Goal: Task Accomplishment & Management: Complete application form

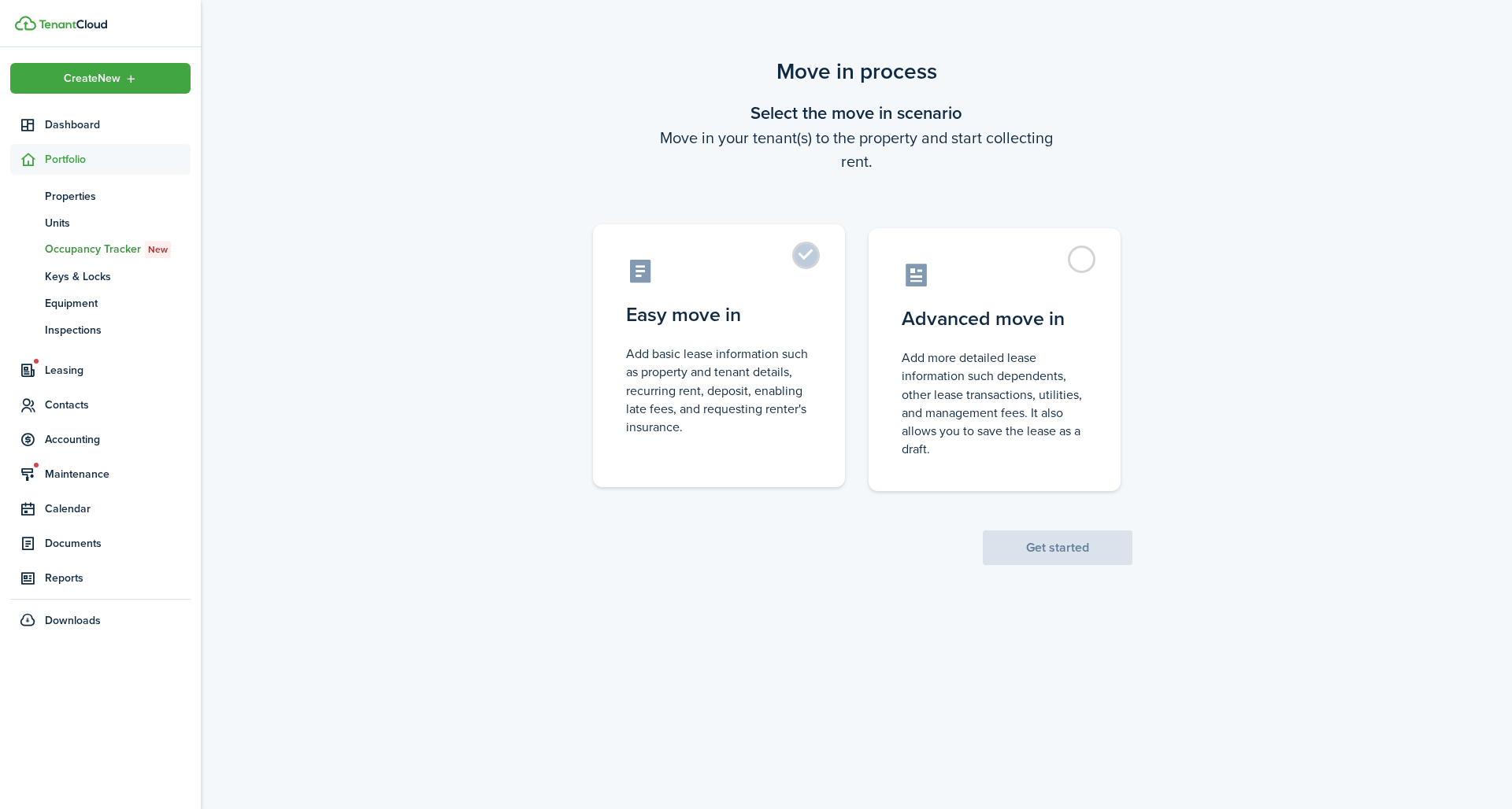
click at [775, 244] on label "Easy move in Add basic lease information such as property and tenant details, r…" at bounding box center [719, 355] width 252 height 263
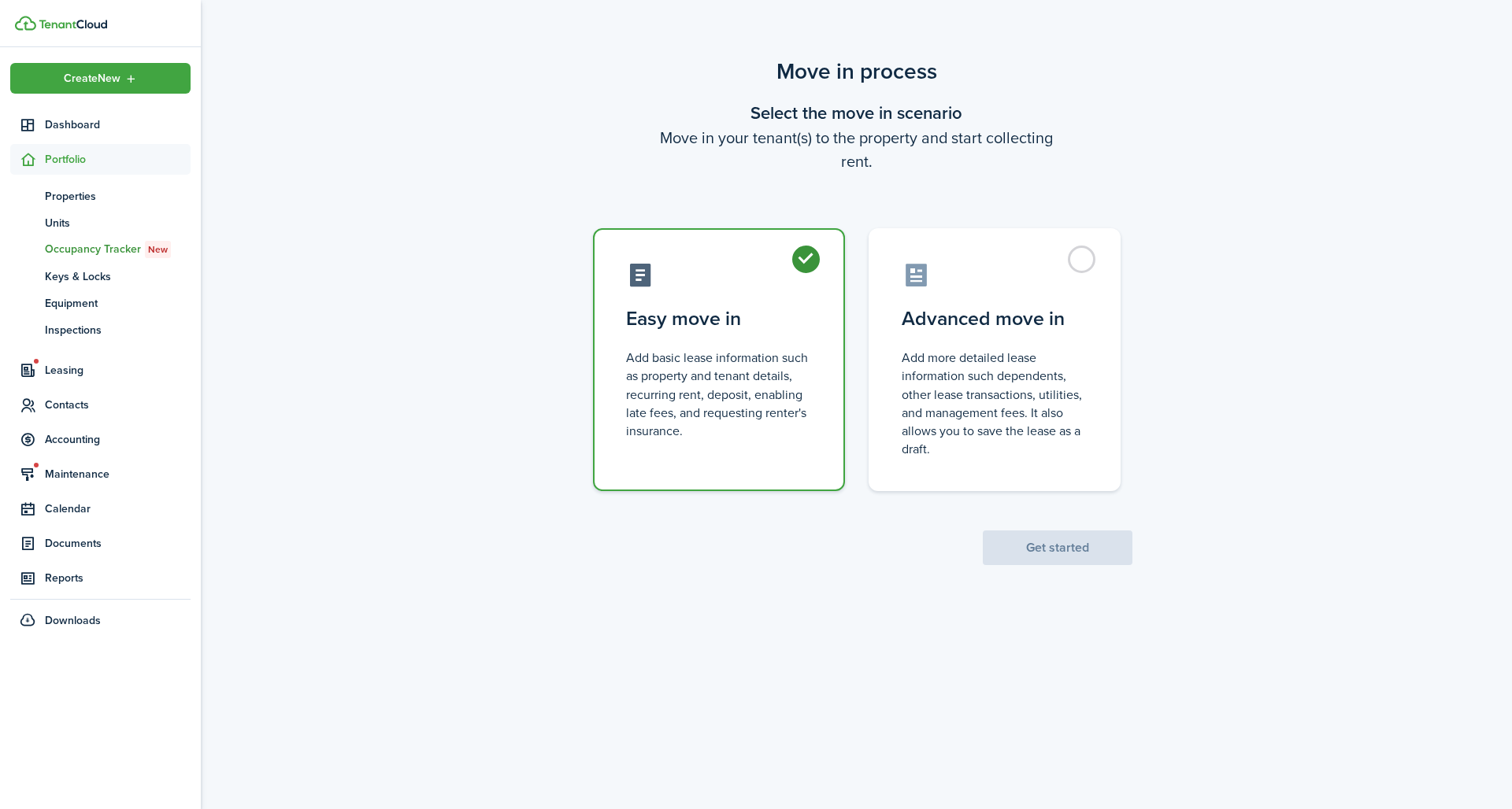
radio input "true"
click at [1049, 531] on button "Get started" at bounding box center [1057, 548] width 149 height 35
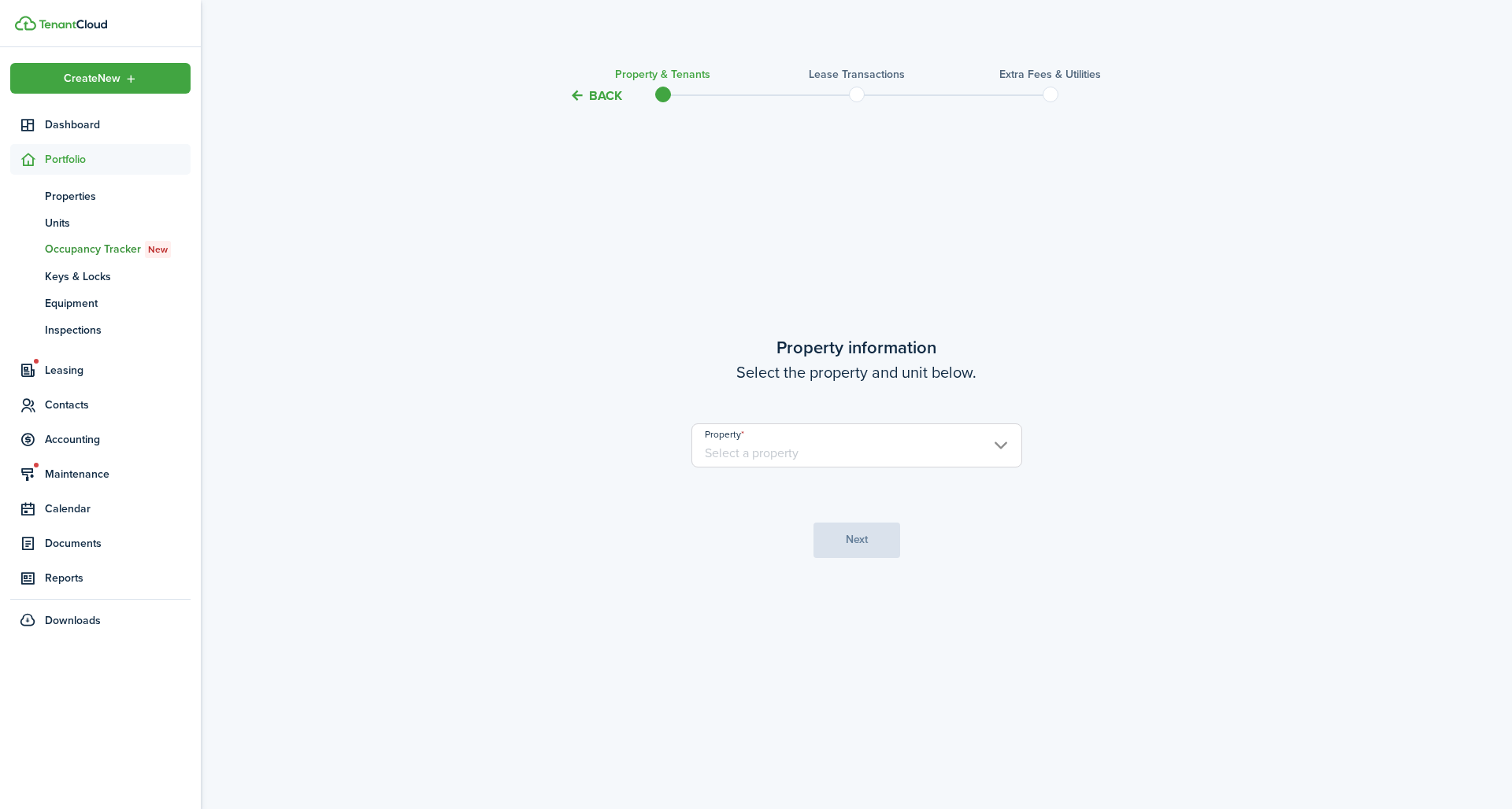
click at [963, 446] on input "Property" at bounding box center [856, 445] width 331 height 44
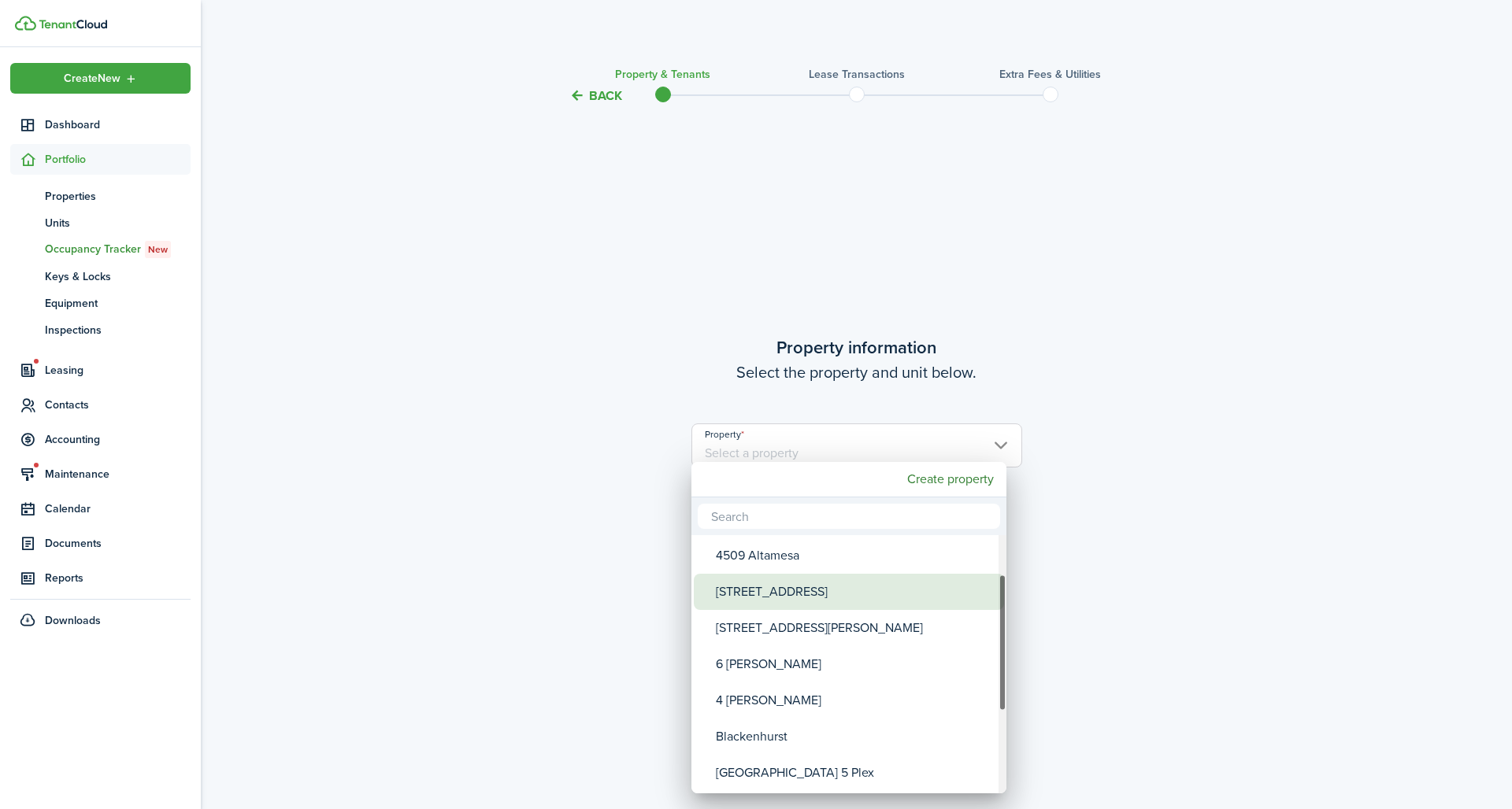
click at [866, 576] on div "[STREET_ADDRESS]" at bounding box center [855, 592] width 279 height 37
type input "[STREET_ADDRESS]"
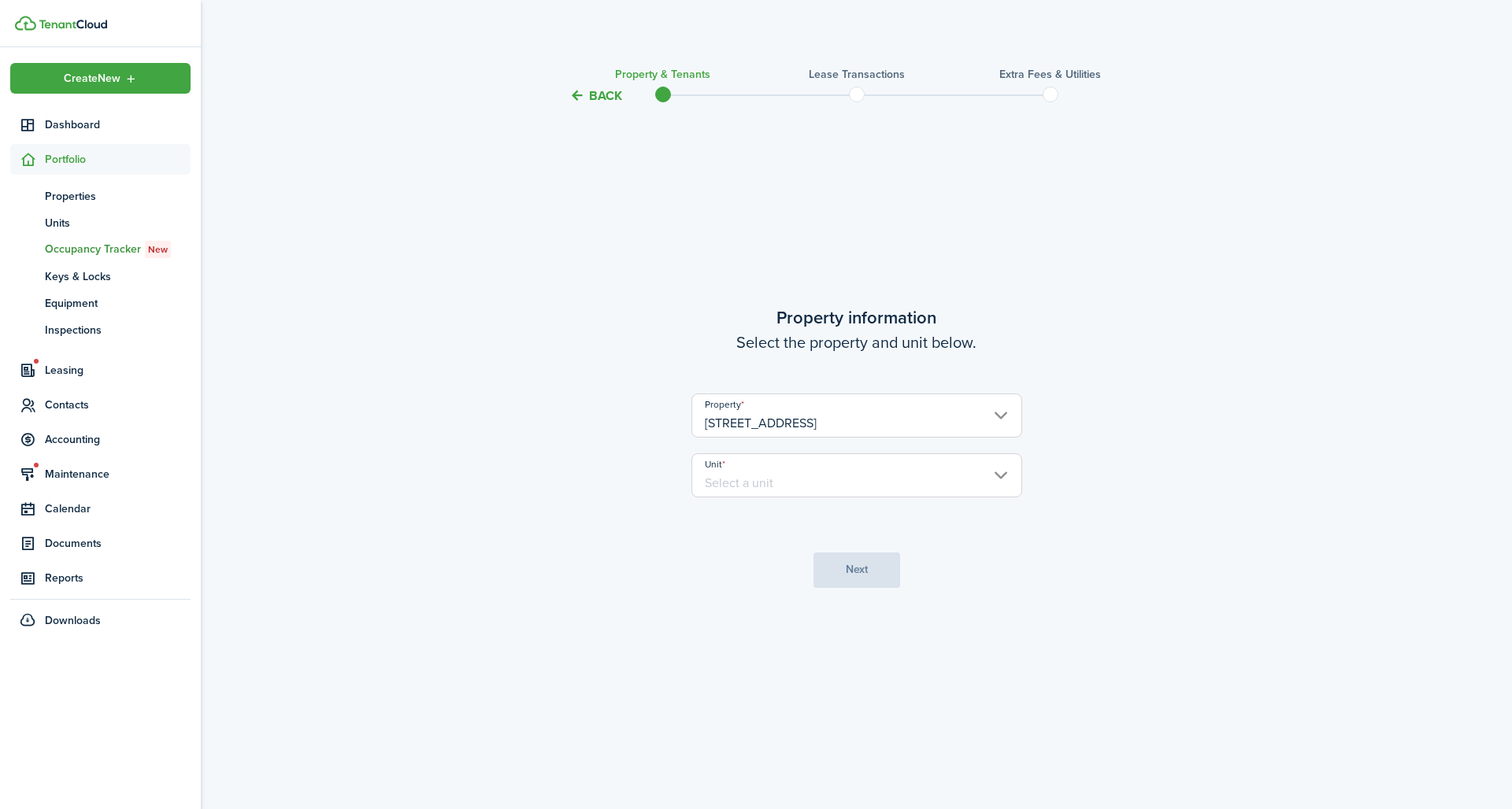
click at [843, 456] on input "Unit" at bounding box center [856, 475] width 331 height 44
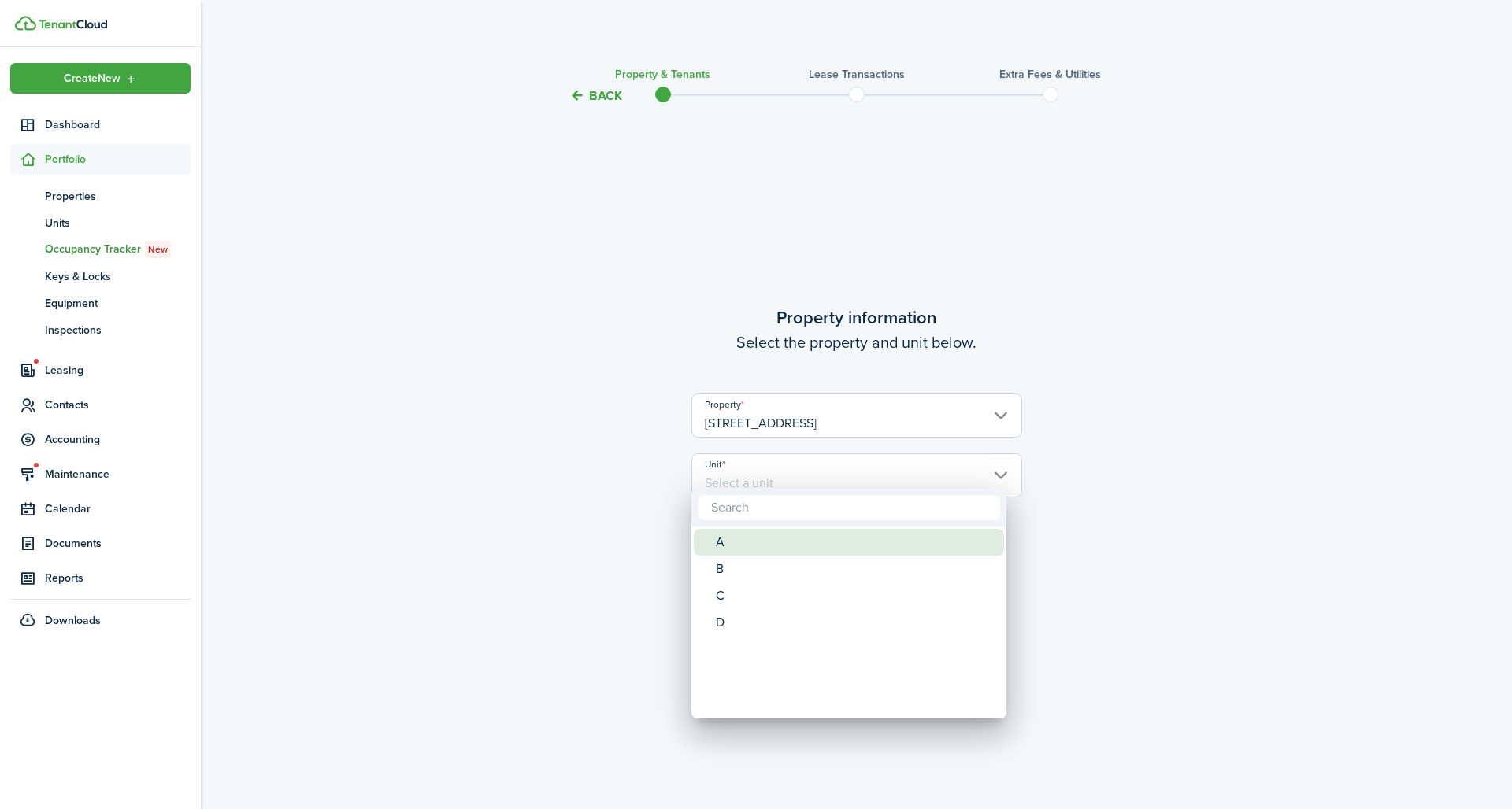
click at [820, 531] on div "A" at bounding box center [855, 543] width 279 height 27
type input "A"
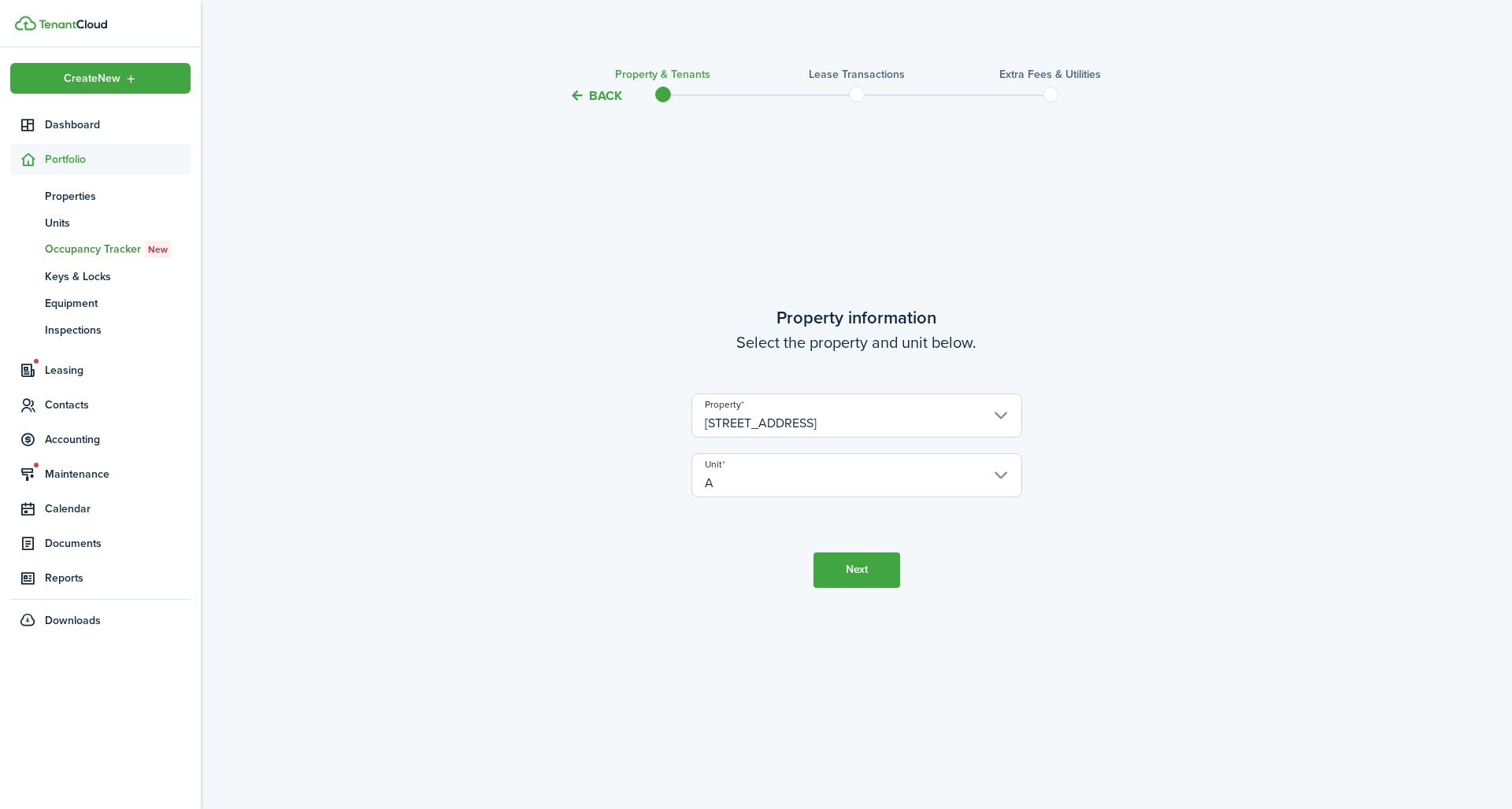
click at [856, 559] on button "Next" at bounding box center [856, 570] width 86 height 36
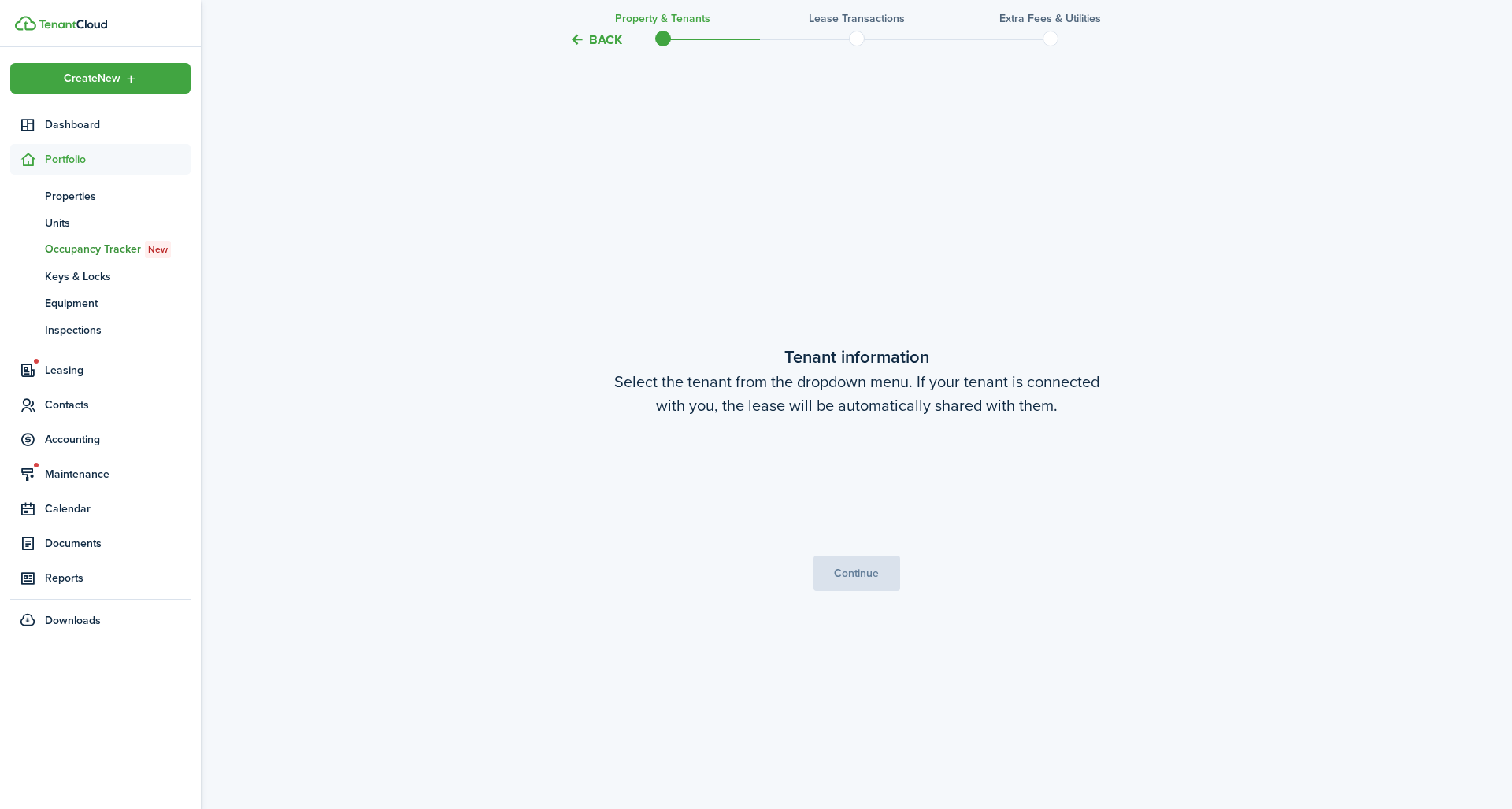
scroll to position [704, 0]
click at [856, 559] on button "Continue" at bounding box center [856, 573] width 86 height 36
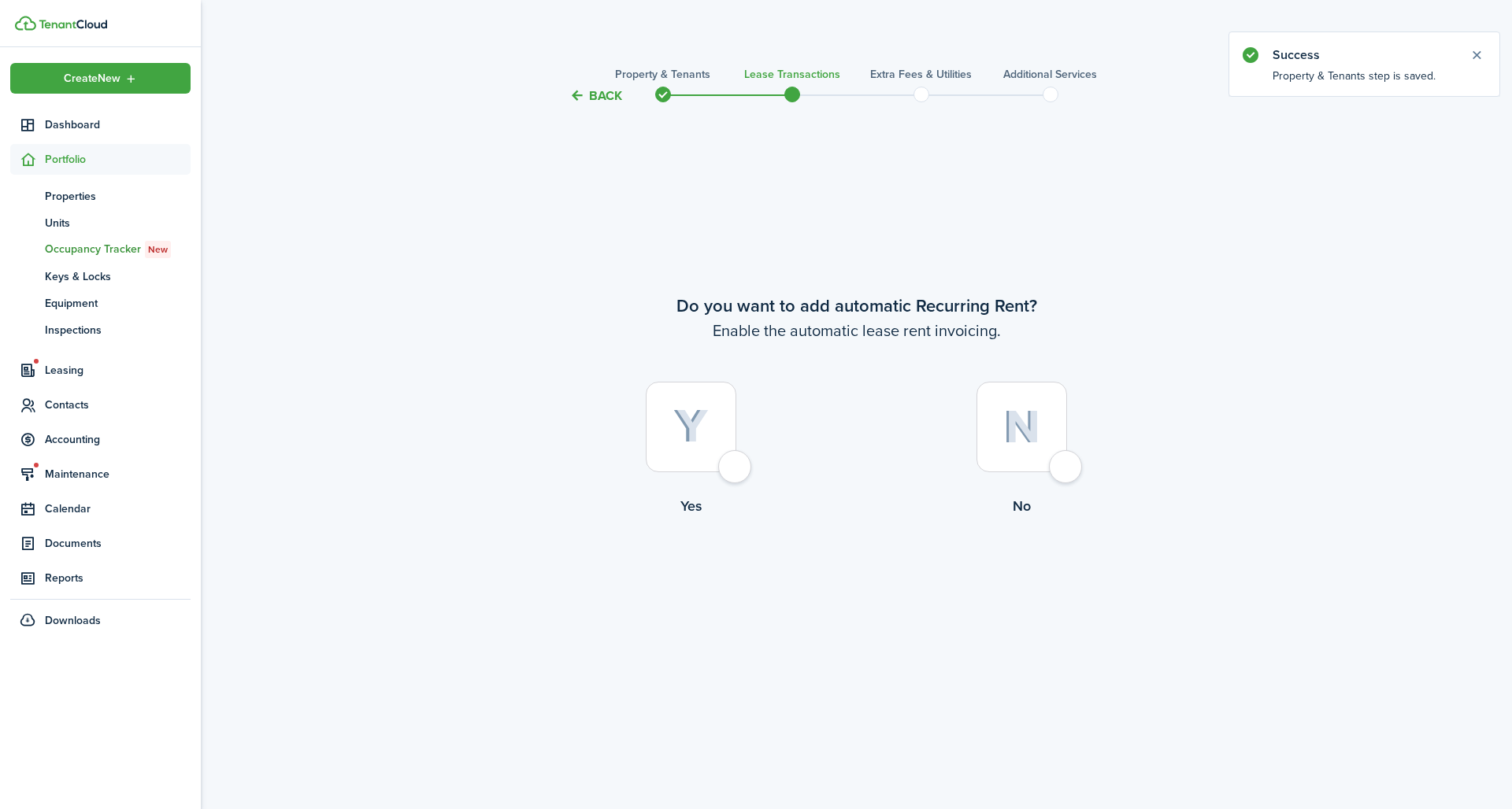
click at [1061, 469] on div at bounding box center [1022, 426] width 90 height 90
radio input "true"
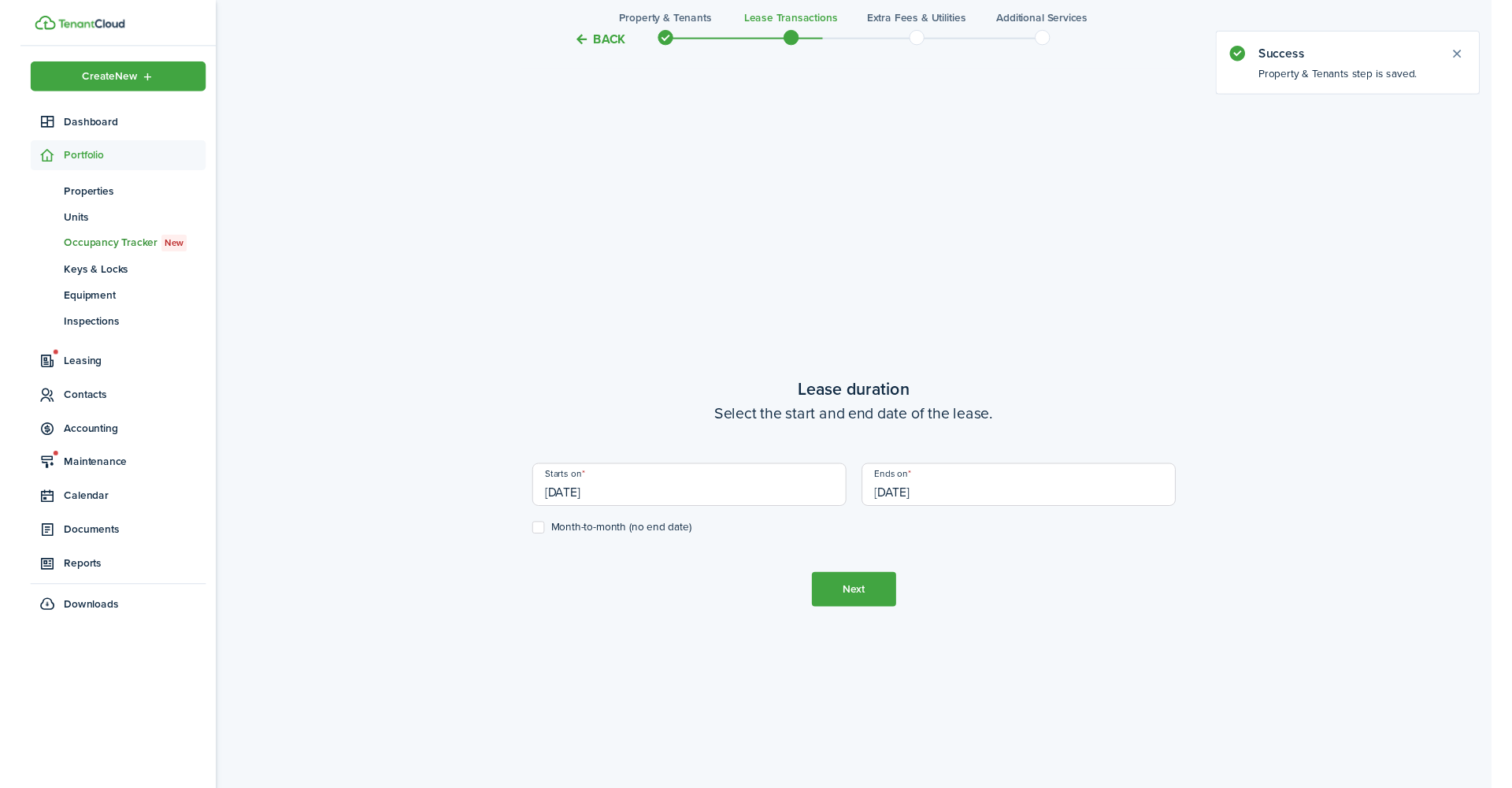
scroll to position [704, 0]
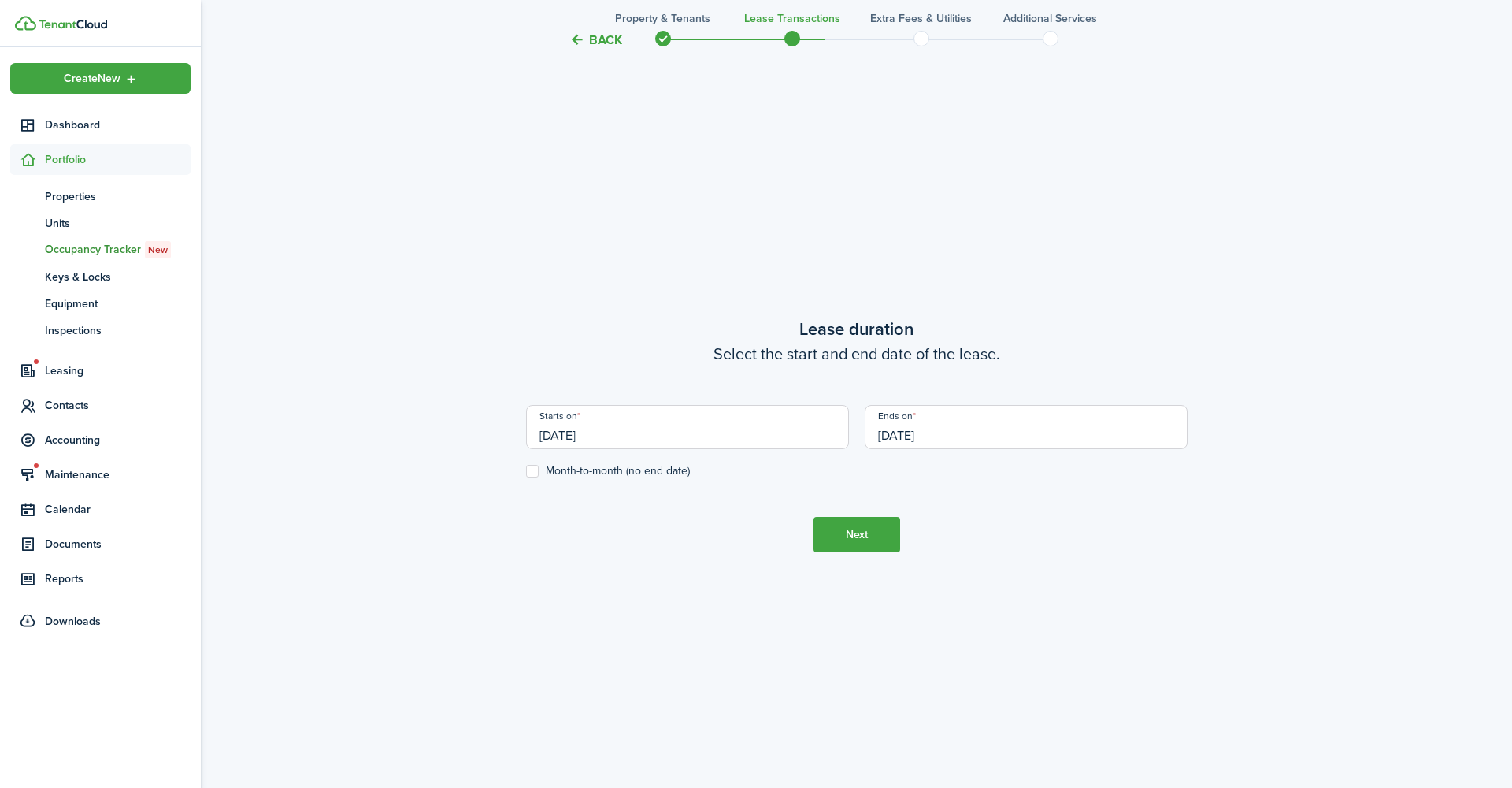
click at [658, 429] on input "[DATE]" at bounding box center [687, 427] width 323 height 44
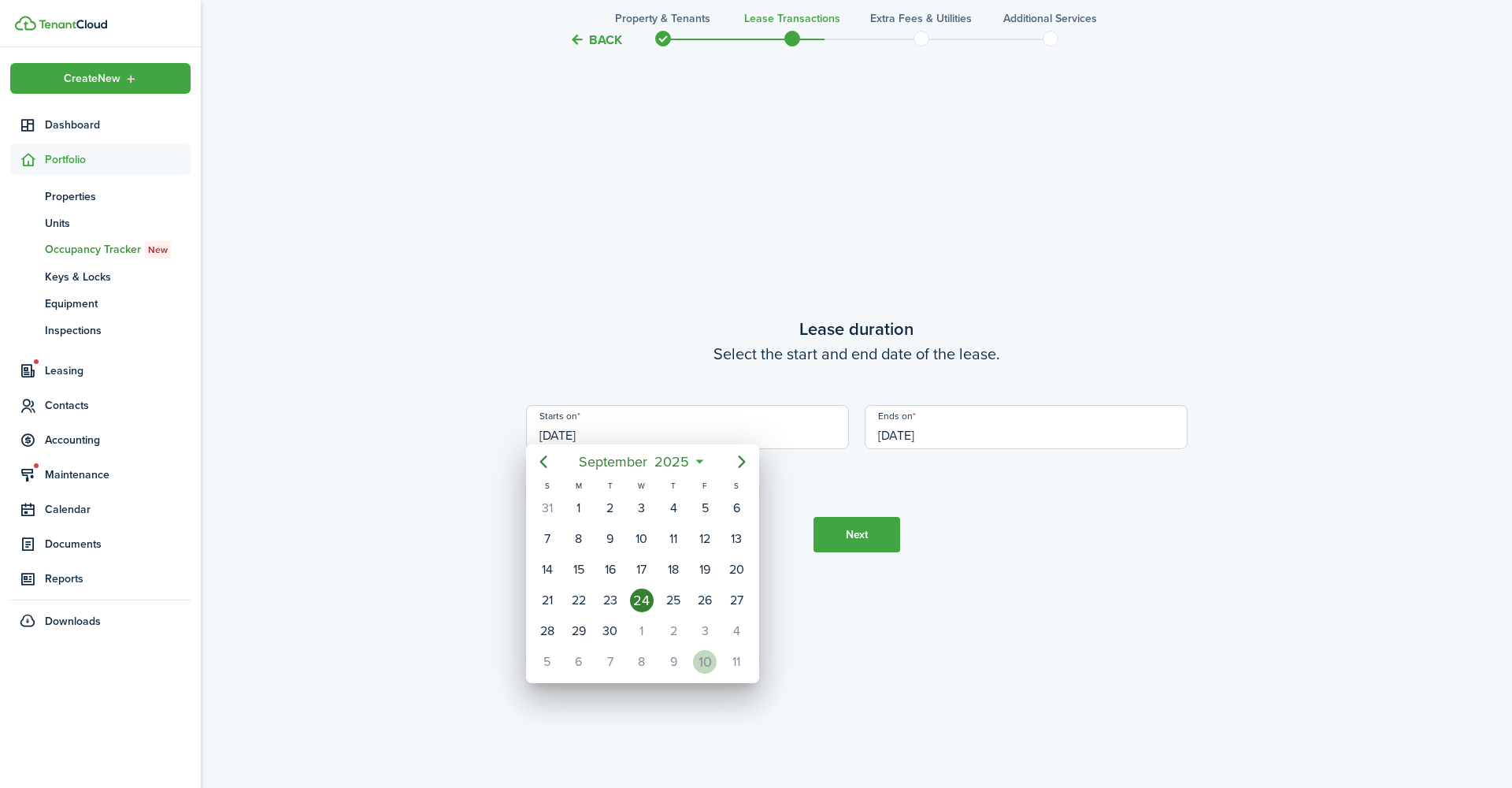
click at [700, 650] on div "10" at bounding box center [705, 662] width 23 height 23
type input "[DATE]"
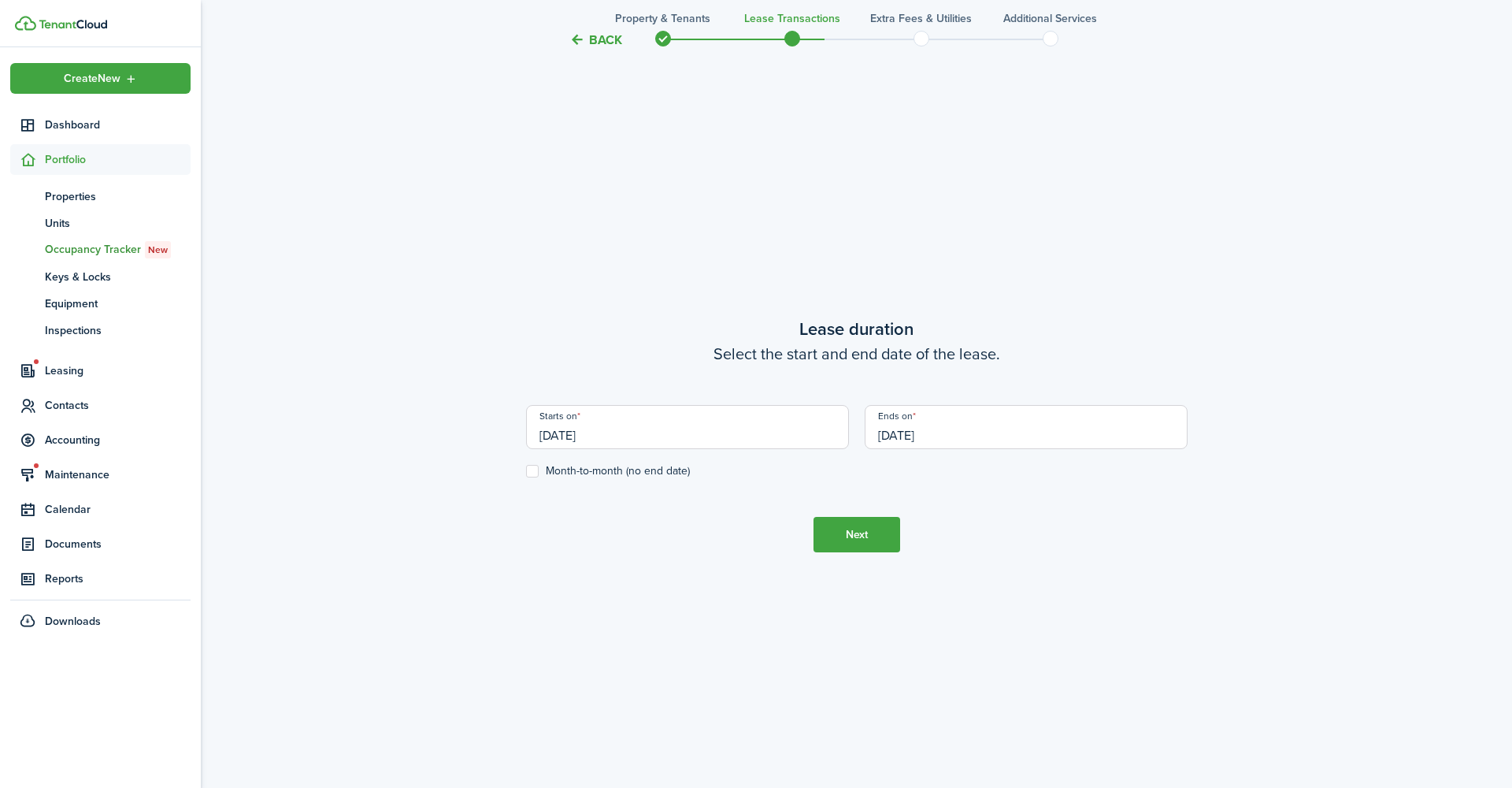
scroll to position [0, 0]
click at [988, 428] on input "[DATE]" at bounding box center [1026, 427] width 323 height 44
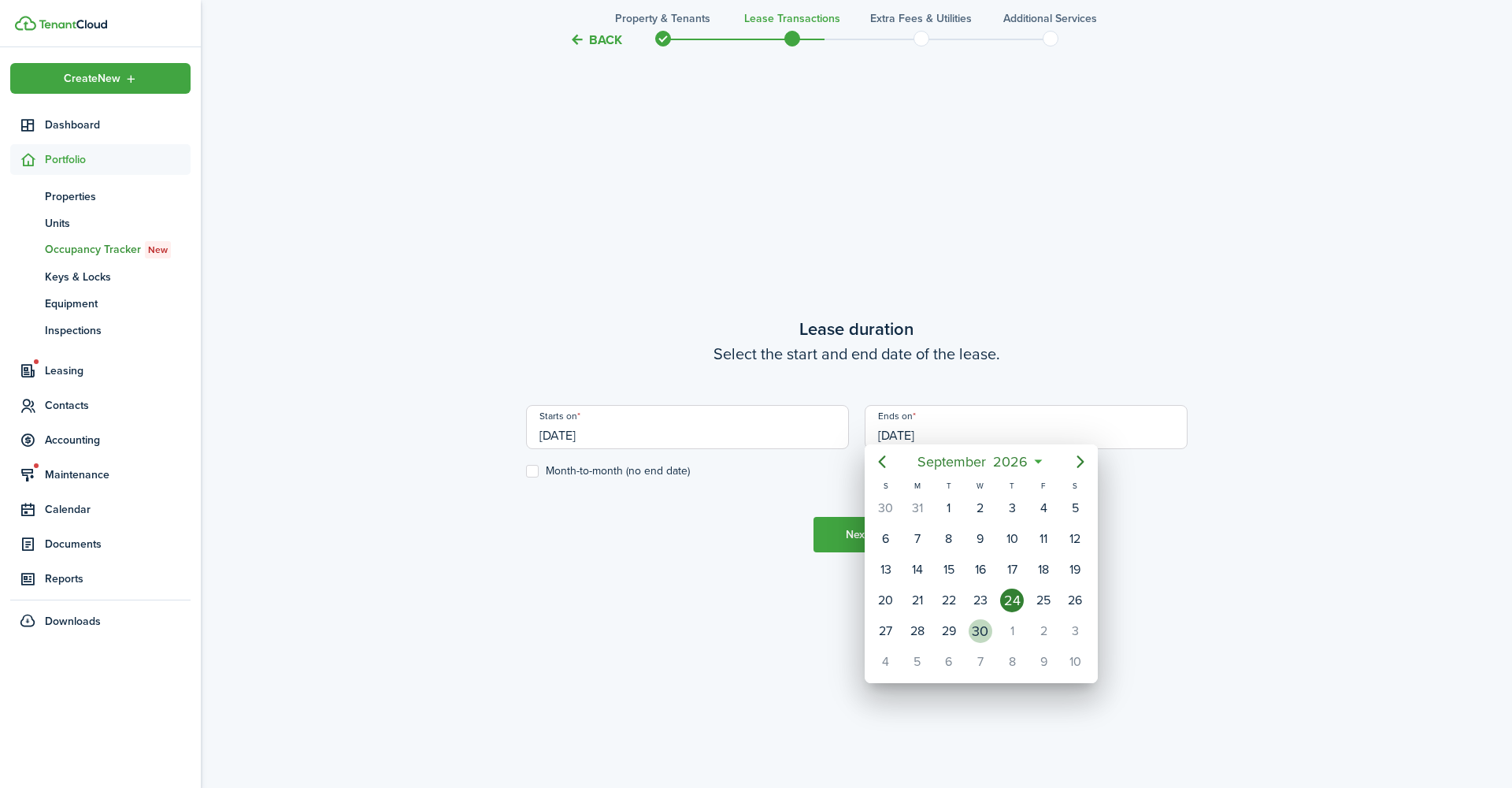
click at [978, 619] on div "30" at bounding box center [980, 631] width 23 height 23
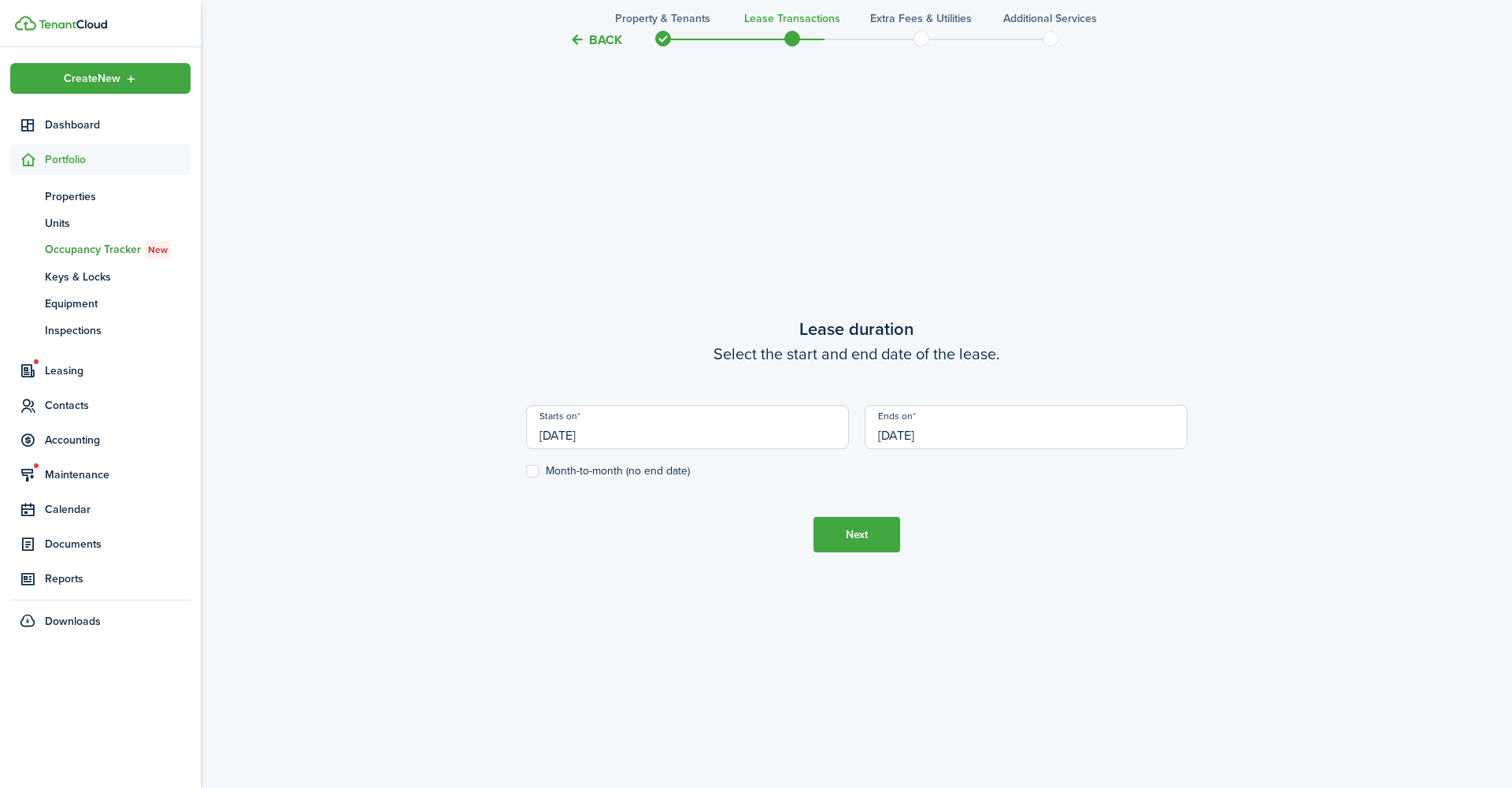
click at [983, 426] on input "[DATE]" at bounding box center [1026, 427] width 323 height 44
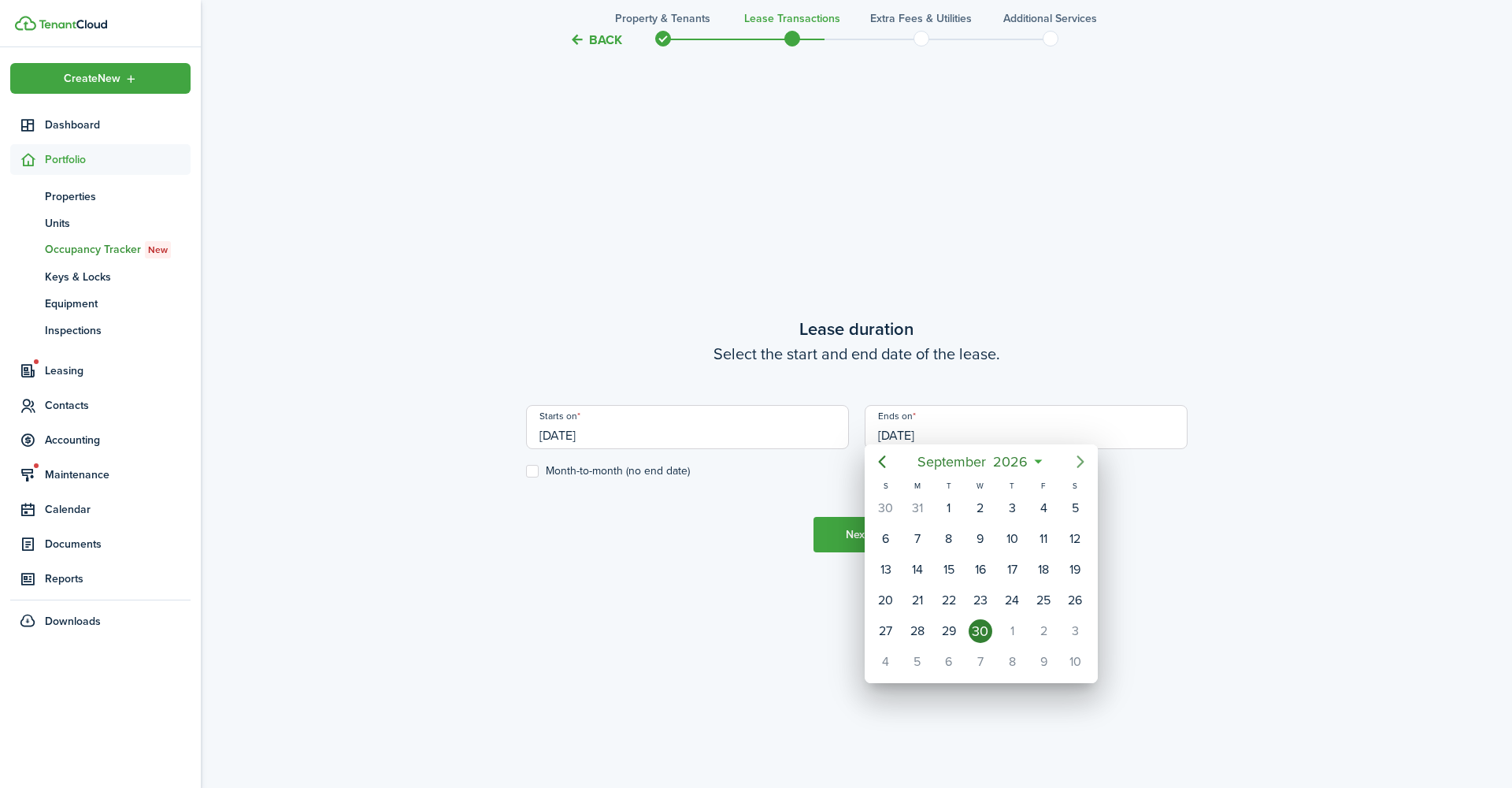
click at [1082, 455] on icon "Next page" at bounding box center [1080, 461] width 7 height 12
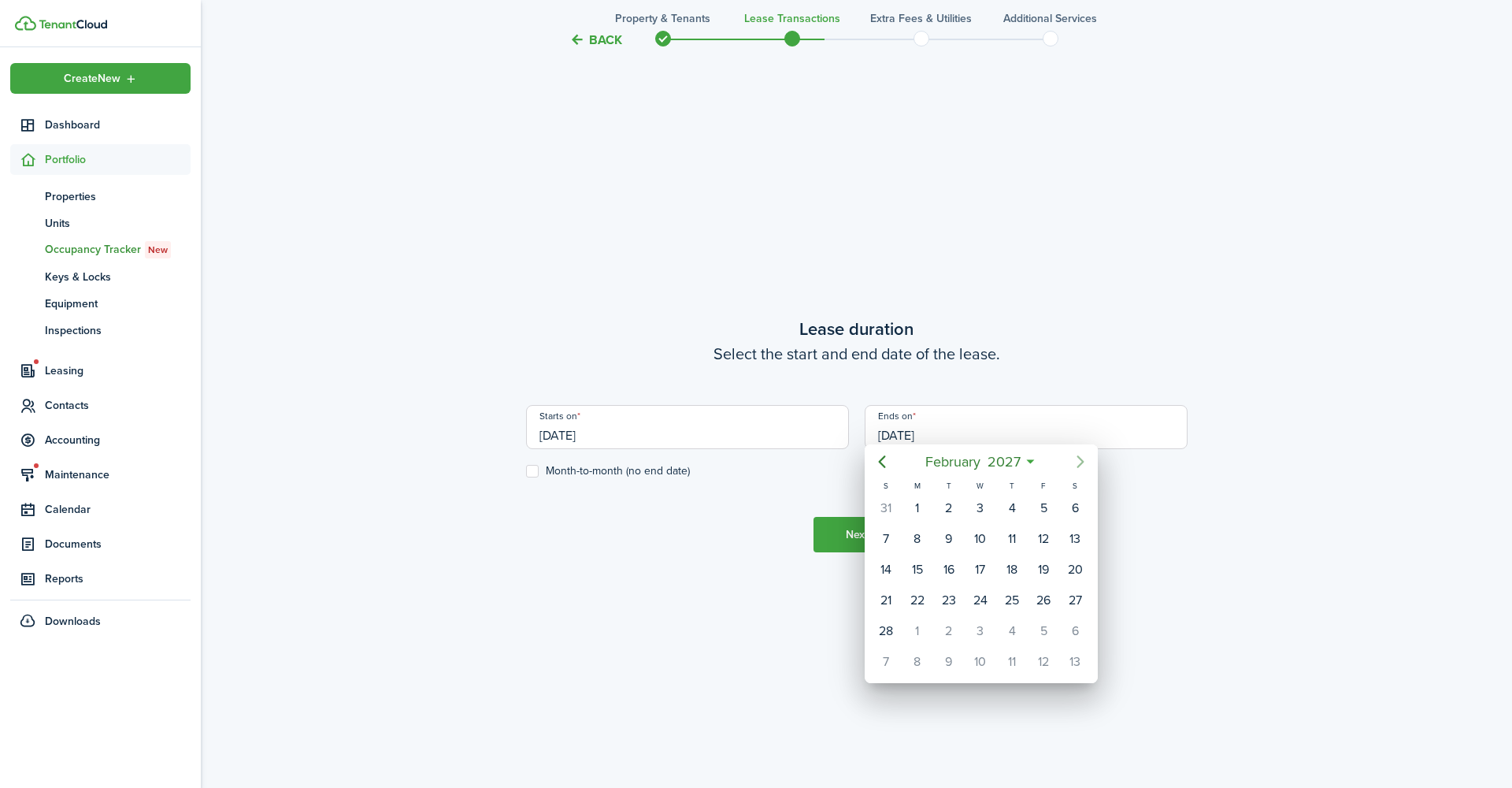
click at [1082, 455] on icon "Next page" at bounding box center [1080, 461] width 7 height 12
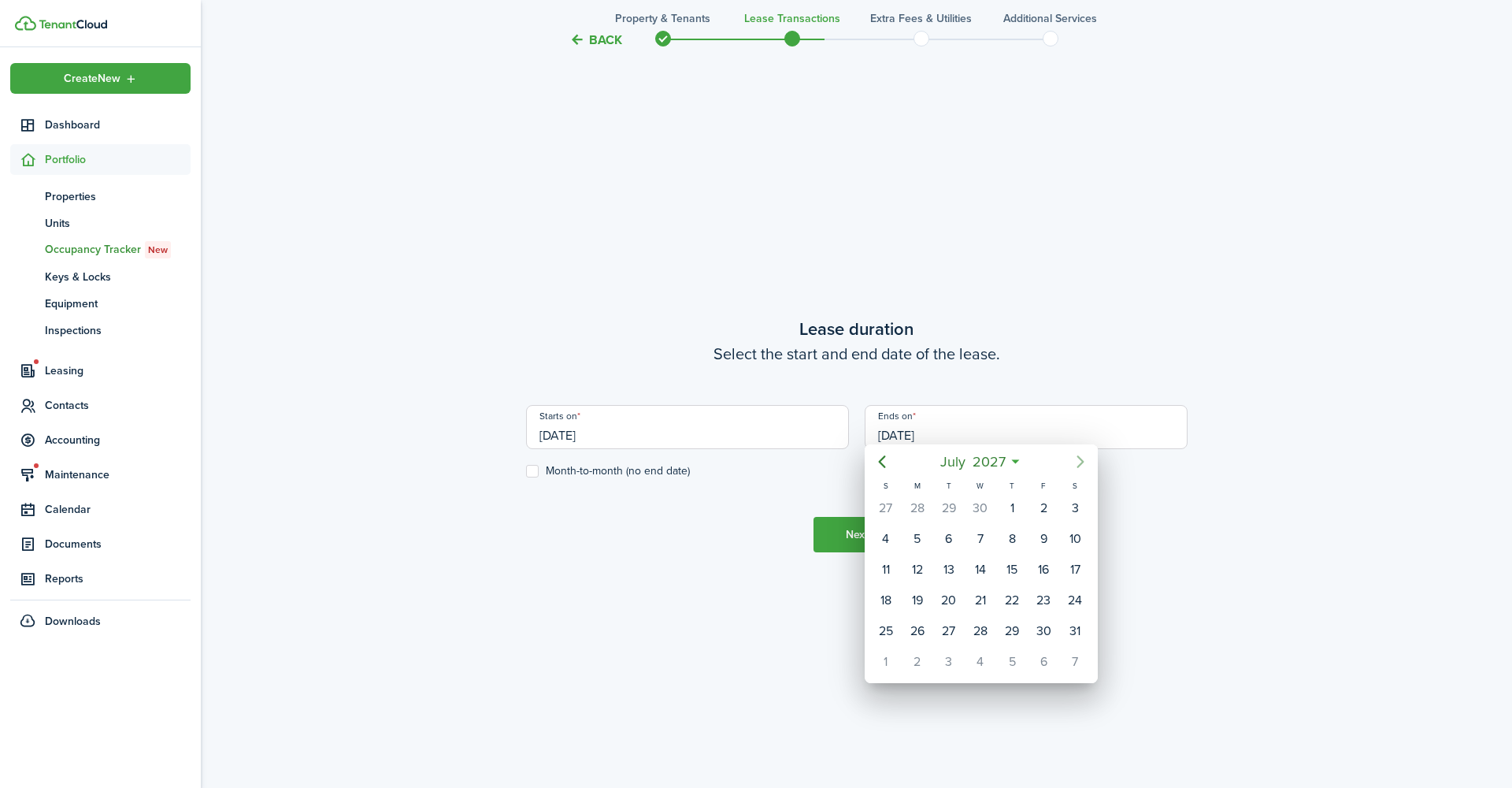
click at [1082, 455] on icon "Next page" at bounding box center [1080, 461] width 7 height 12
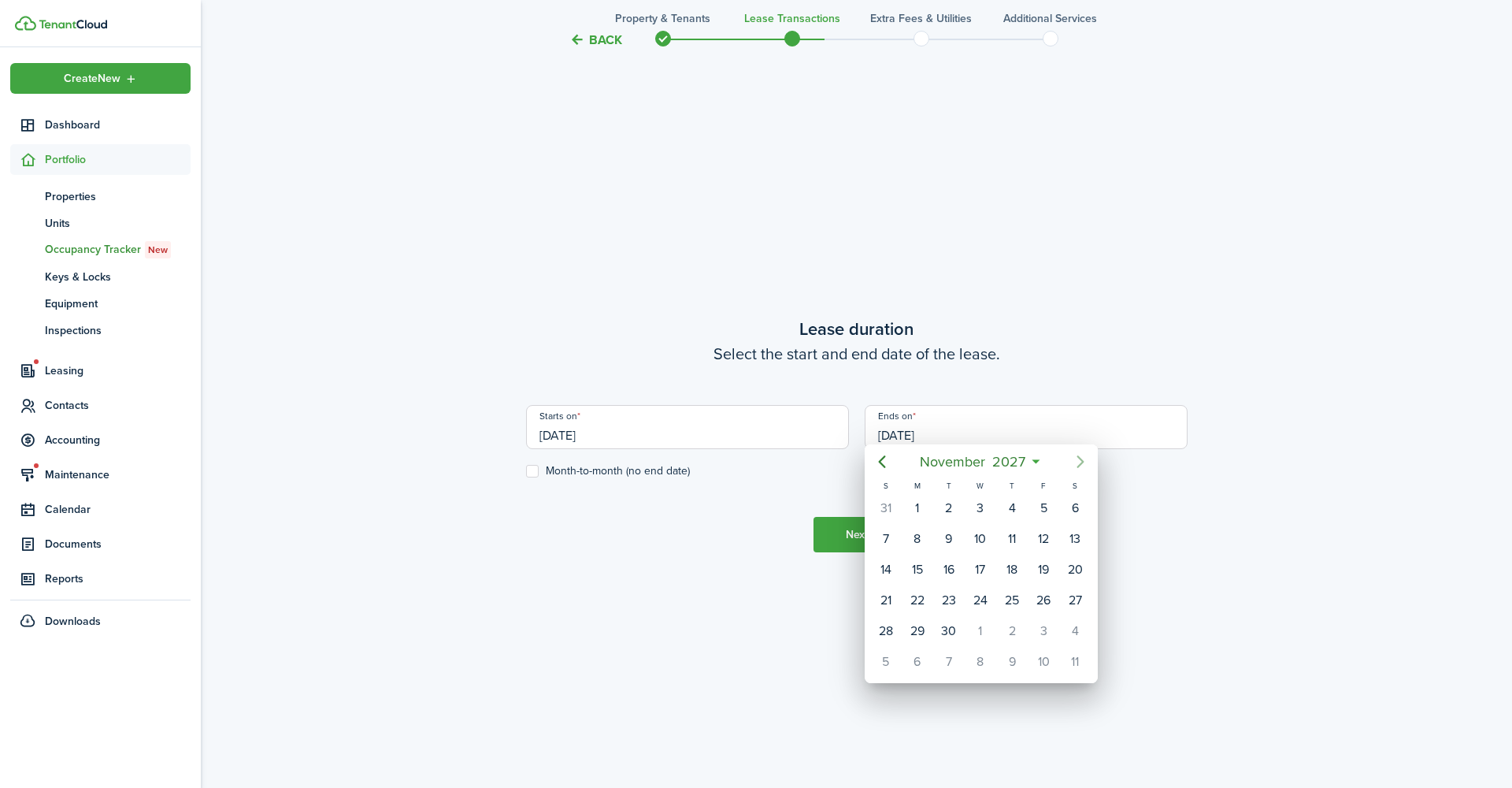
click at [1082, 455] on icon "Next page" at bounding box center [1080, 461] width 7 height 12
click at [881, 457] on icon "Previous page" at bounding box center [881, 462] width 19 height 19
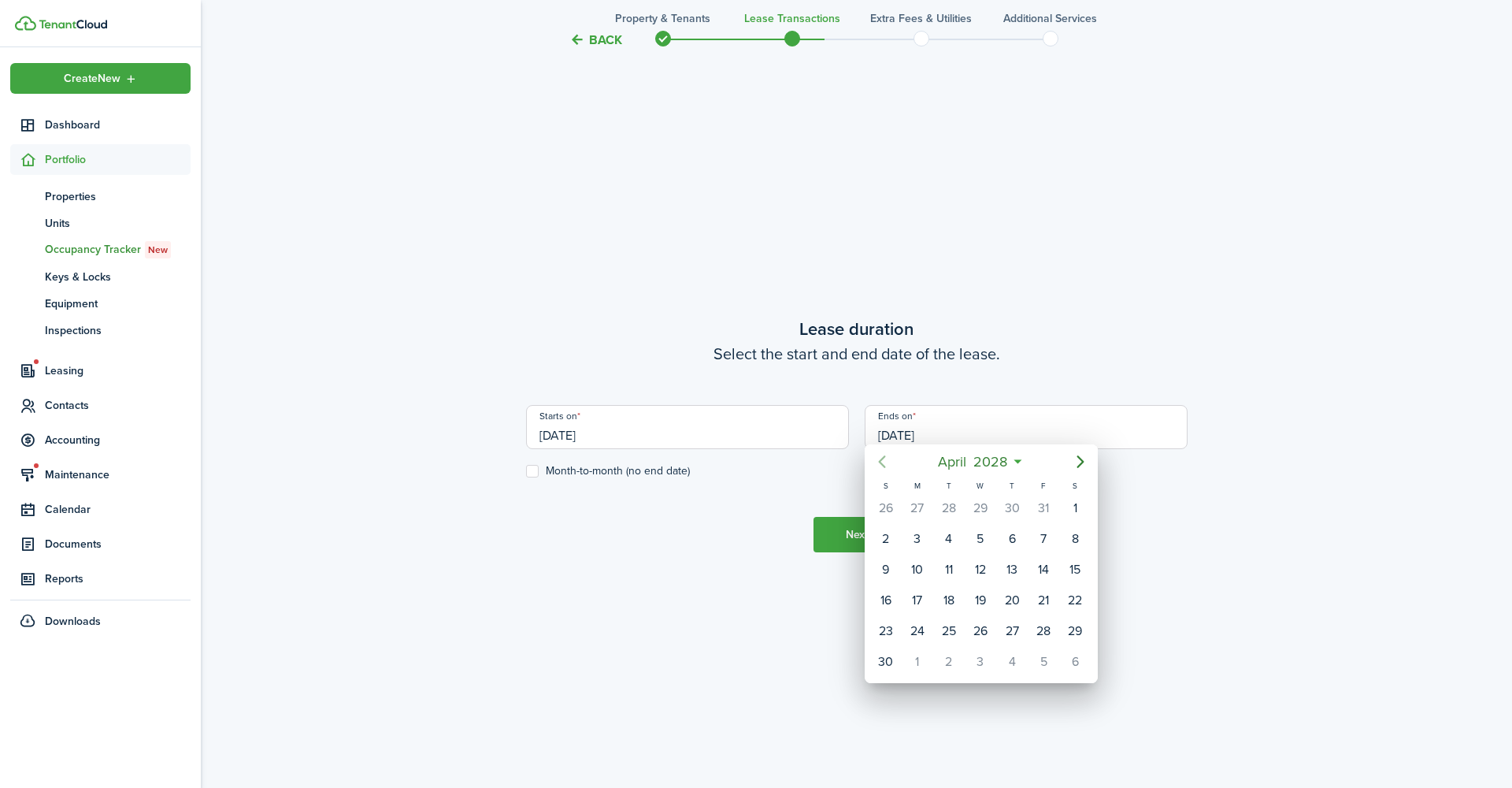
click at [881, 457] on icon "Previous page" at bounding box center [881, 462] width 19 height 19
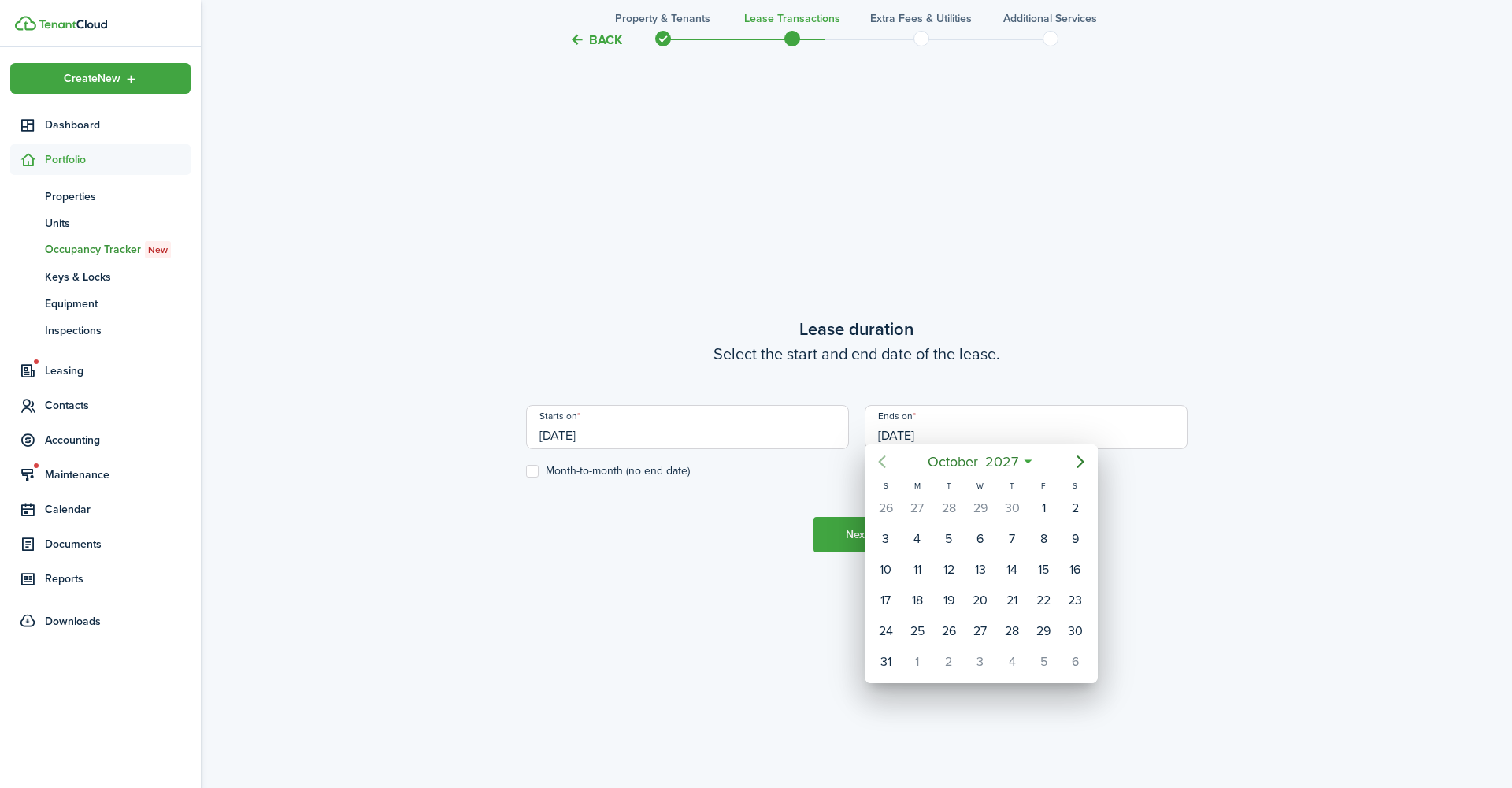
click at [881, 457] on icon "Previous page" at bounding box center [881, 462] width 19 height 19
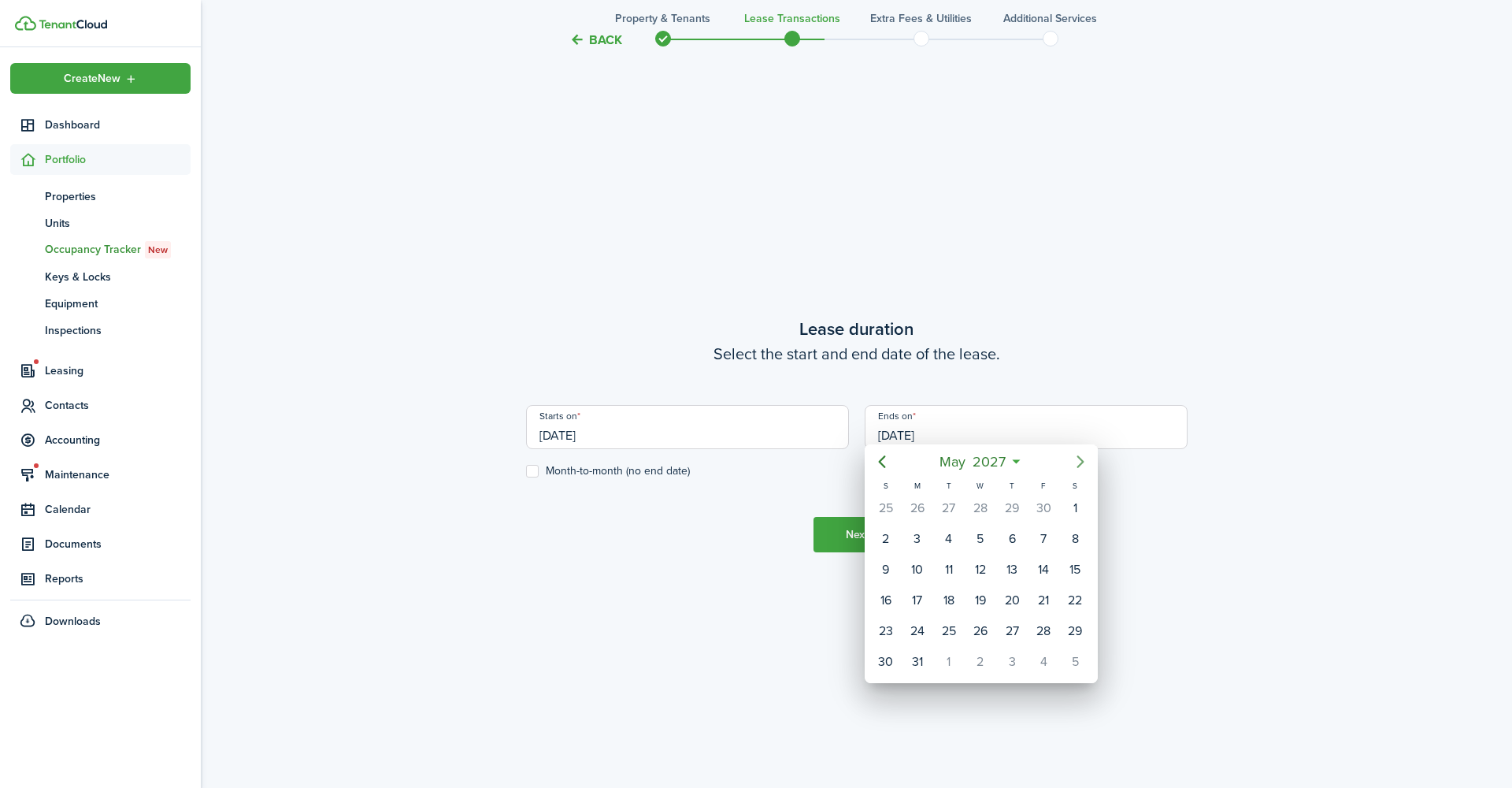
click at [1083, 456] on icon "Next page" at bounding box center [1080, 461] width 7 height 12
click at [1079, 462] on icon "Next page" at bounding box center [1080, 462] width 19 height 19
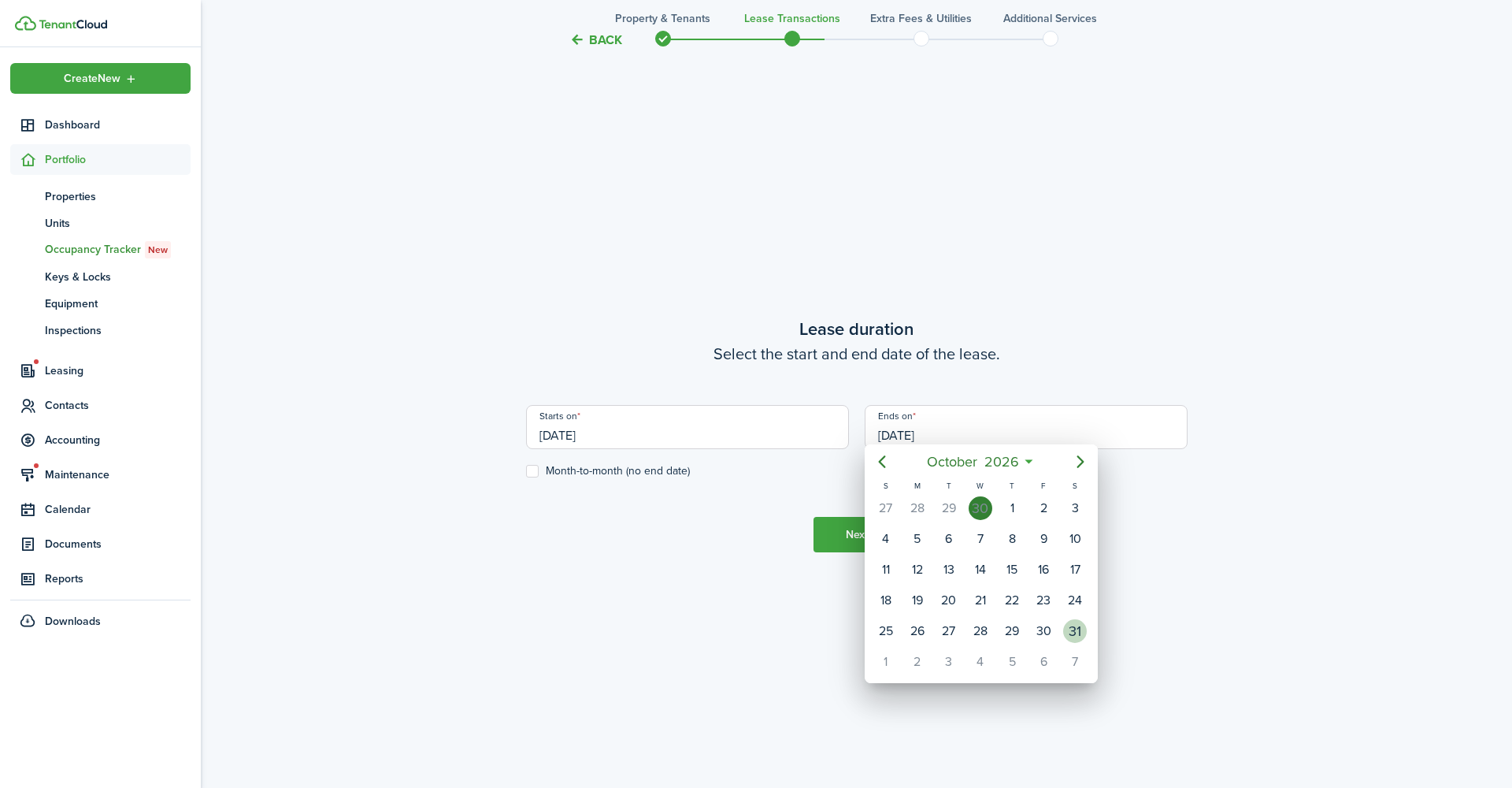
click at [1075, 619] on div "31" at bounding box center [1075, 631] width 23 height 23
type input "[DATE]"
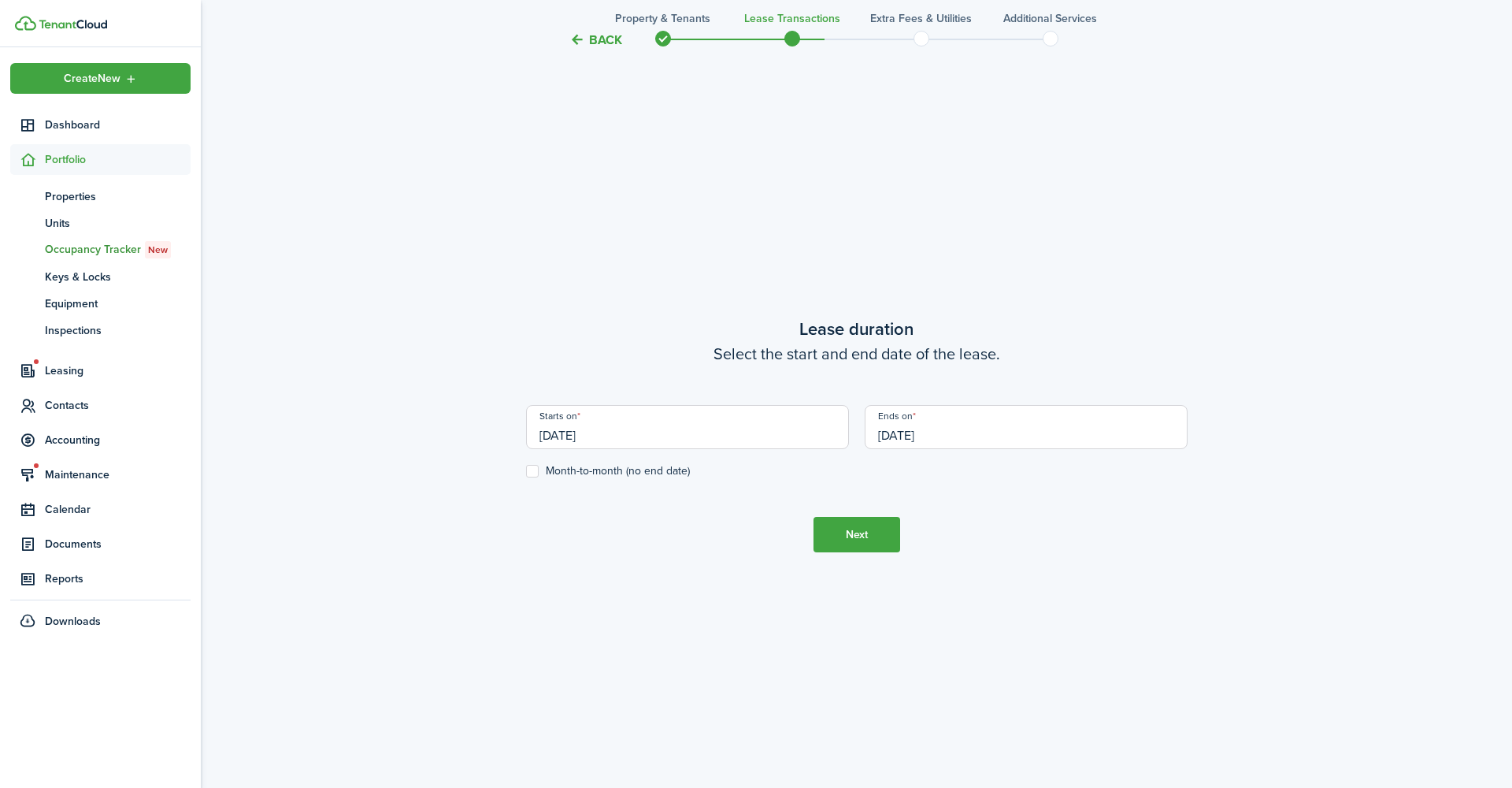
click at [1075, 602] on tc-wizard-step "Lease duration Select the start and end date of the lease. Starts on [DATE] End…" at bounding box center [856, 433] width 661 height 788
click at [1012, 546] on tc-wizard-step "Lease duration Select the start and end date of the lease. Starts on [DATE] End…" at bounding box center [856, 433] width 661 height 788
click at [994, 526] on tc-wizard-step "Lease duration Select the start and end date of the lease. Starts on [DATE] End…" at bounding box center [856, 433] width 661 height 788
click at [1114, 323] on tc-wizard-step "Lease duration Select the start and end date of the lease. Starts on [DATE] End…" at bounding box center [856, 433] width 661 height 788
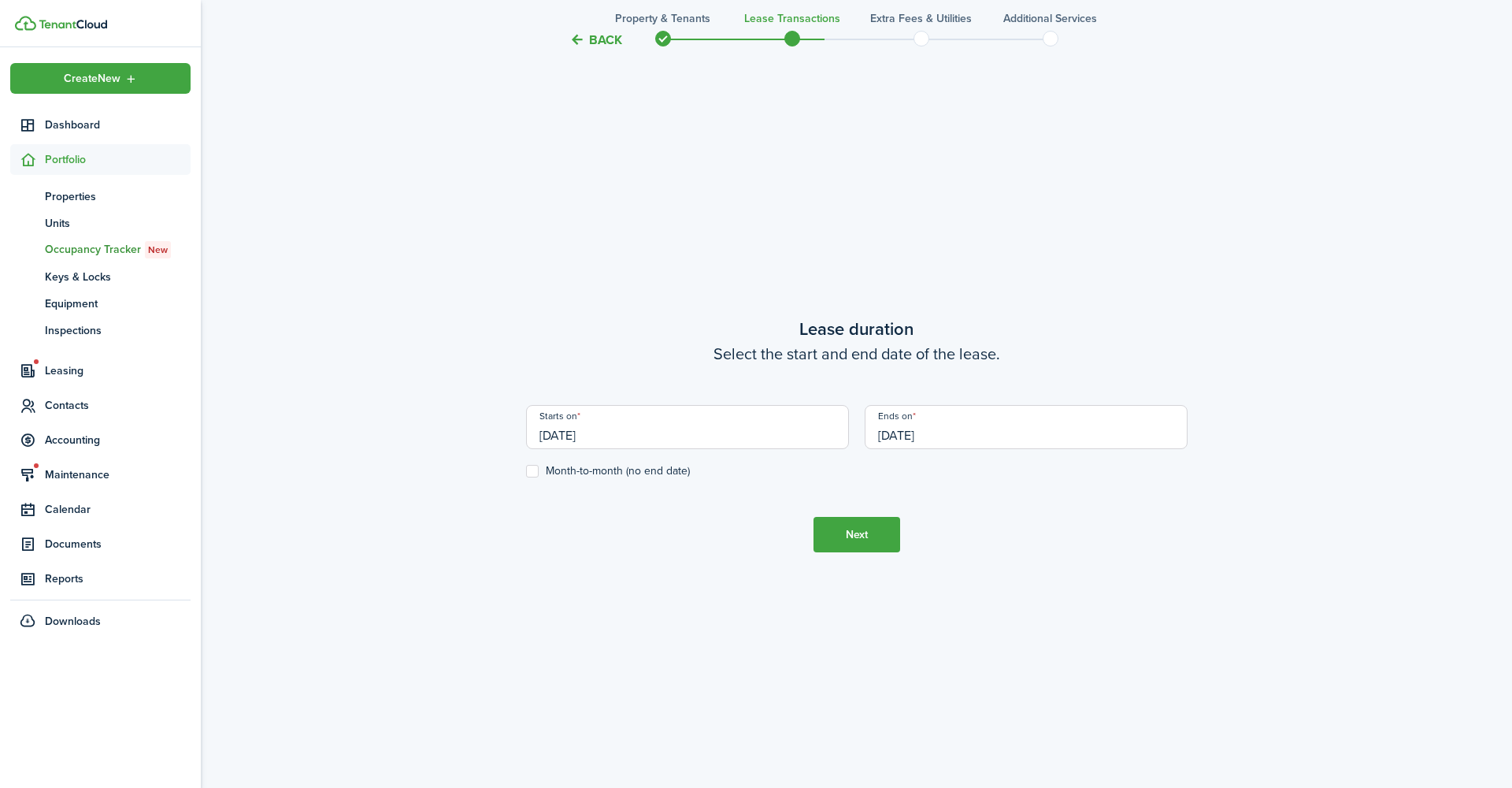
click at [850, 532] on button "Next" at bounding box center [856, 534] width 86 height 36
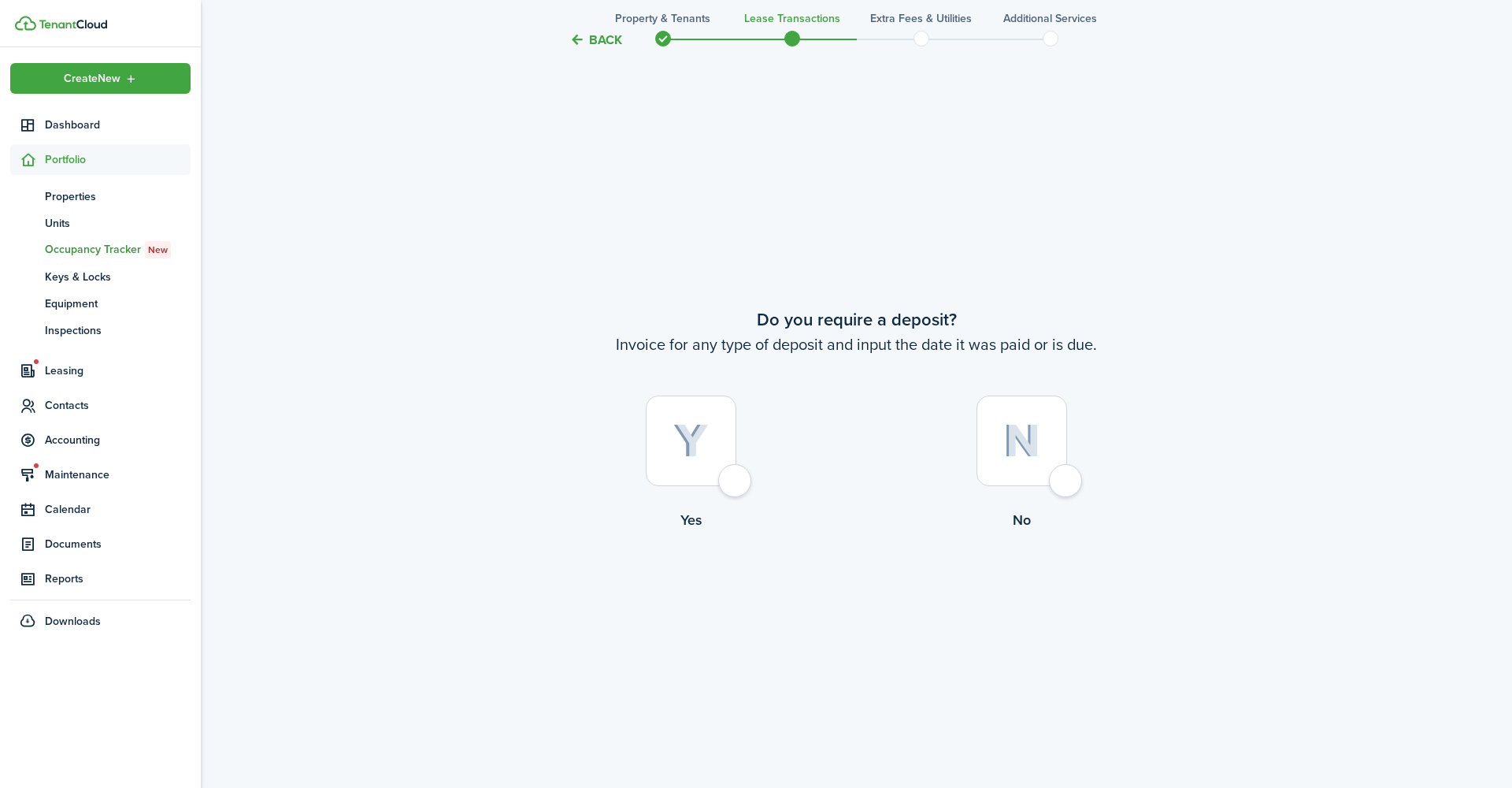
scroll to position [1471, 0]
click at [736, 475] on div at bounding box center [690, 437] width 90 height 91
radio input "true"
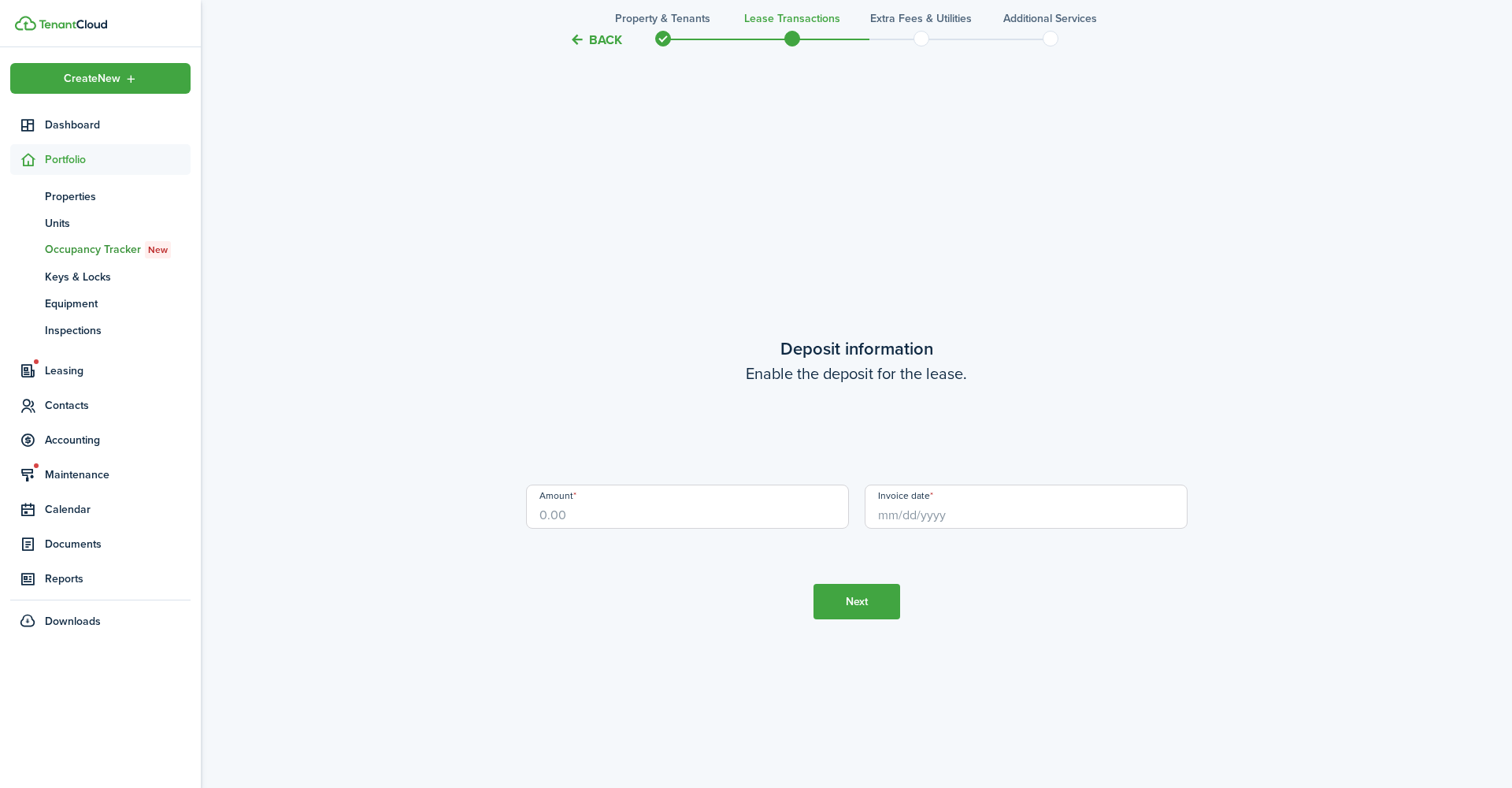
scroll to position [2258, 0]
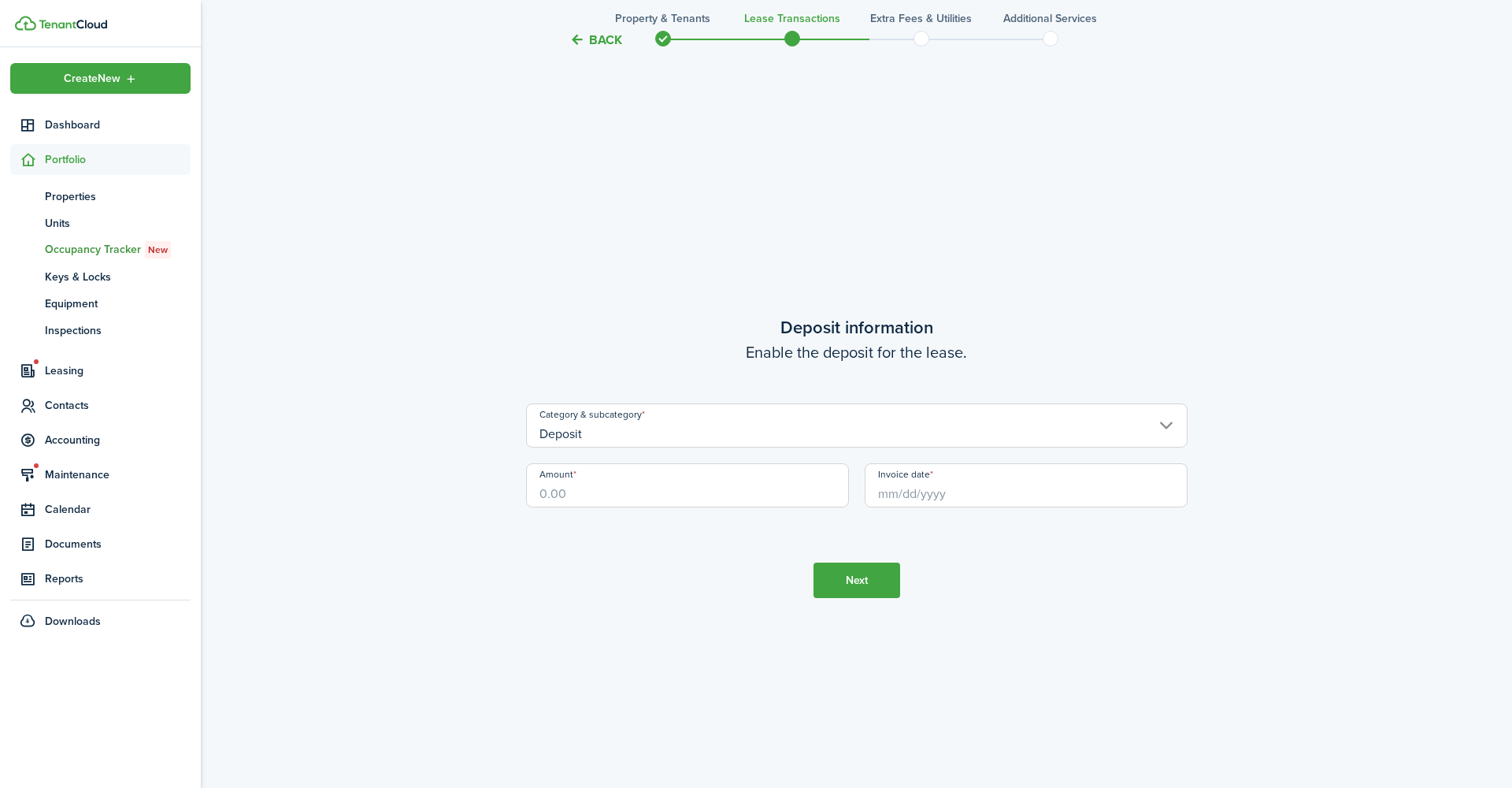
click at [660, 483] on input "Amount" at bounding box center [687, 485] width 323 height 44
click at [893, 484] on input "Invoice date" at bounding box center [1026, 485] width 323 height 44
type input "$600.00"
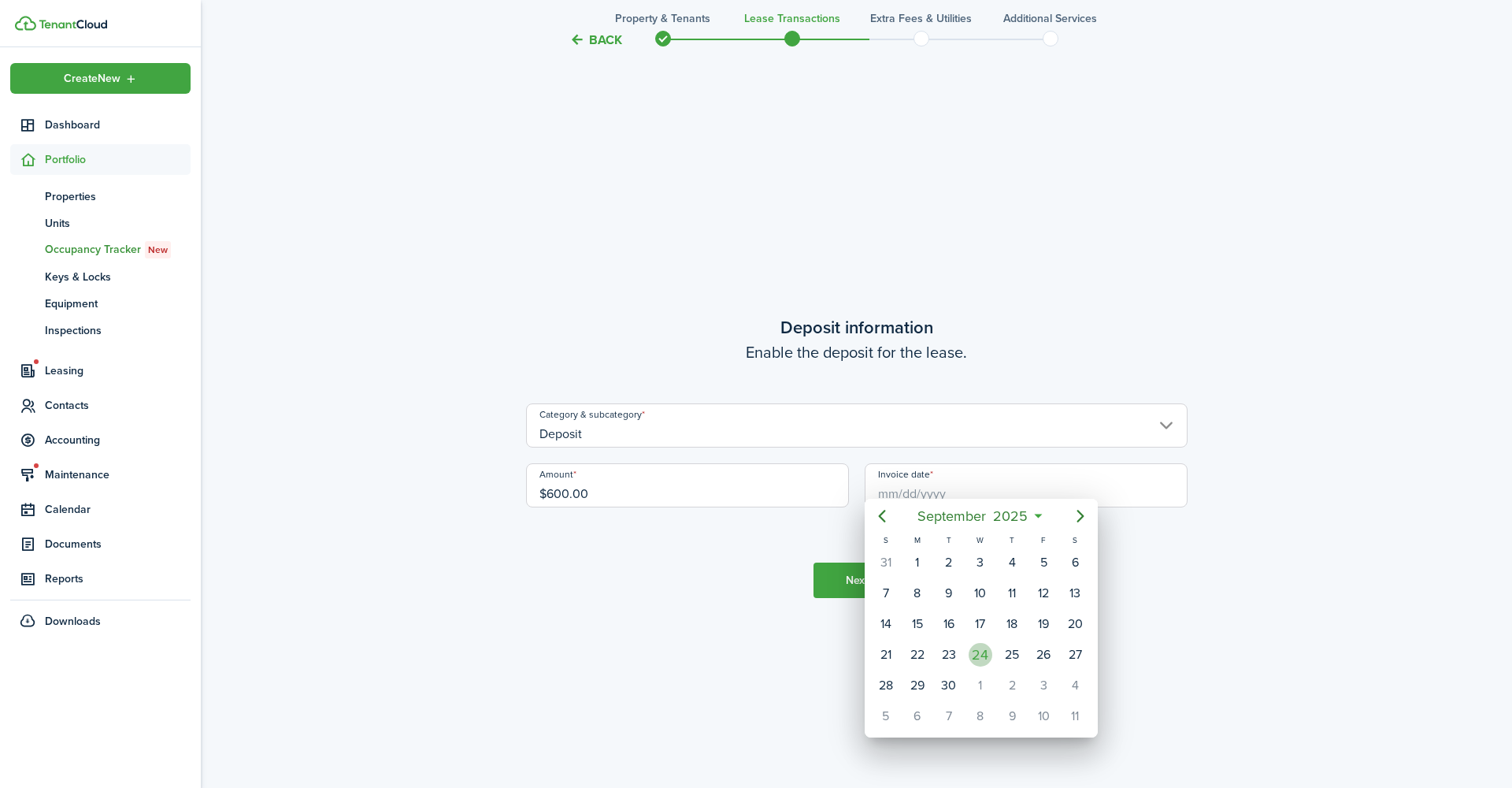
click at [977, 643] on div "24" at bounding box center [980, 654] width 23 height 23
type input "[DATE]"
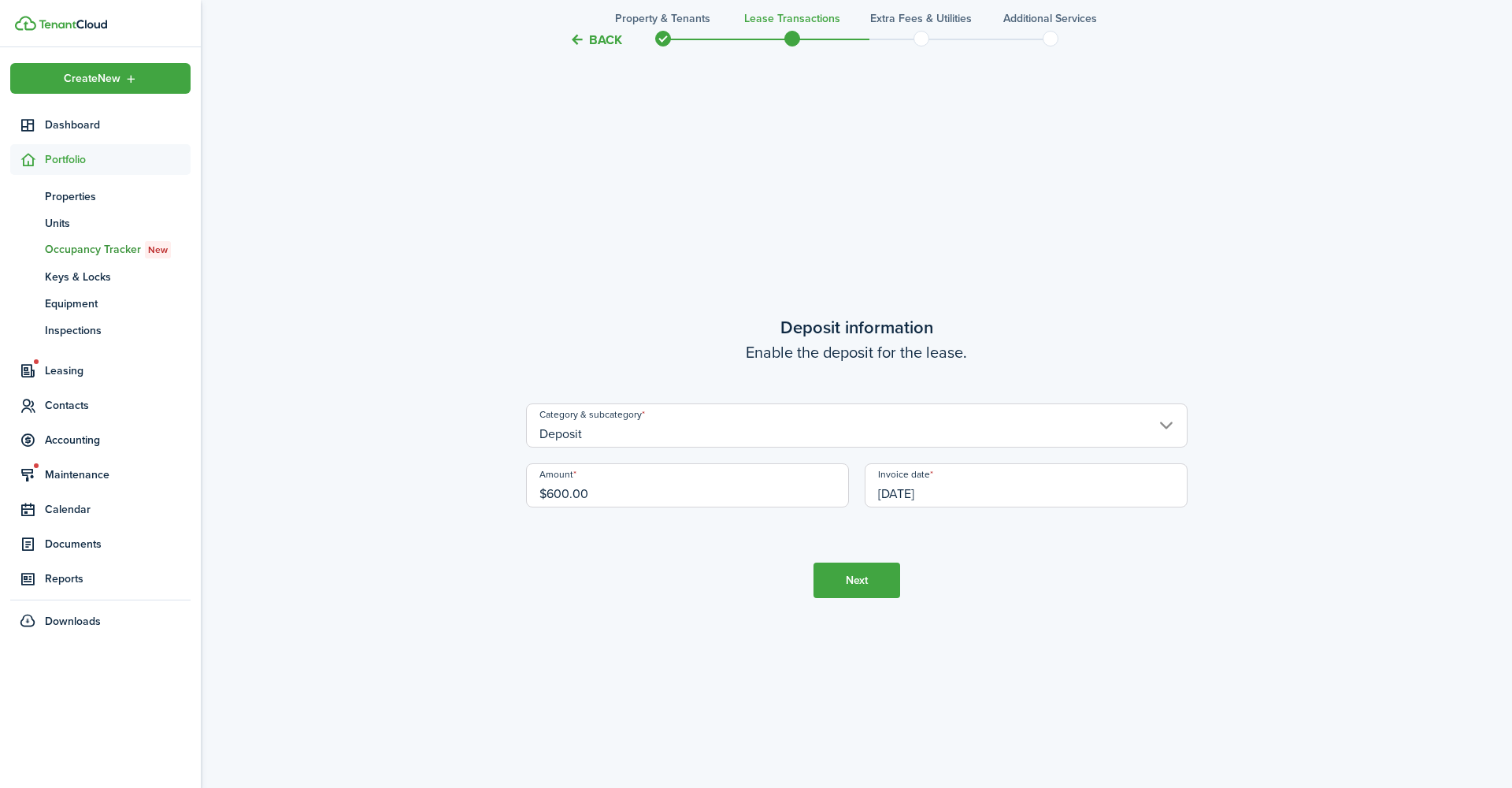
click at [880, 576] on button "Next" at bounding box center [856, 580] width 86 height 36
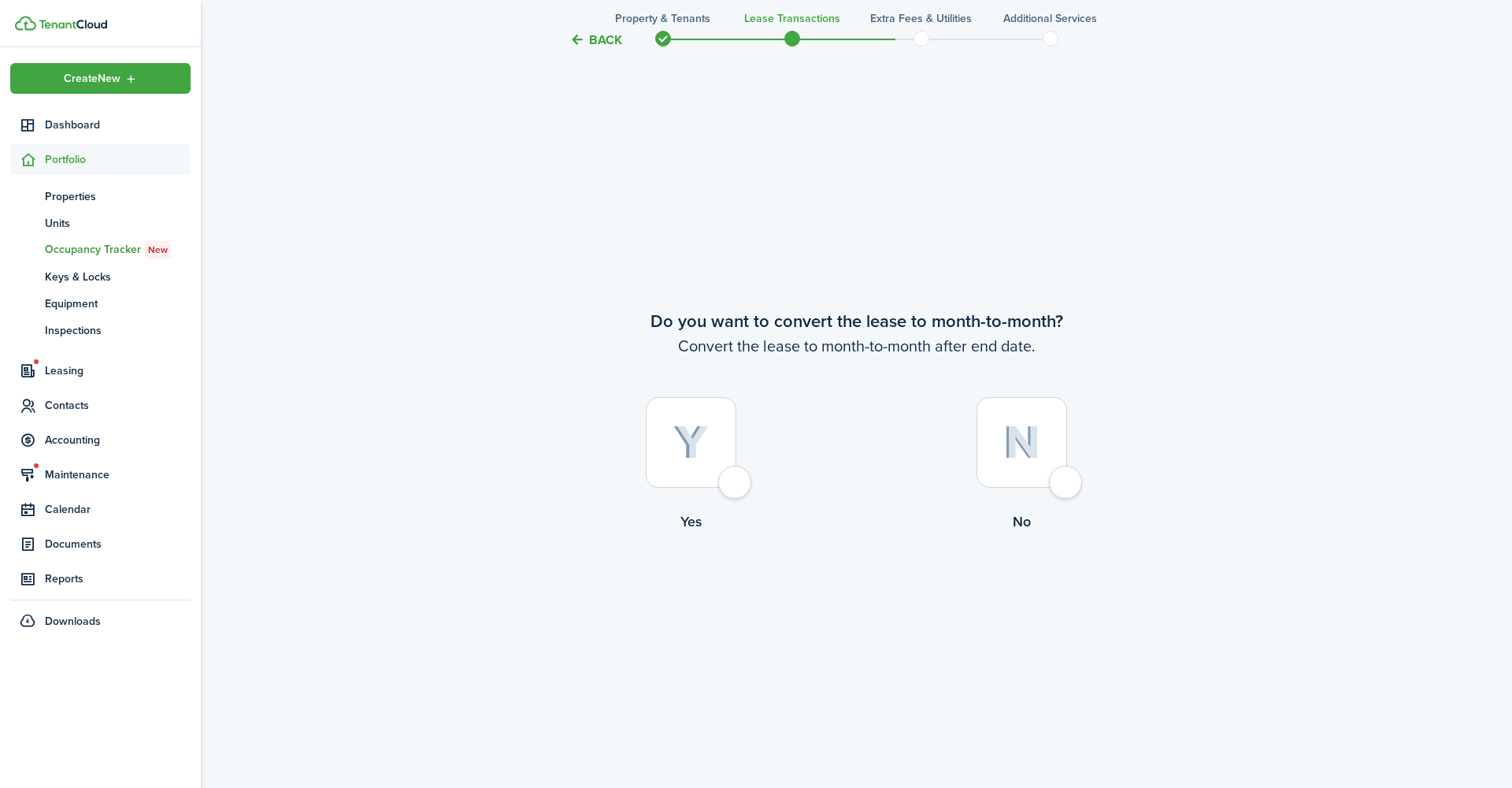
scroll to position [3046, 0]
click at [1063, 482] on div at bounding box center [1022, 437] width 90 height 91
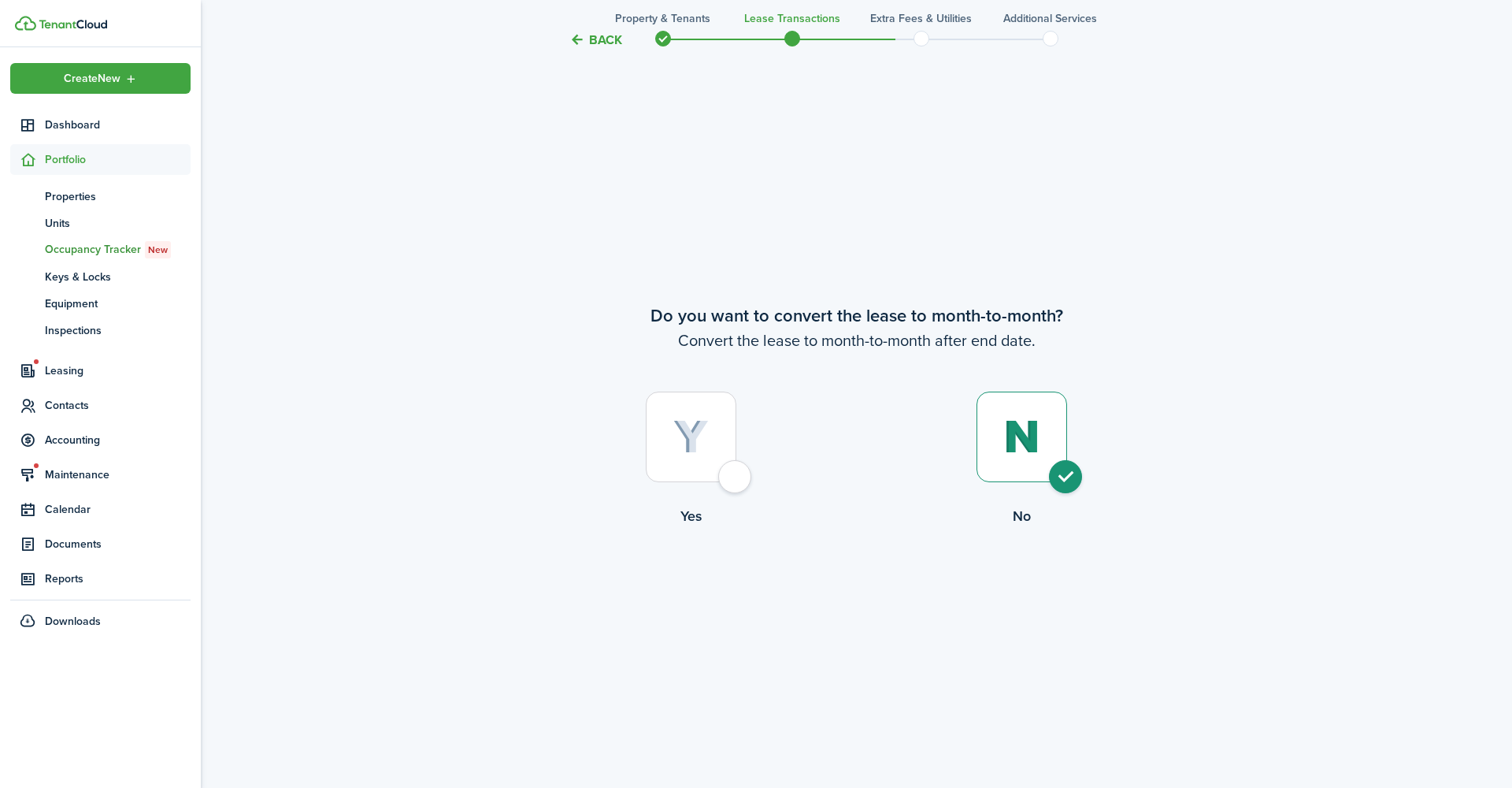
radio input "true"
click at [877, 582] on button "Continue" at bounding box center [856, 592] width 86 height 36
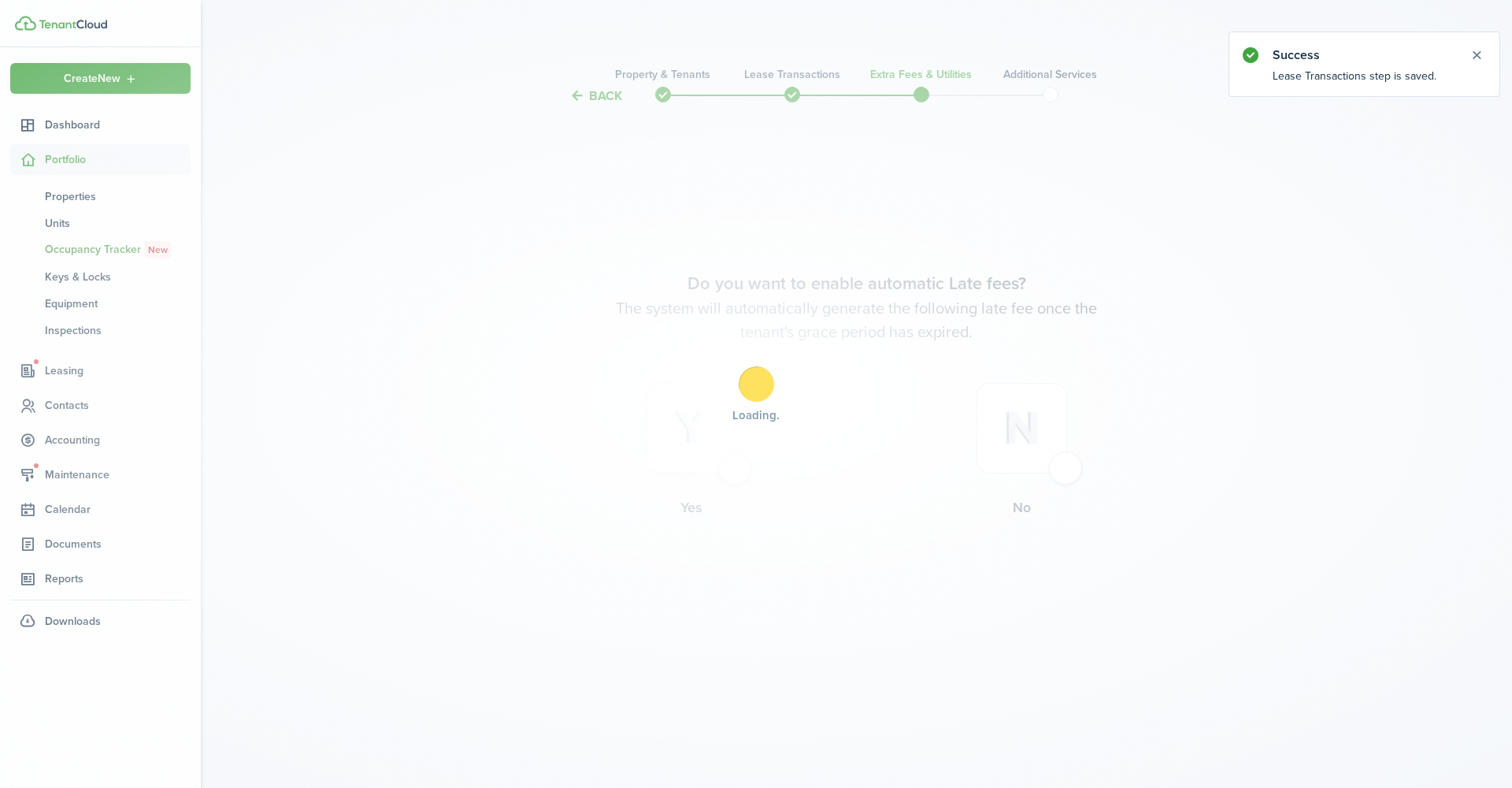
scroll to position [0, 0]
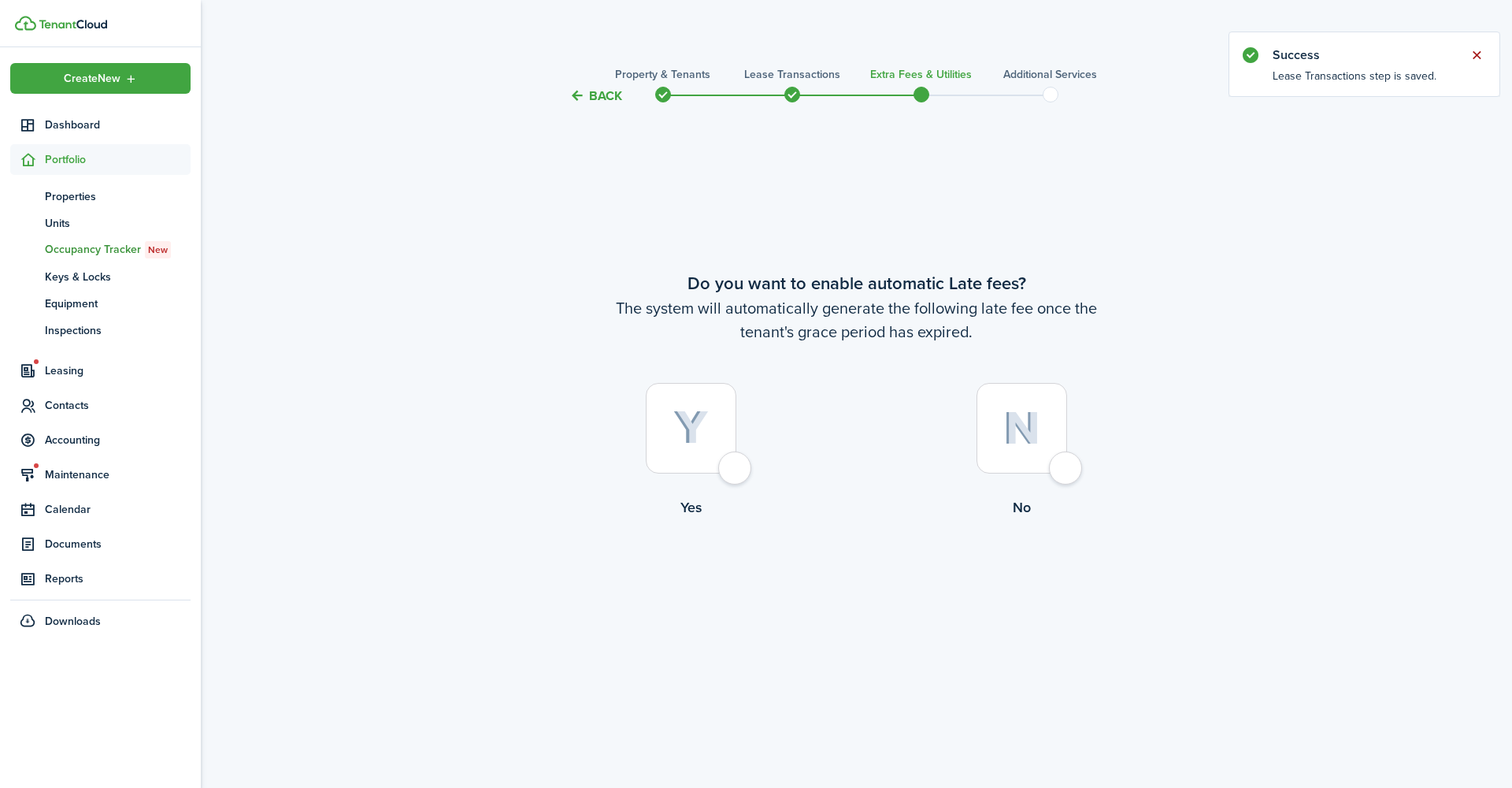
click at [1473, 54] on button "Close notify" at bounding box center [1476, 55] width 22 height 22
click at [1173, 450] on label "No" at bounding box center [1022, 454] width 331 height 143
radio input "true"
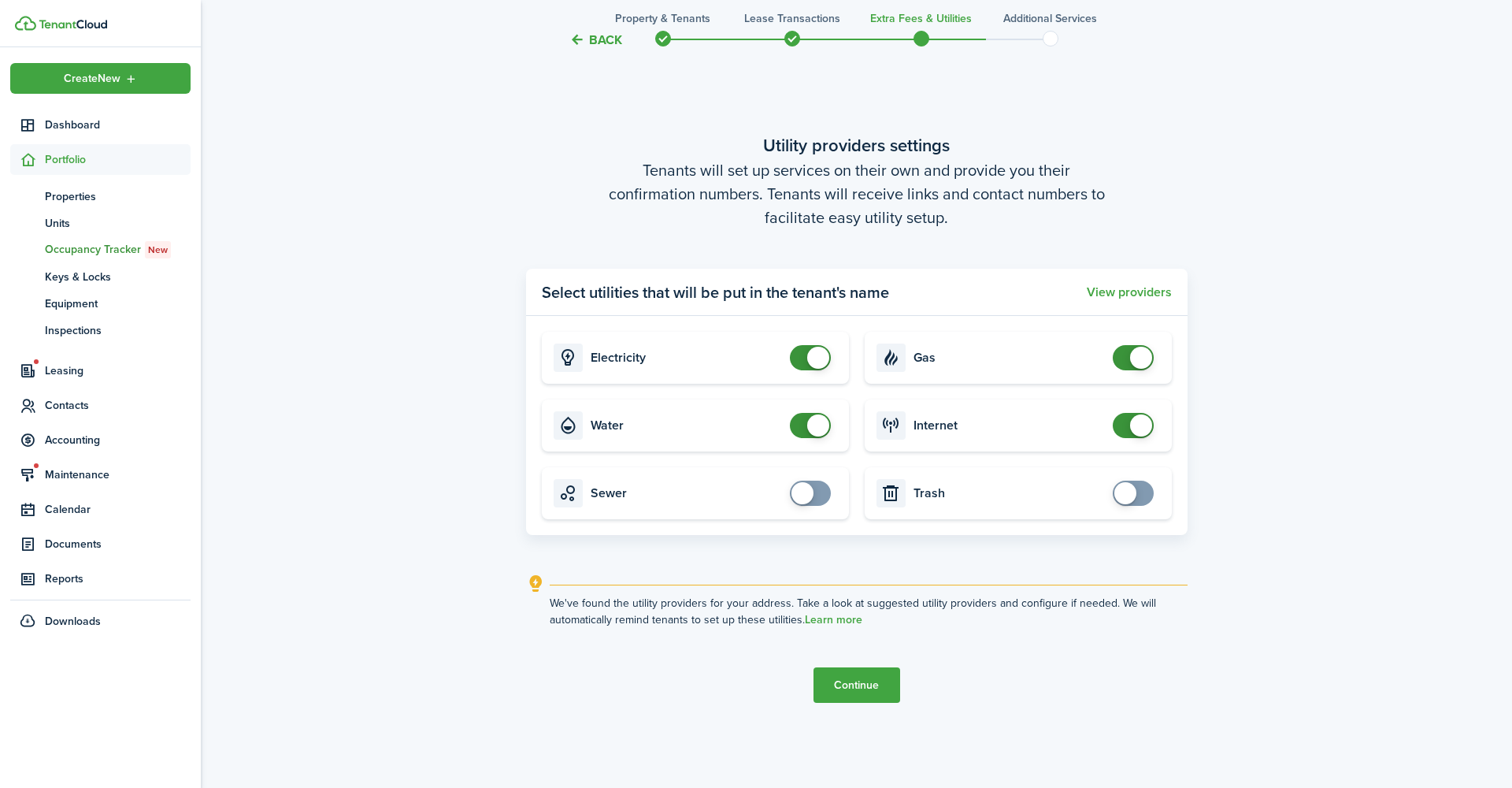
scroll to position [724, 0]
checkbox input "false"
click at [819, 344] on span at bounding box center [818, 355] width 22 height 22
checkbox input "false"
click at [815, 411] on span at bounding box center [818, 422] width 22 height 22
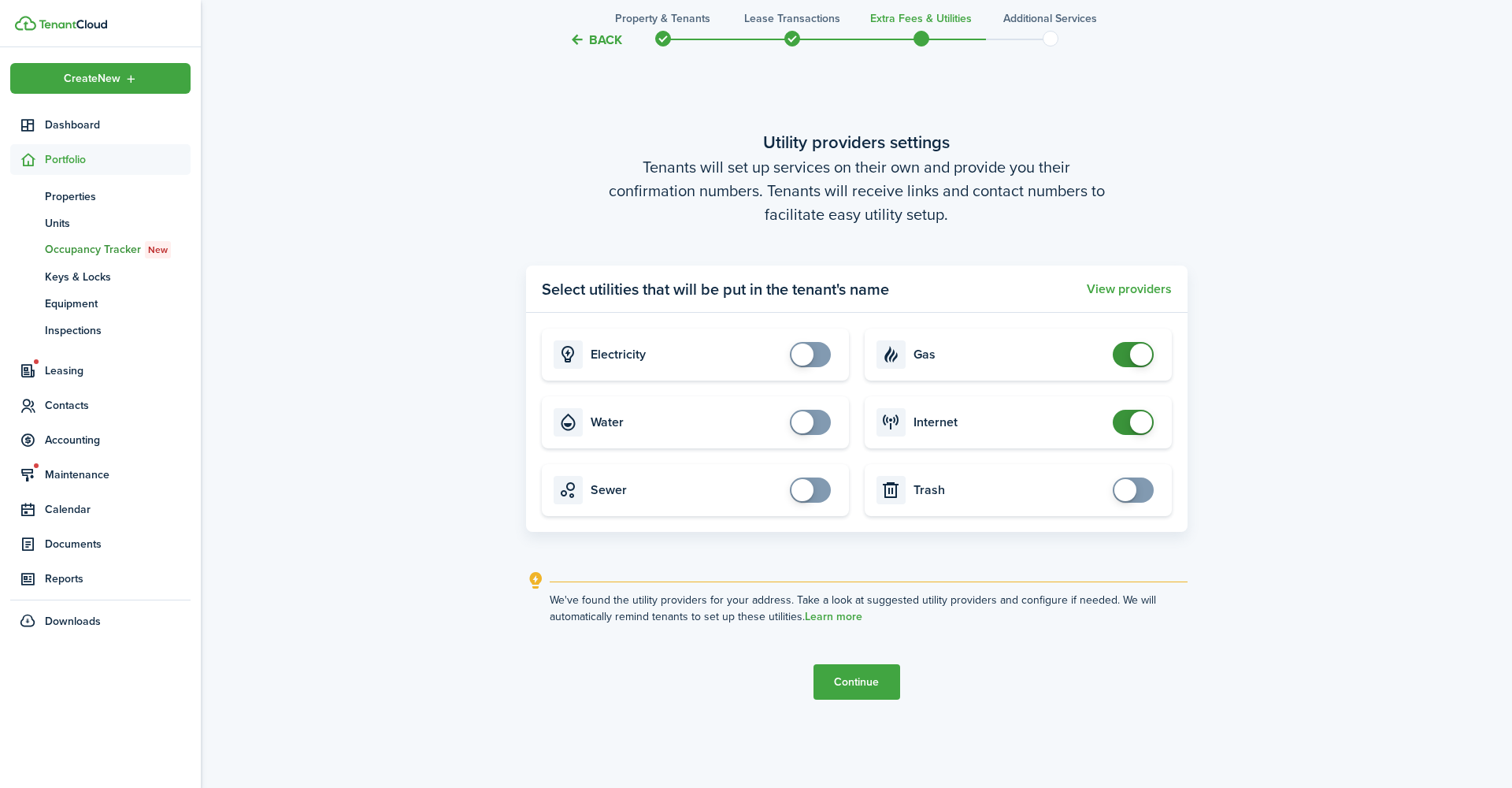
checkbox input "false"
click at [1142, 344] on span at bounding box center [1141, 355] width 22 height 22
checkbox input "false"
click at [1138, 411] on span at bounding box center [1141, 422] width 22 height 22
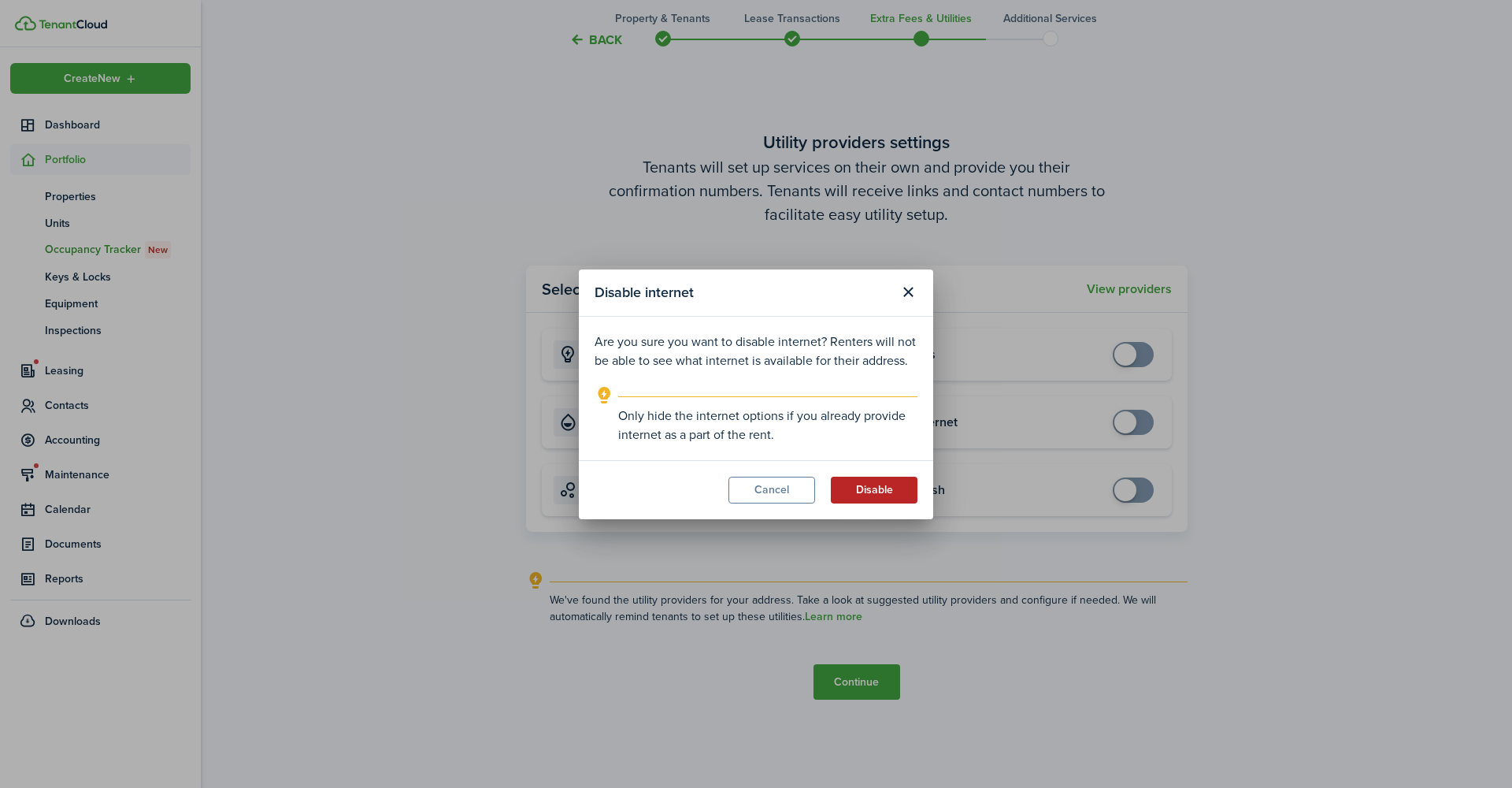
click at [889, 477] on button "Disable" at bounding box center [874, 490] width 86 height 27
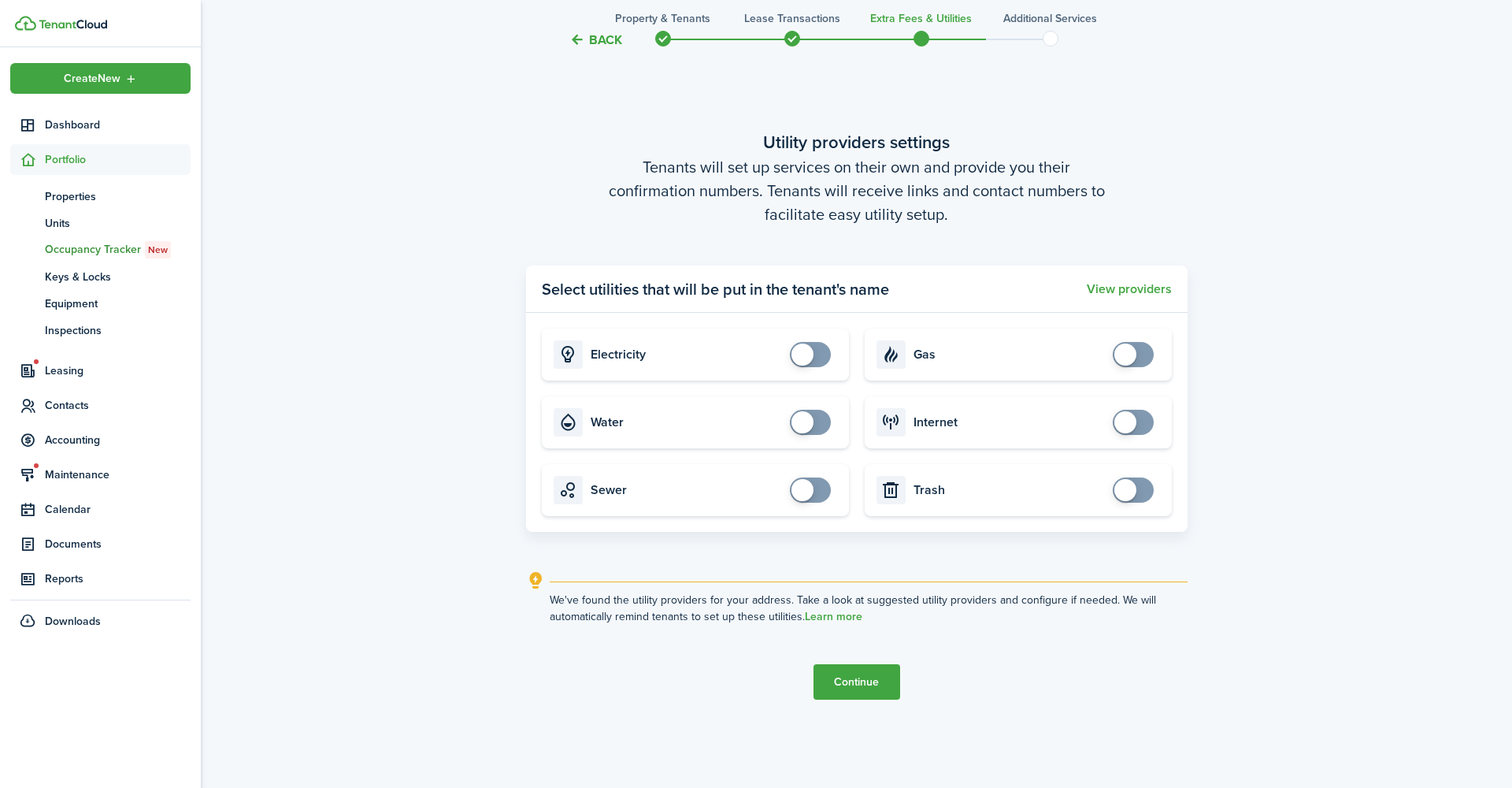
click at [875, 664] on button "Continue" at bounding box center [856, 682] width 86 height 36
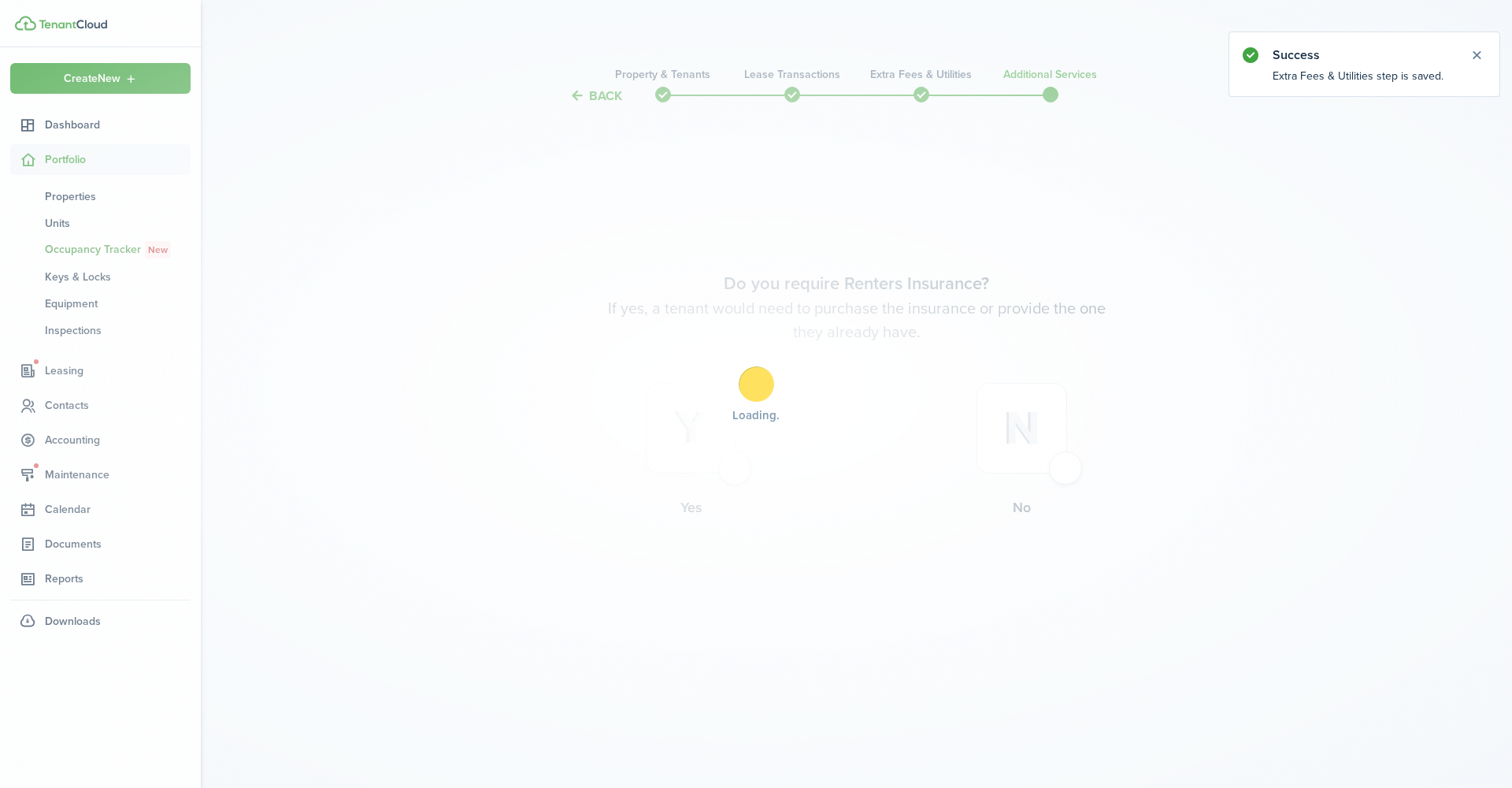
scroll to position [0, 0]
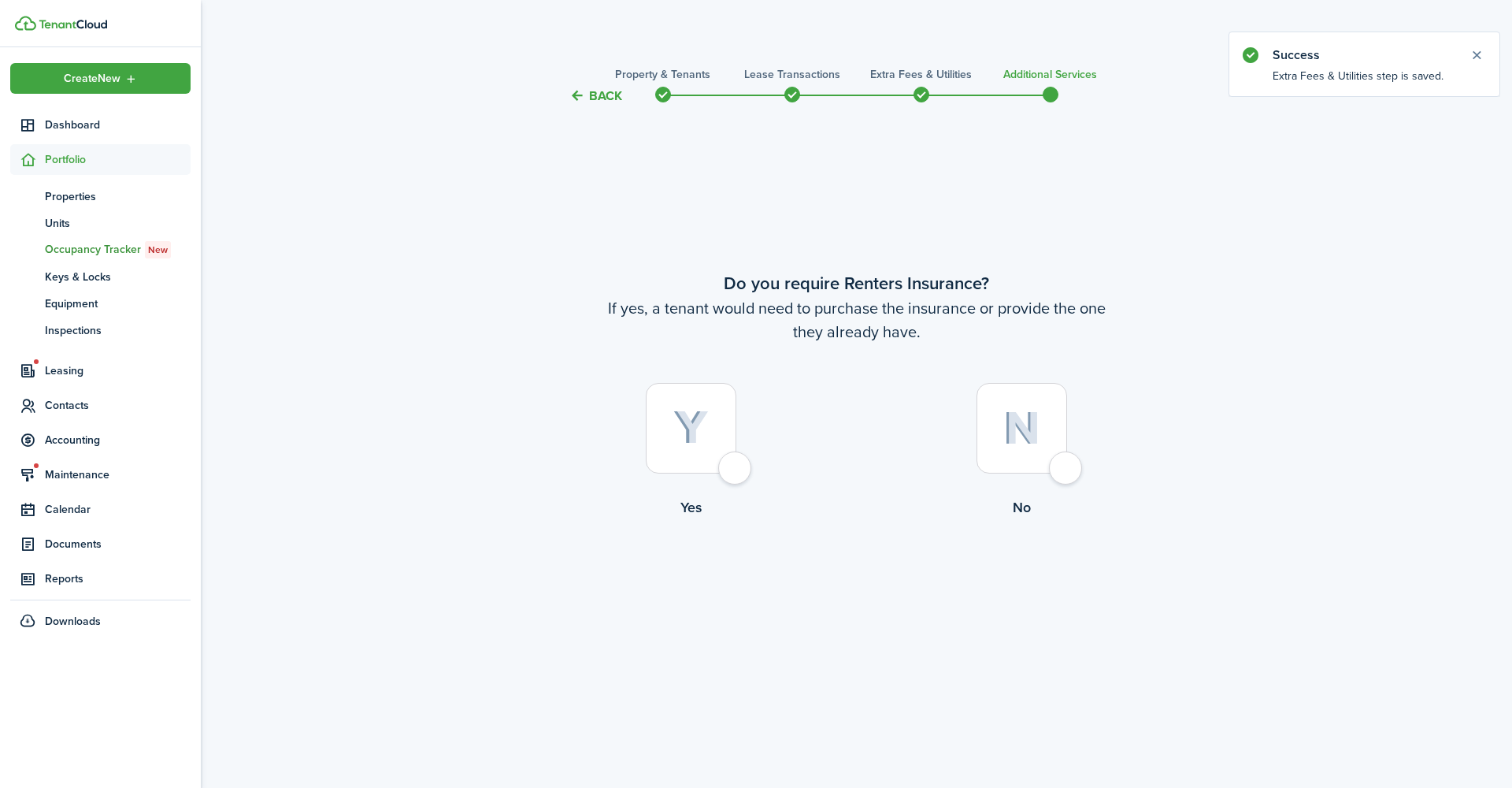
click at [1065, 468] on div at bounding box center [1022, 428] width 90 height 91
radio input "true"
click at [883, 569] on button "Complete move in" at bounding box center [856, 582] width 115 height 36
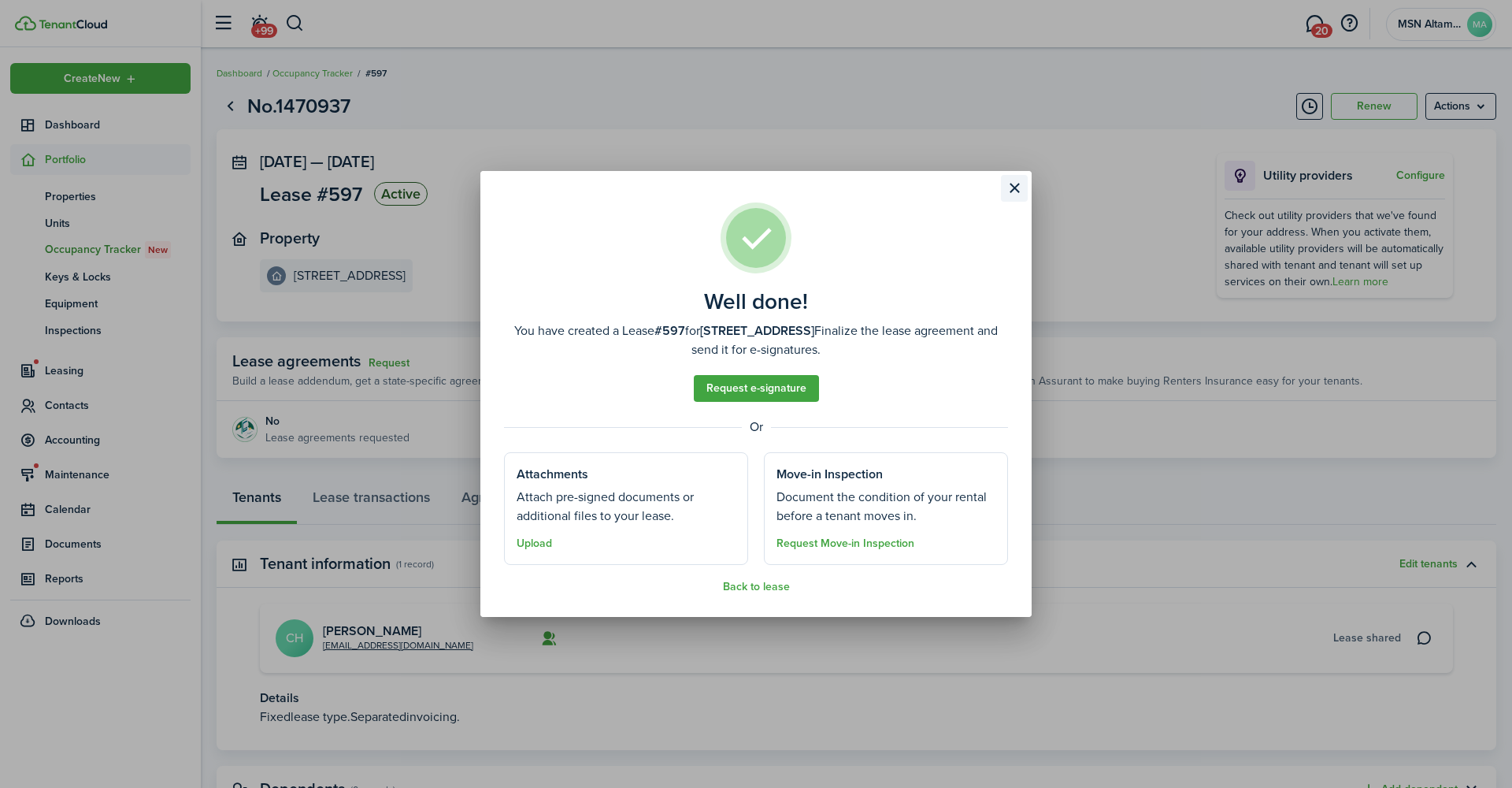
click at [1012, 202] on button "Close modal" at bounding box center [1014, 188] width 27 height 27
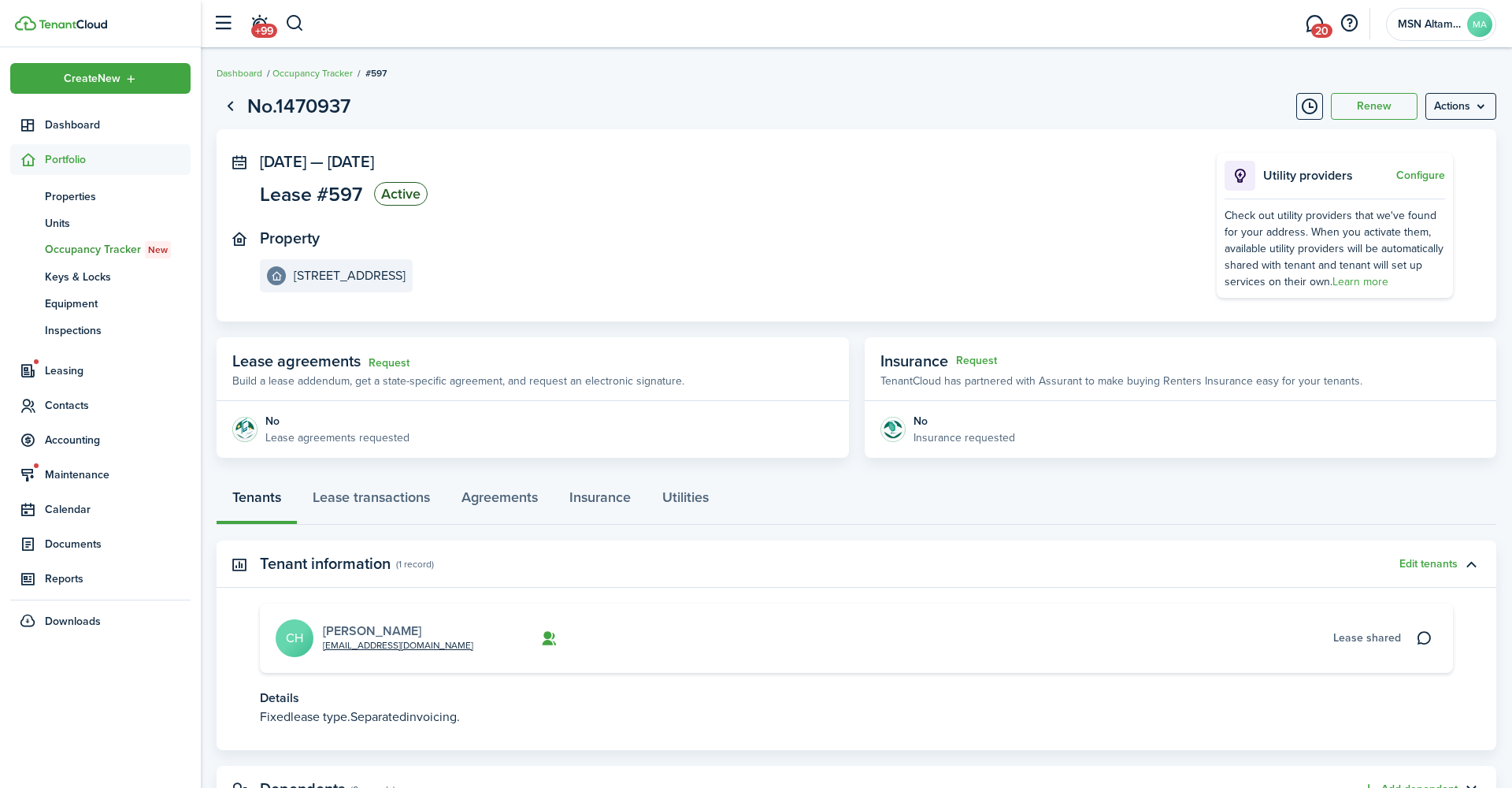
click at [357, 622] on link "[PERSON_NAME]" at bounding box center [372, 631] width 99 height 18
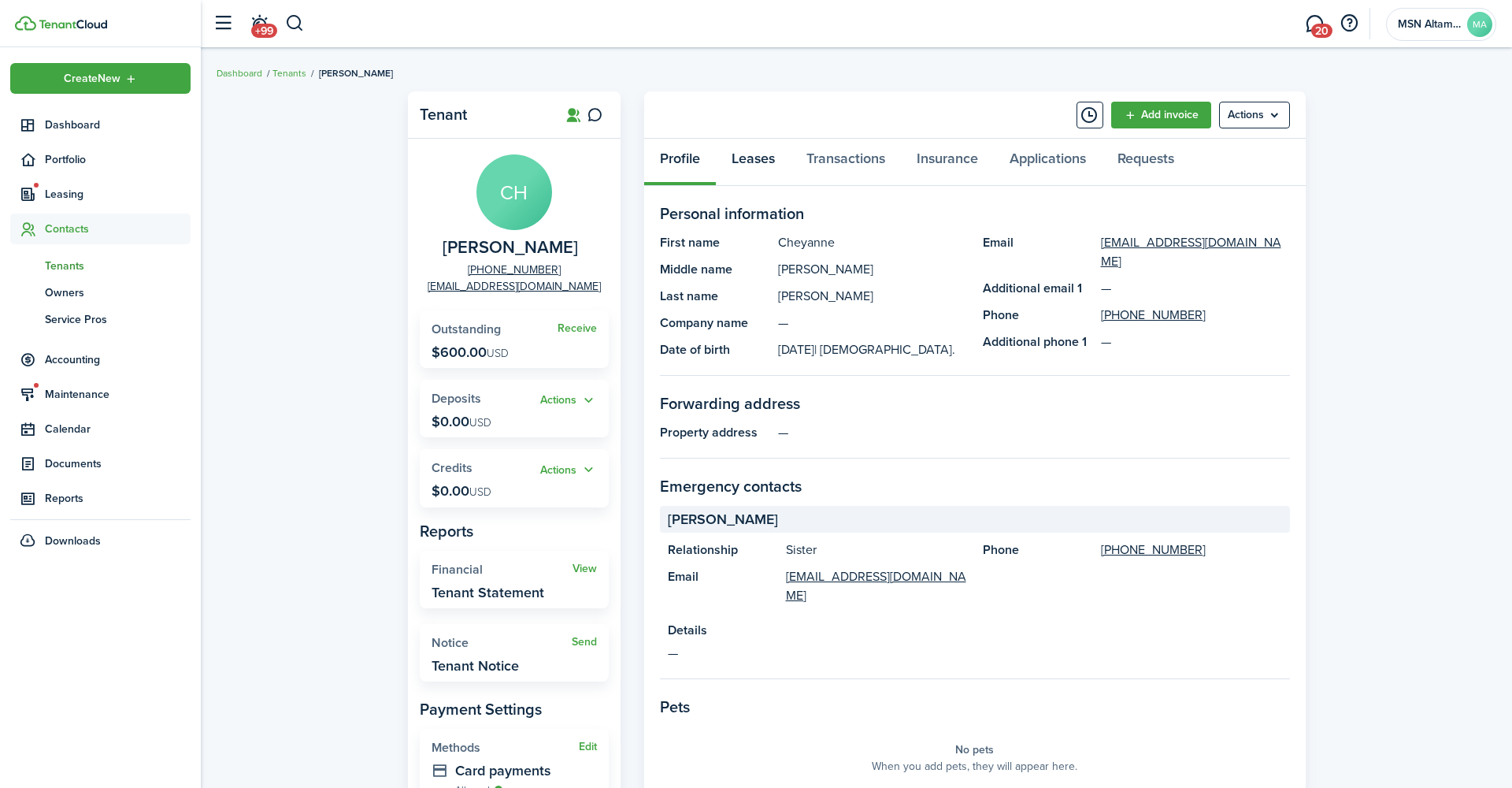
click at [749, 158] on link "Leases" at bounding box center [753, 162] width 75 height 47
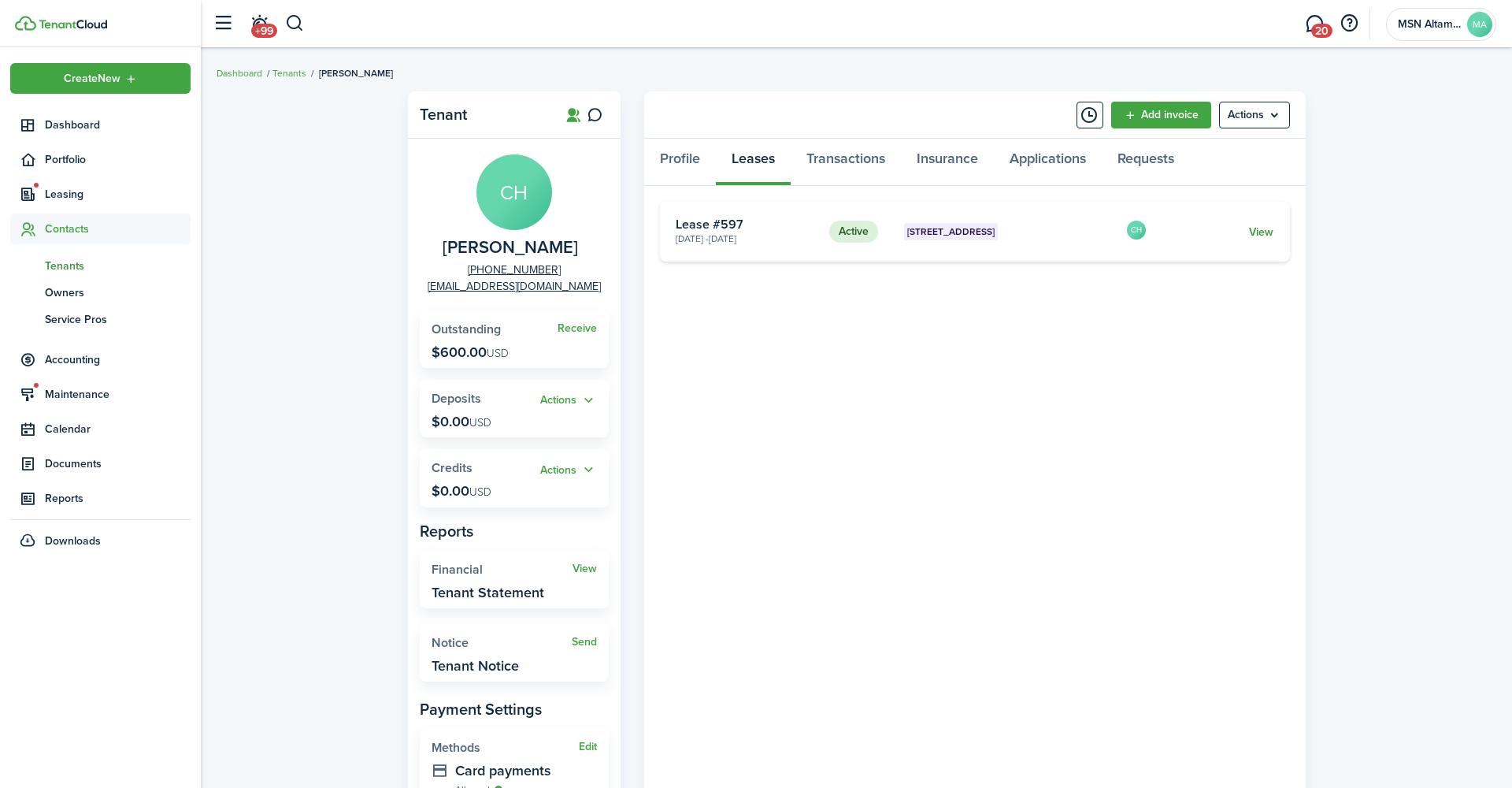
click at [1265, 223] on link "View" at bounding box center [1261, 232] width 24 height 17
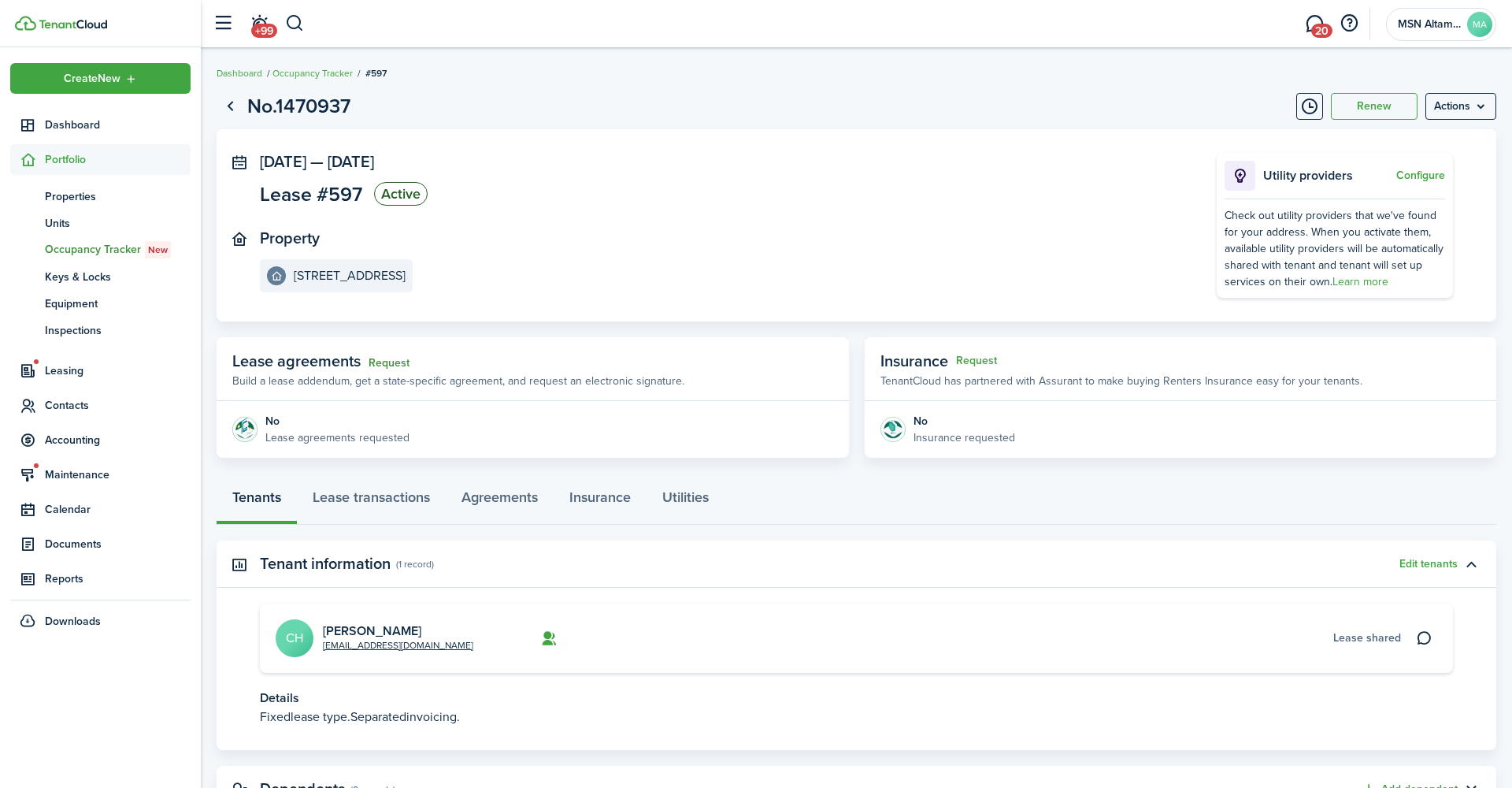
click at [368, 357] on link "Request" at bounding box center [388, 363] width 41 height 12
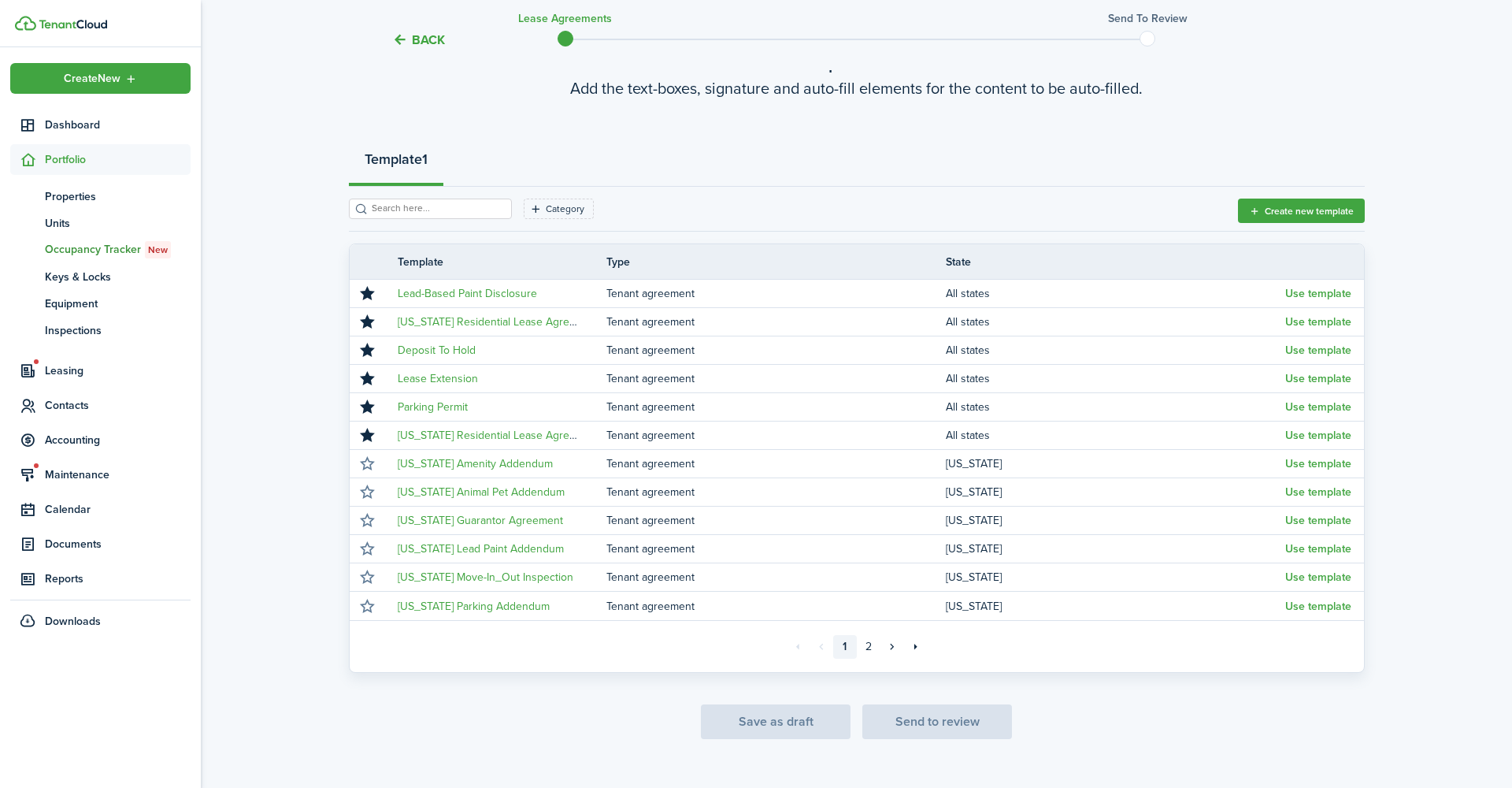
scroll to position [110, 0]
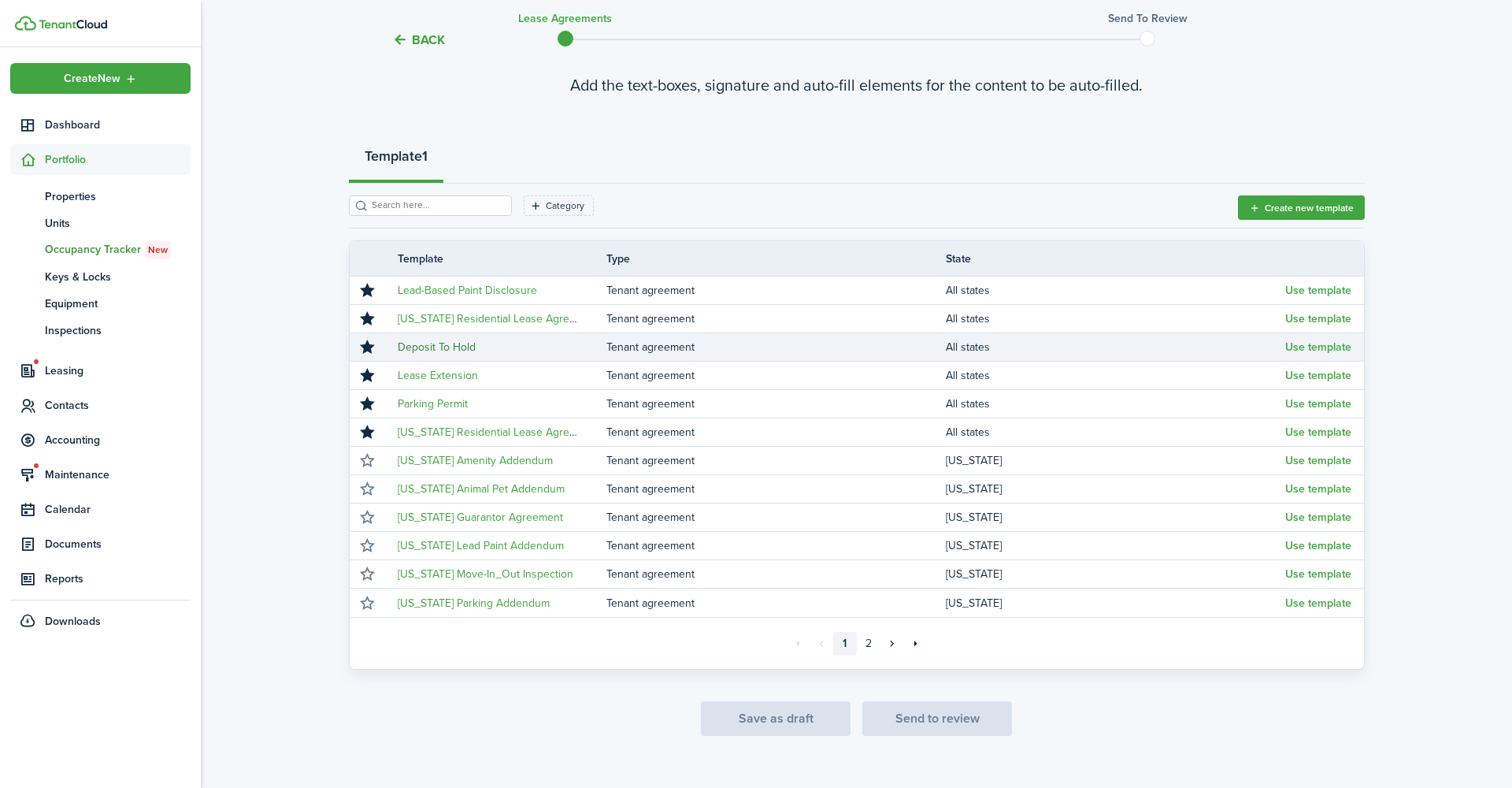
click at [446, 339] on link "Deposit To Hold" at bounding box center [437, 347] width 78 height 17
click at [1309, 341] on button "Use template" at bounding box center [1318, 347] width 66 height 12
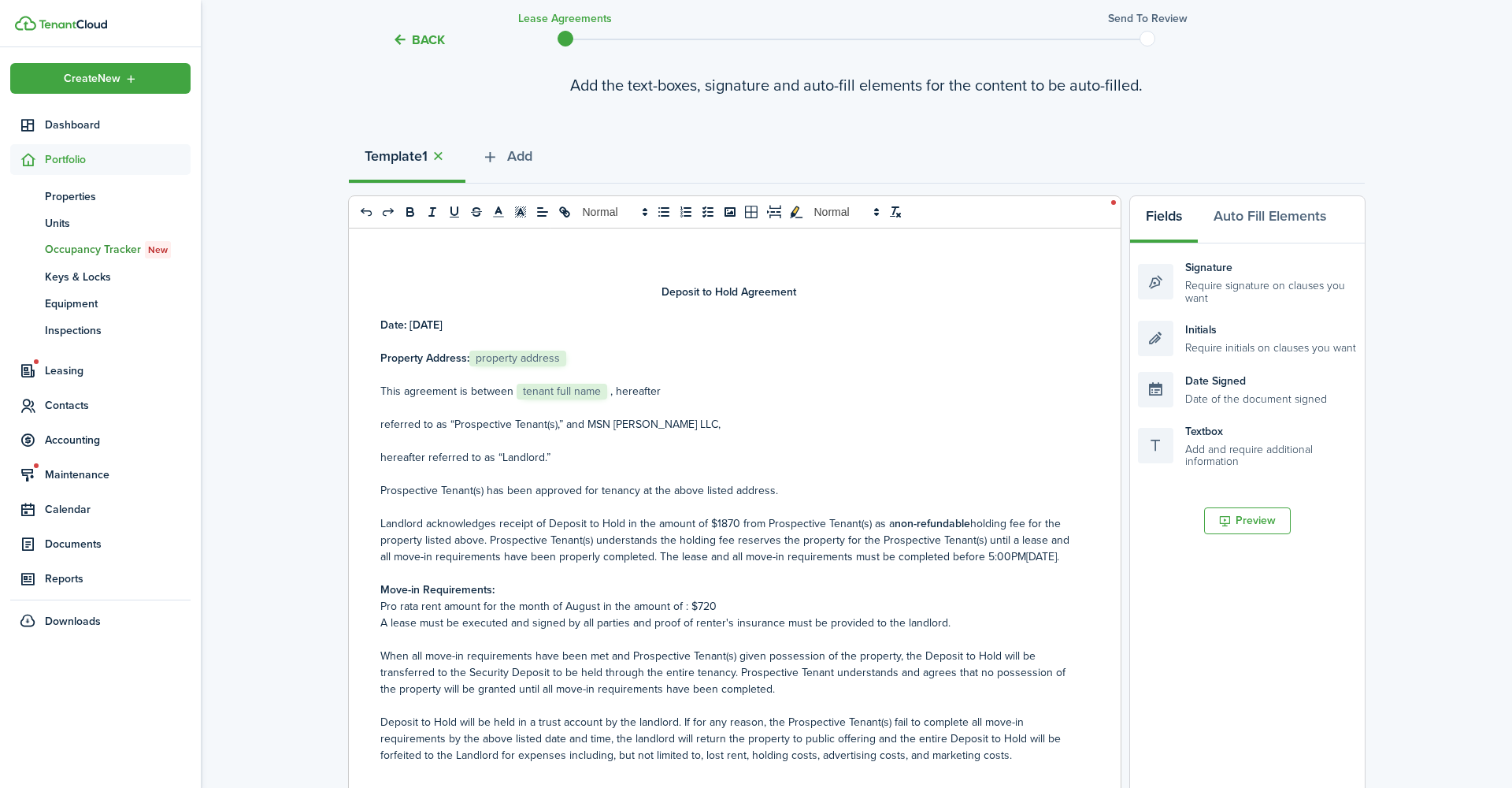
drag, startPoint x: 459, startPoint y: 308, endPoint x: 405, endPoint y: 311, distance: 54.1
click at [405, 316] on p "Date: [DATE]" at bounding box center [729, 325] width 697 height 17
click at [412, 316] on strong "Date: [DATE]" at bounding box center [411, 325] width 62 height 17
click at [558, 350] on p "Property Address: ﻿ property address ﻿" at bounding box center [729, 358] width 697 height 17
click at [622, 383] on p "This agreement is between ﻿ tenant full name ﻿ , hereafter" at bounding box center [729, 391] width 697 height 17
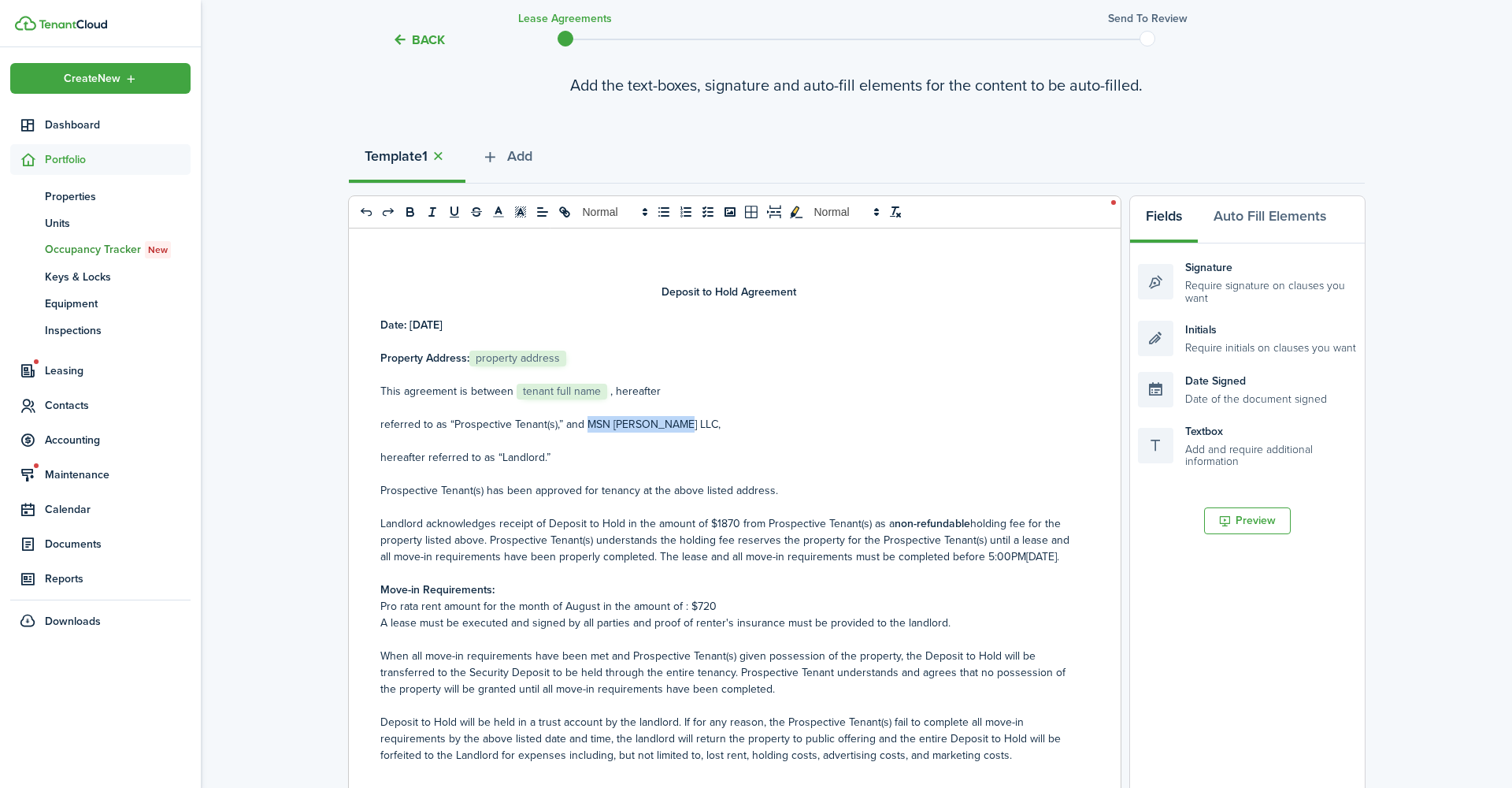
drag, startPoint x: 638, startPoint y: 412, endPoint x: 551, endPoint y: 408, distance: 87.1
click at [551, 416] on p "referred to as “Prospective Tenant(s),” and MSN [PERSON_NAME] LLC," at bounding box center [729, 424] width 697 height 17
click at [541, 449] on p "hereafter referred to as “Landlord.”" at bounding box center [729, 458] width 697 height 17
click at [738, 482] on p "Prospective Tenant(s) has been approved for tenancy at the above listed address." at bounding box center [729, 491] width 697 height 17
click at [676, 516] on p "Landlord acknowledges receipt of Deposit to Hold in the amount of $1870 from Pr…" at bounding box center [729, 541] width 697 height 50
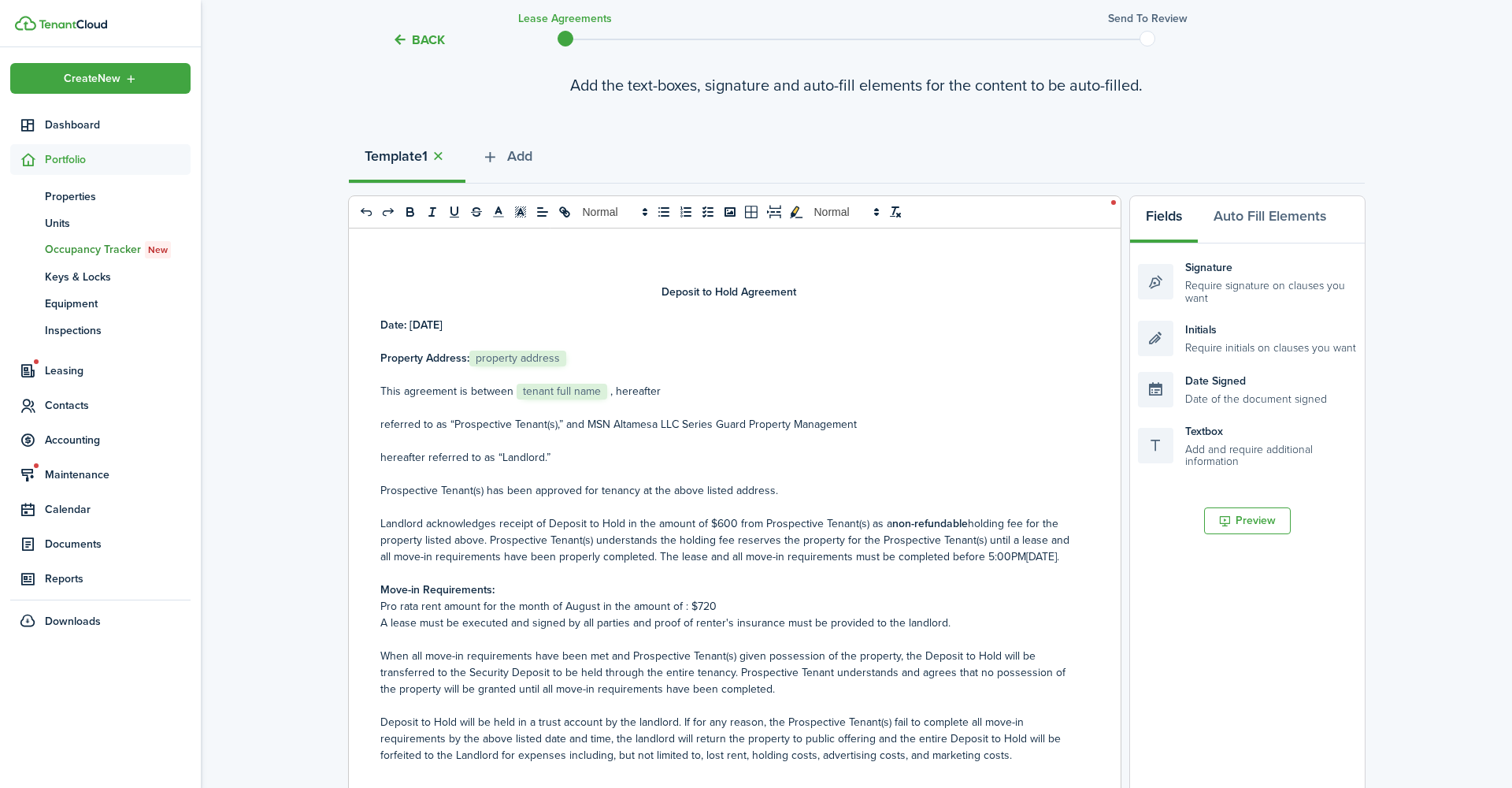
click at [807, 539] on p "Landlord acknowledges receipt of Deposit to Hold in the amount of $600 from Pro…" at bounding box center [729, 541] width 697 height 50
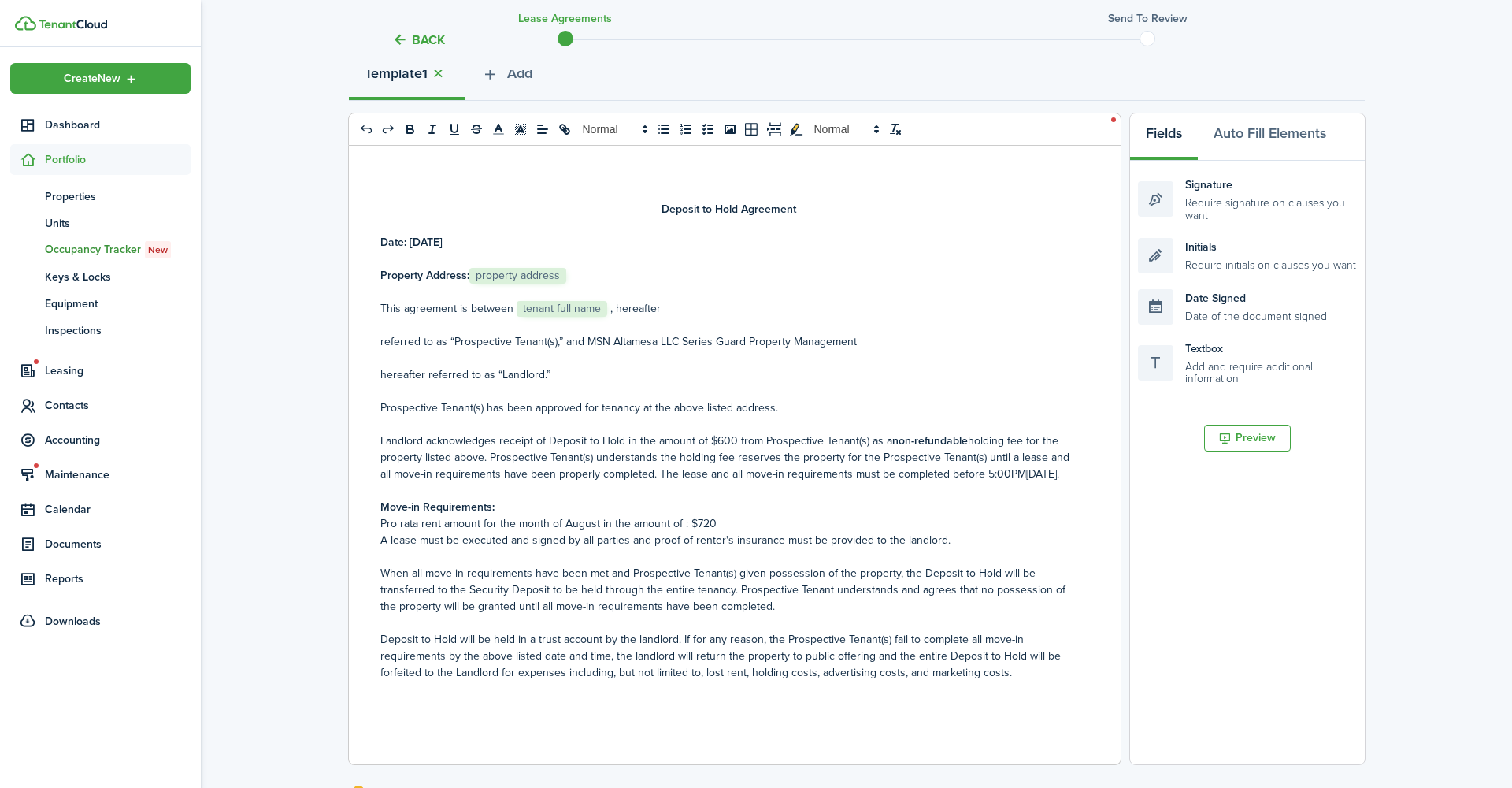
scroll to position [204, 0]
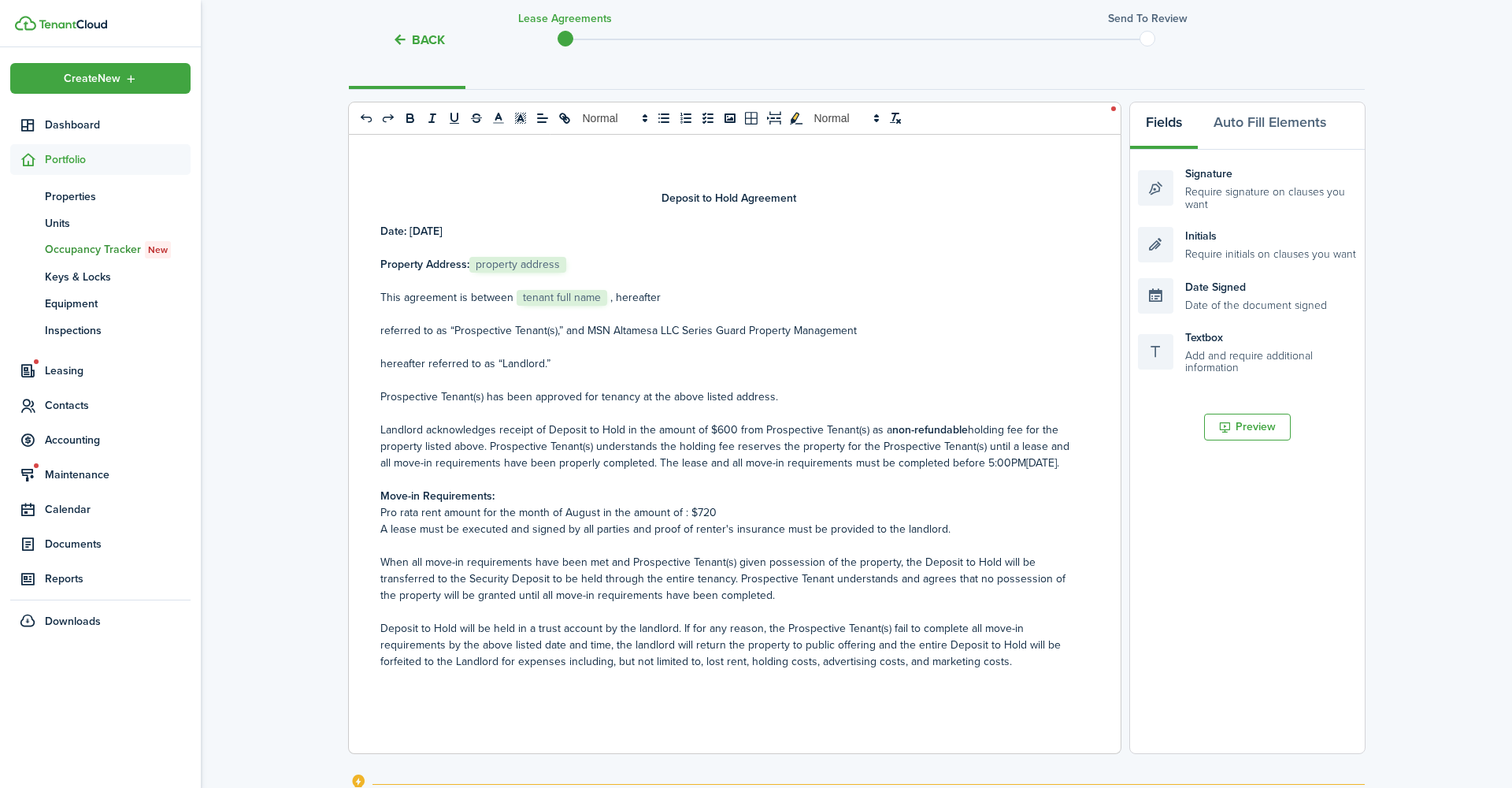
click at [769, 443] on p "Landlord acknowledges receipt of Deposit to Hold in the amount of $600 from Pro…" at bounding box center [729, 447] width 697 height 50
click at [818, 444] on p "Landlord acknowledges receipt of Deposit to Hold in the amount of $600 from Pro…" at bounding box center [729, 447] width 697 height 50
click at [680, 504] on p "Pro rata rent amount for the month of August in the amount of : $720" at bounding box center [729, 512] width 697 height 17
click at [858, 521] on p "A lease must be executed and signed by all parties and proof of renter's insura…" at bounding box center [729, 529] width 697 height 17
click at [662, 504] on p "Pro rata rent amount for the month of August in the amount of : $0" at bounding box center [729, 512] width 697 height 17
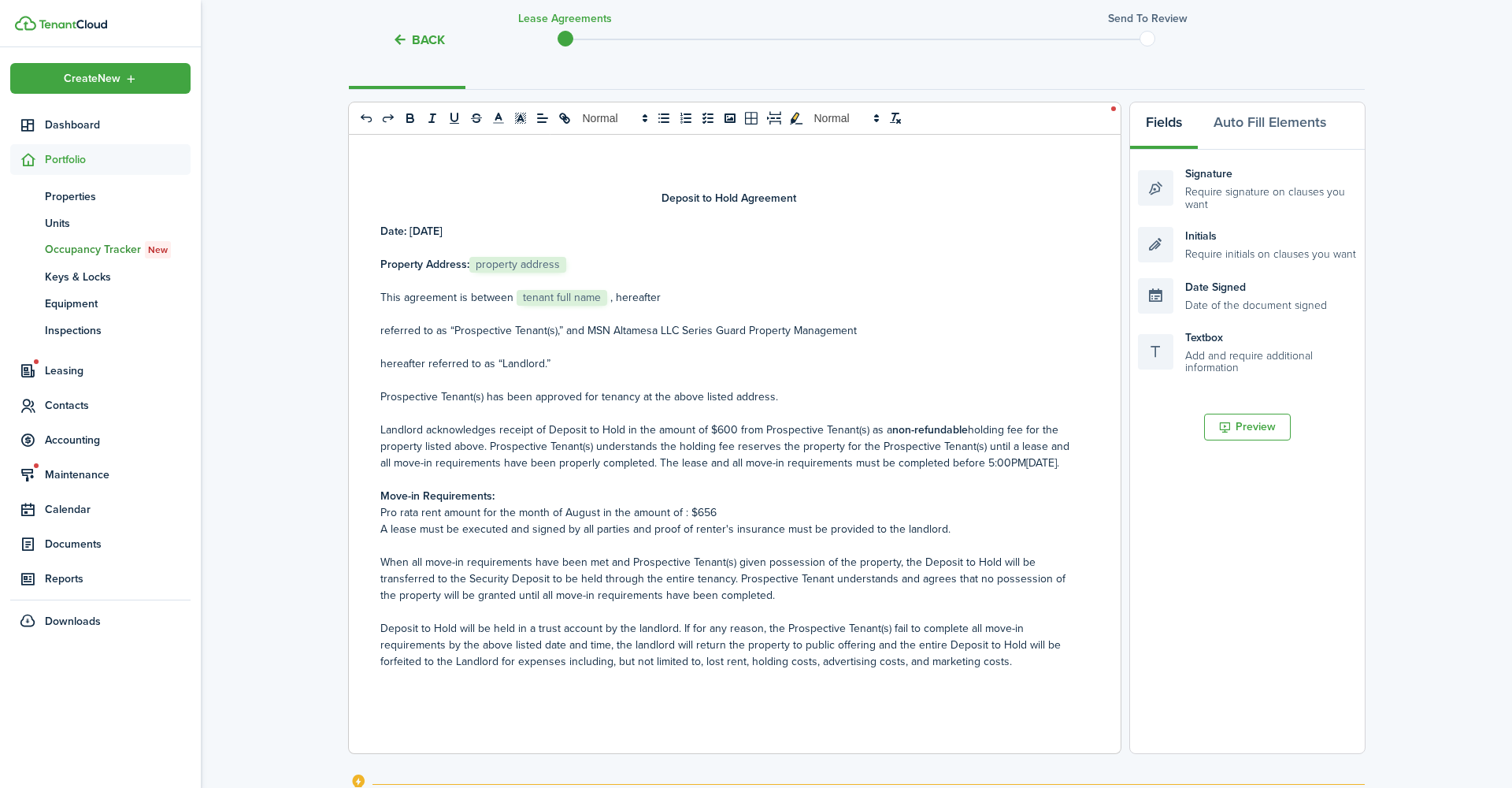
click at [858, 521] on p "A lease must be executed and signed by all parties and proof of renter's insura…" at bounding box center [729, 529] width 697 height 17
click at [583, 521] on p "A lease must be executed and signed by all parties and proof of renter's insura…" at bounding box center [729, 529] width 697 height 17
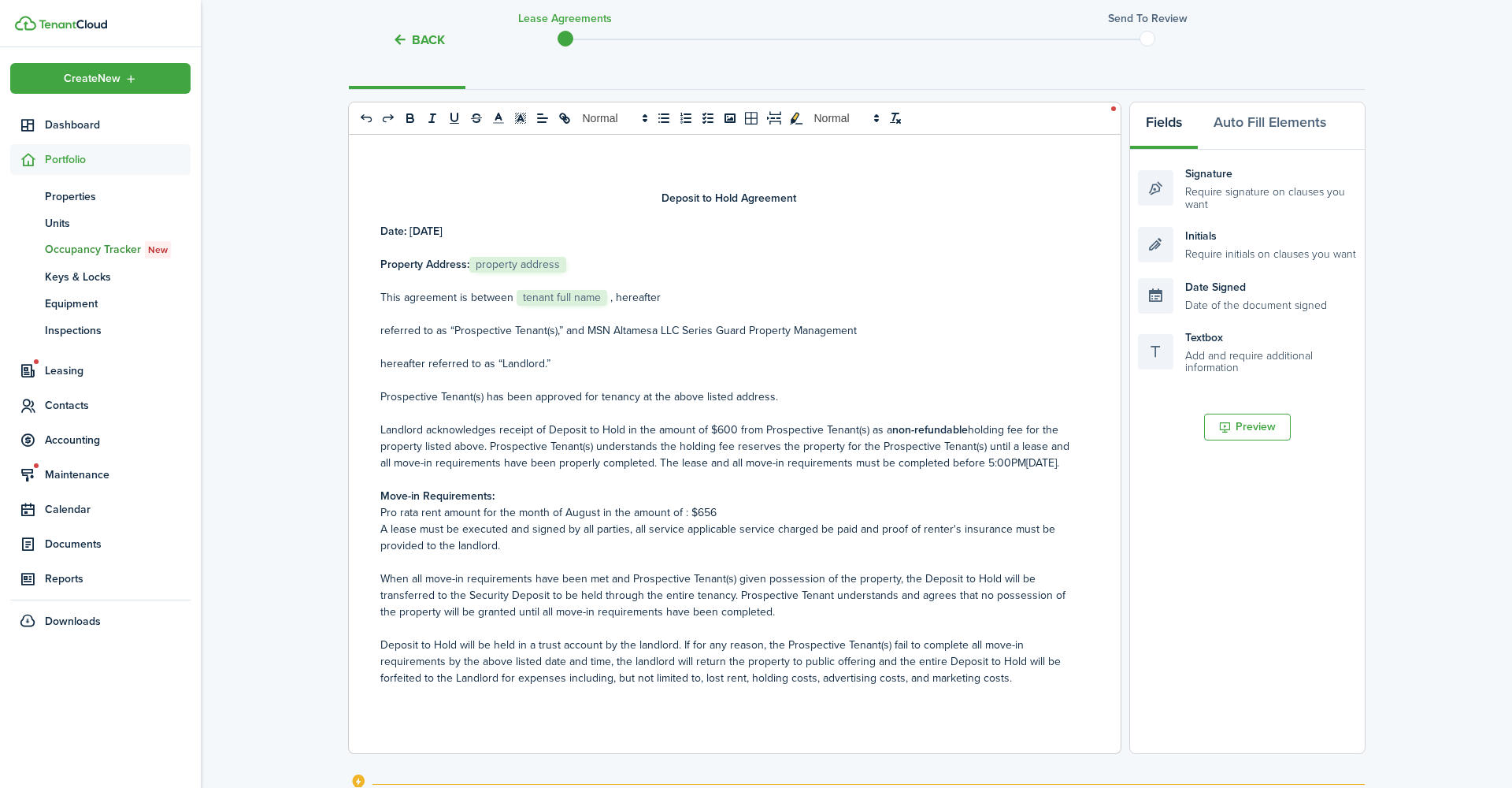
drag, startPoint x: 583, startPoint y: 506, endPoint x: 826, endPoint y: 545, distance: 246.1
click at [826, 570] on p "When all move-in requirements have been met and Prospective Tenant(s) given pos…" at bounding box center [729, 595] width 697 height 50
click at [780, 570] on p "When all move-in requirements have been met and Prospective Tenant(s) given pos…" at bounding box center [729, 595] width 697 height 50
click at [739, 521] on p "A lease must be executed and signed by all parties, all service applicable serv…" at bounding box center [729, 537] width 697 height 33
click at [1051, 521] on p "A lease must be executed and signed by all parties, all service applicable serv…" at bounding box center [729, 537] width 697 height 33
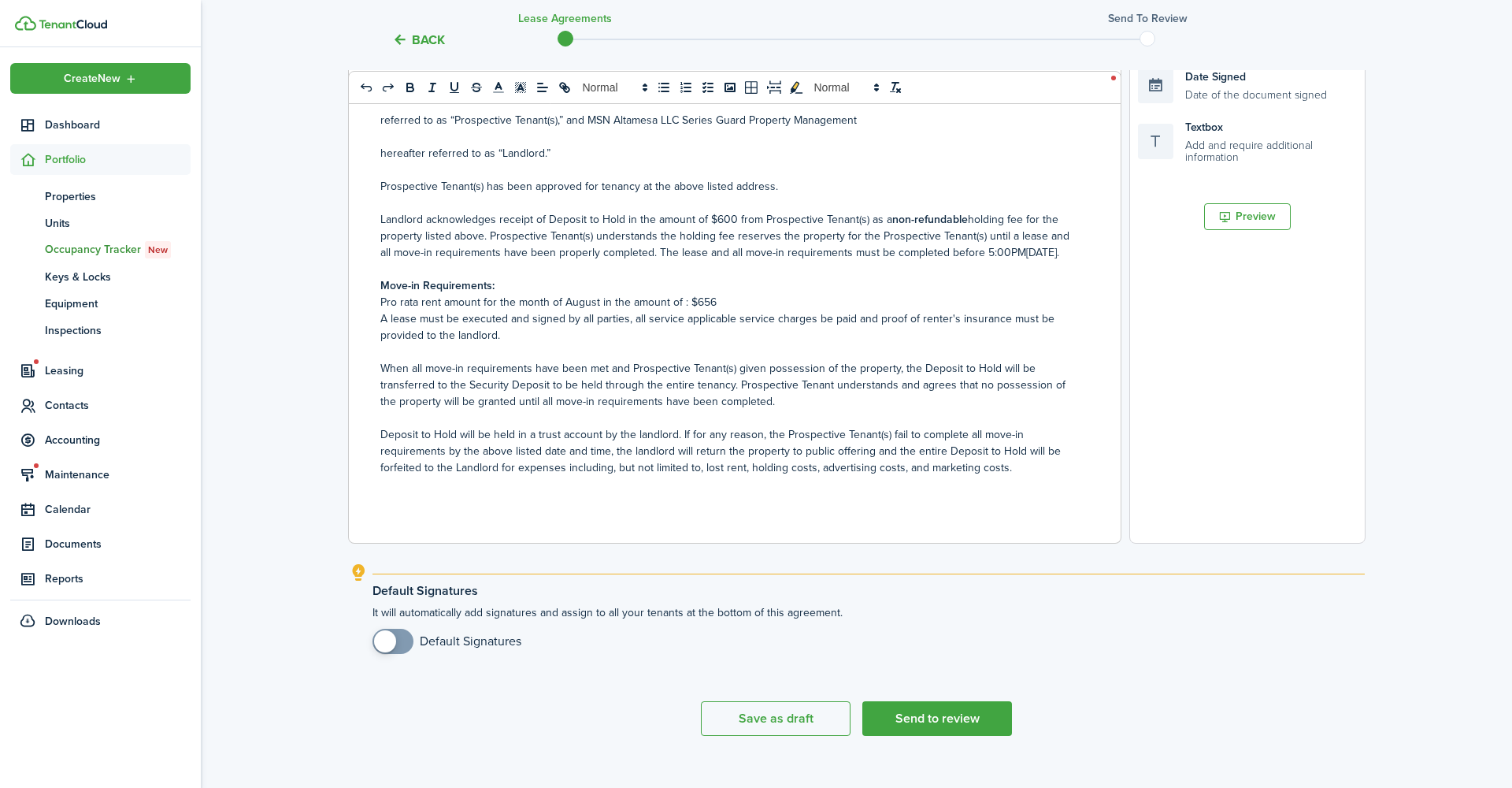
scroll to position [414, 0]
checkbox input "true"
click at [385, 631] on span at bounding box center [385, 642] width 22 height 22
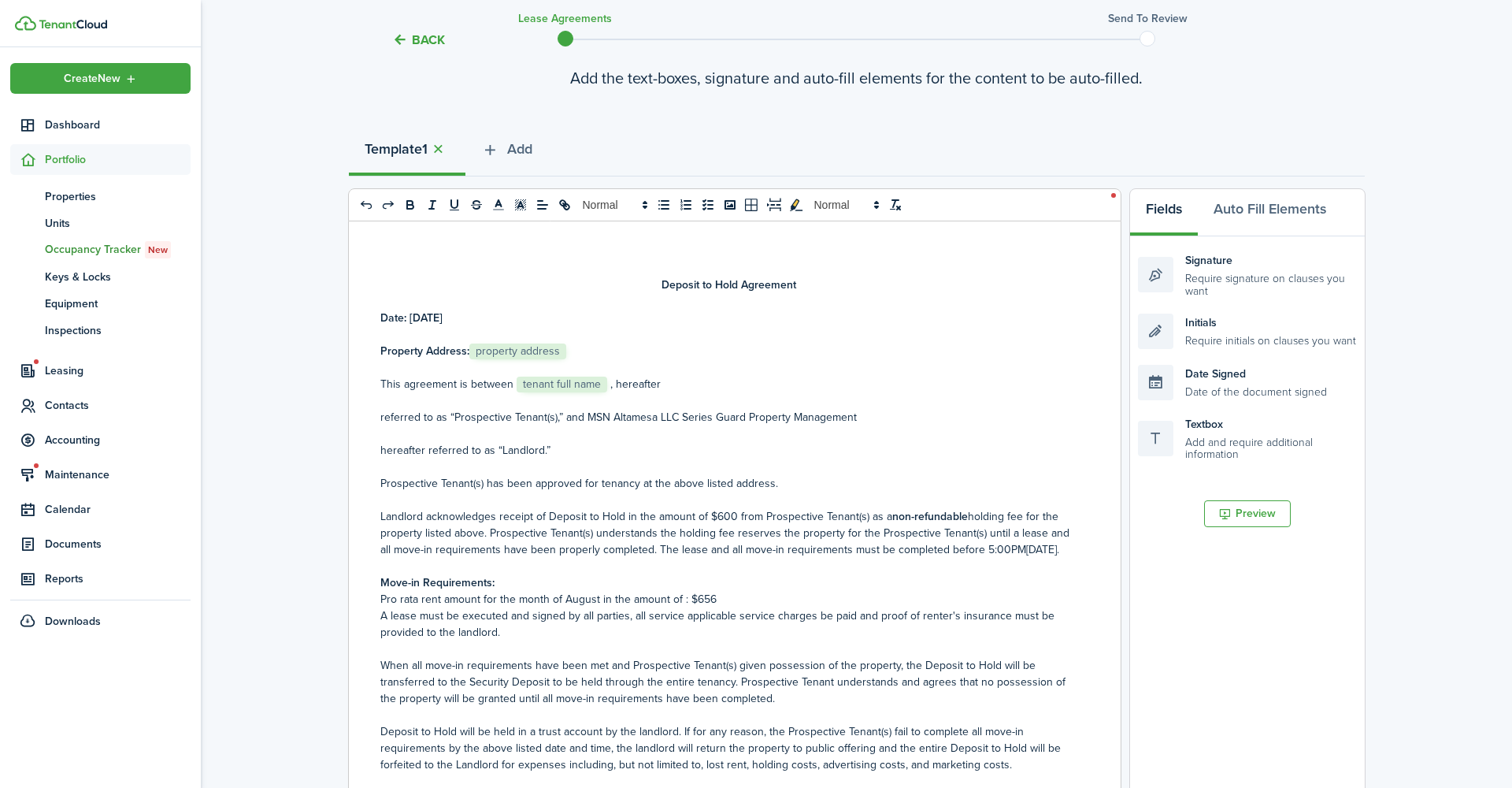
scroll to position [116, 0]
click at [823, 530] on p "Landlord acknowledges receipt of Deposit to Hold in the amount of $600 from Pro…" at bounding box center [729, 534] width 697 height 50
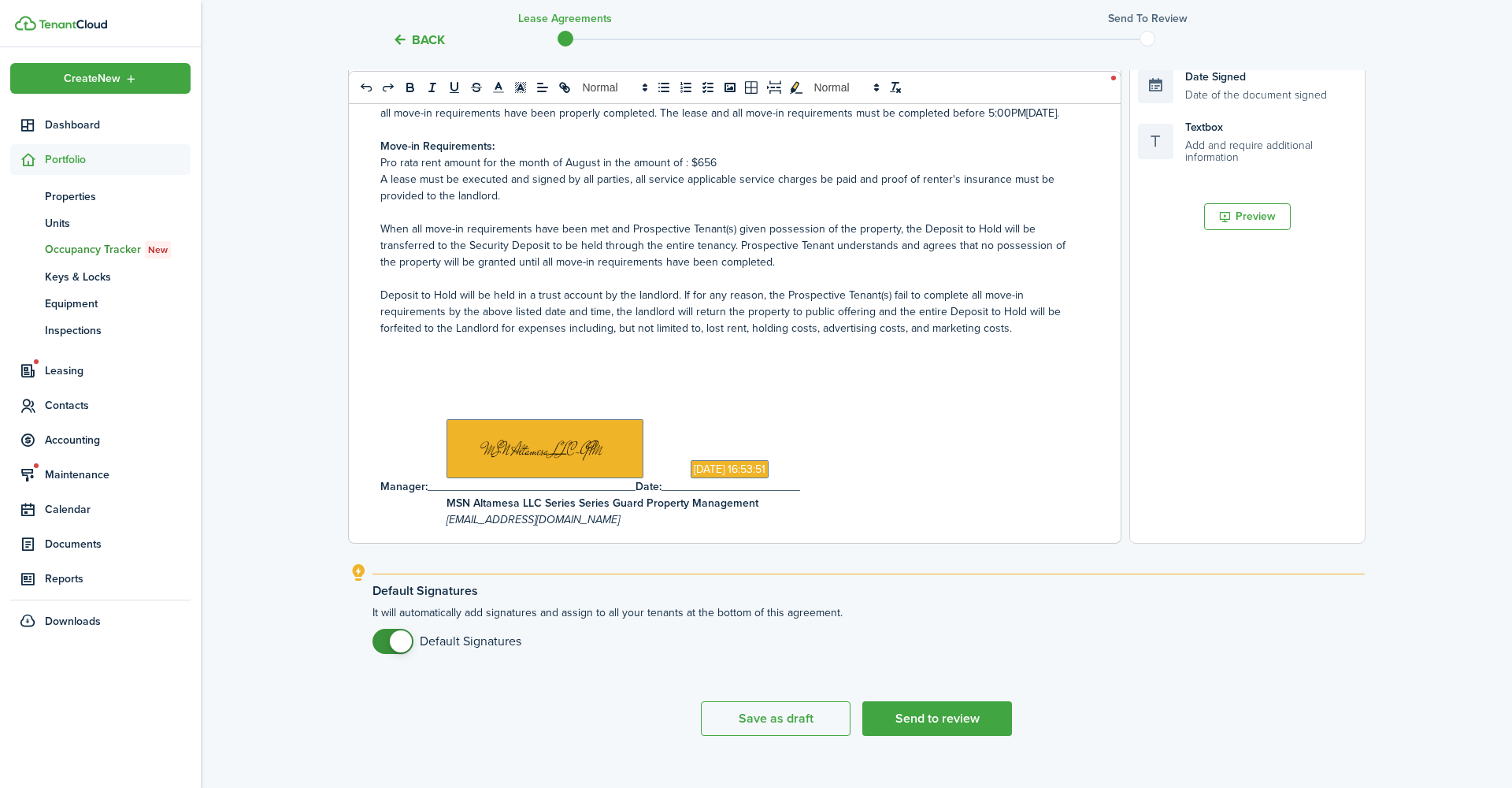
scroll to position [414, 0]
click at [932, 702] on button "Send to review" at bounding box center [937, 719] width 149 height 35
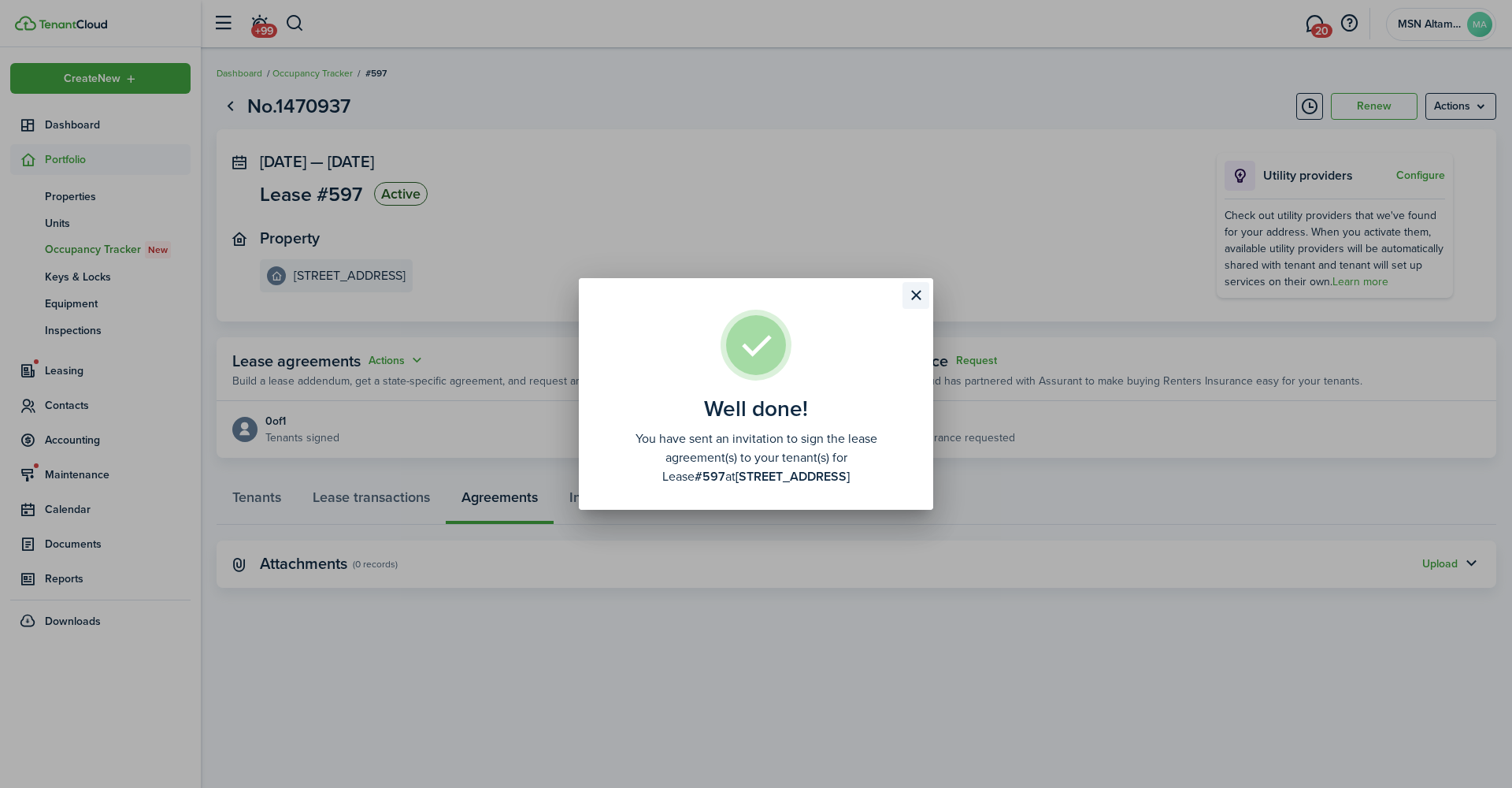
click at [918, 308] on button "Close modal" at bounding box center [915, 296] width 27 height 27
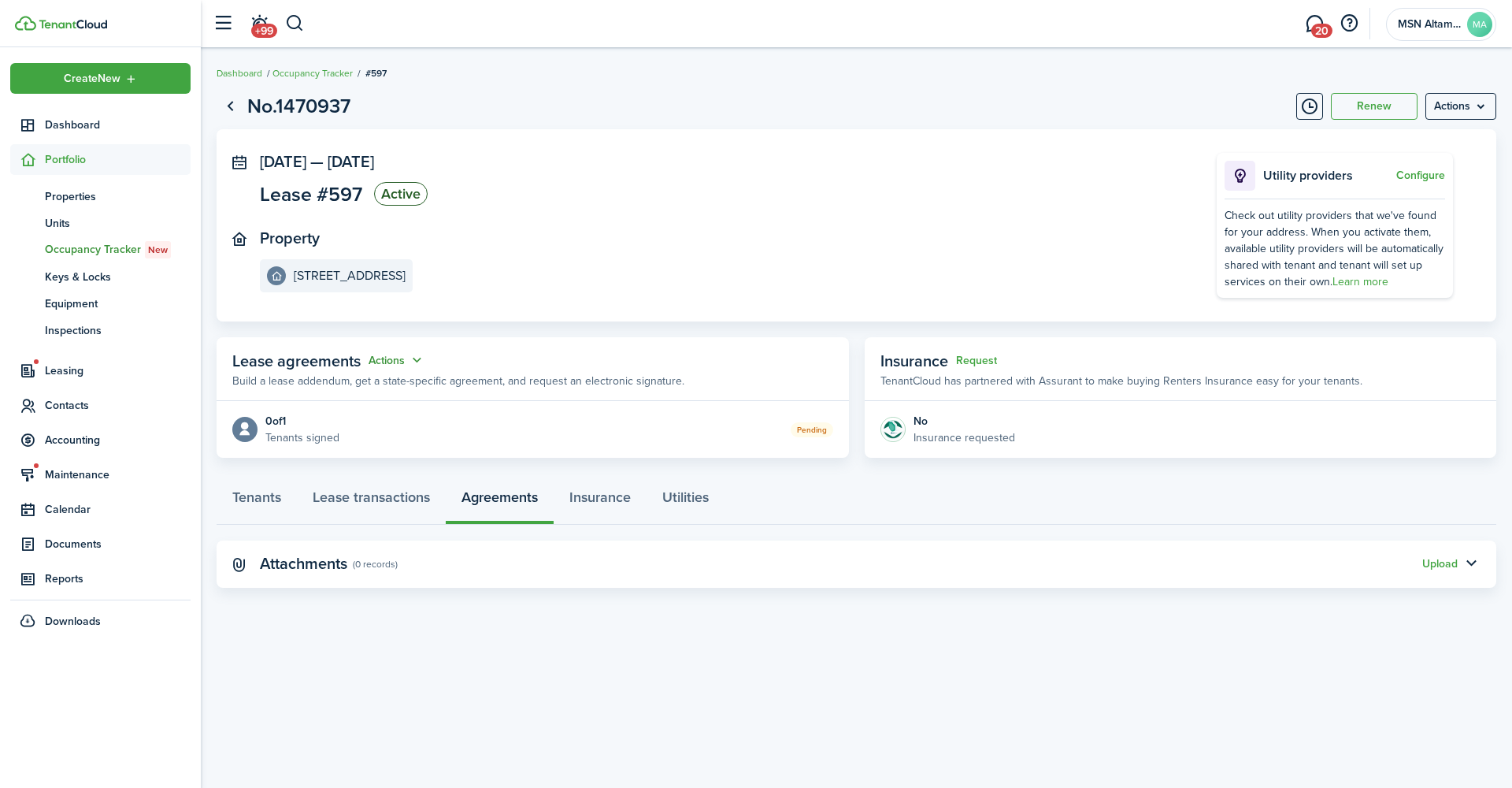
click at [379, 351] on button "Actions" at bounding box center [397, 360] width 56 height 18
click at [369, 364] on link "Edit" at bounding box center [327, 365] width 138 height 27
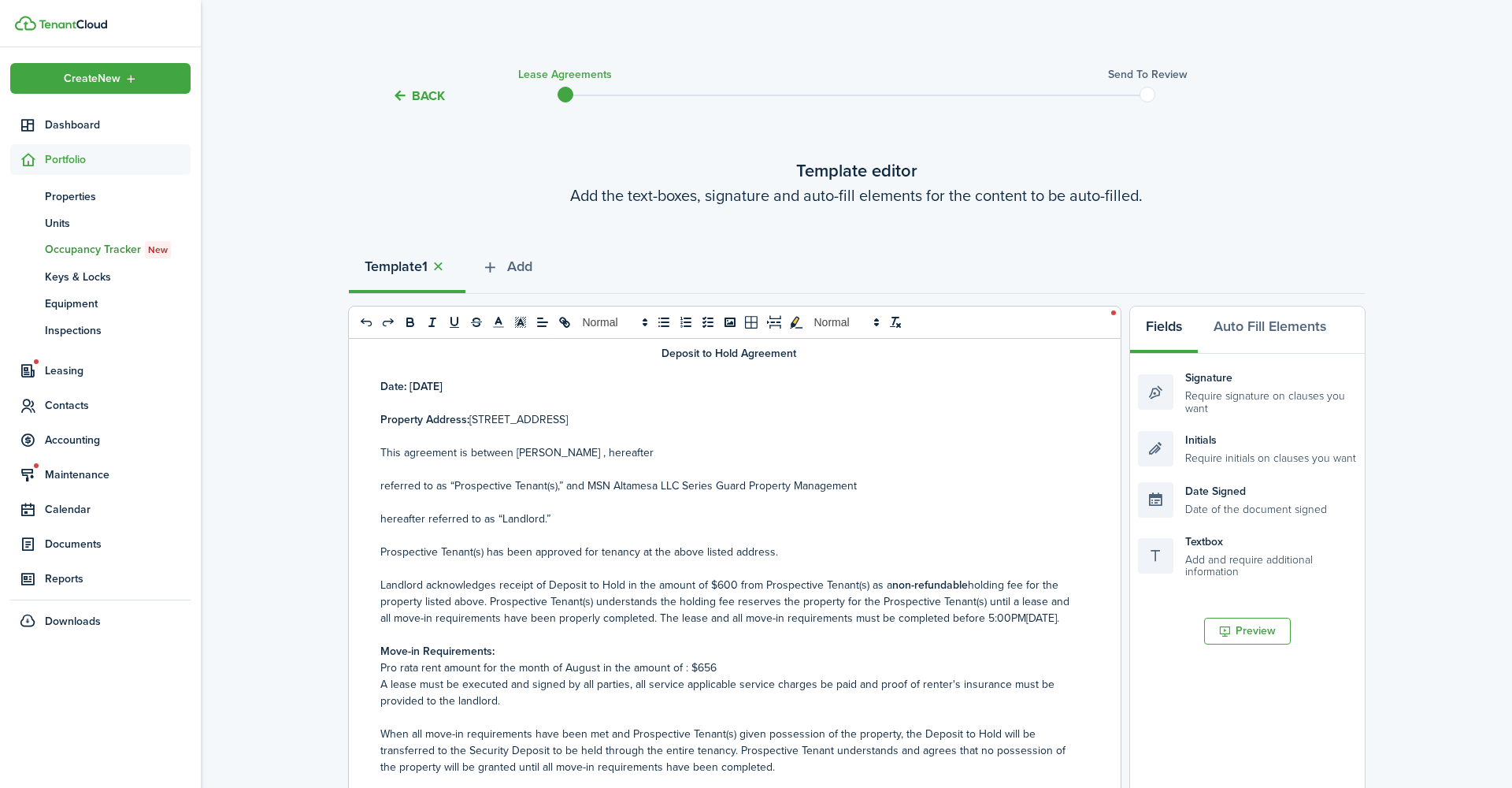
scroll to position [42, 0]
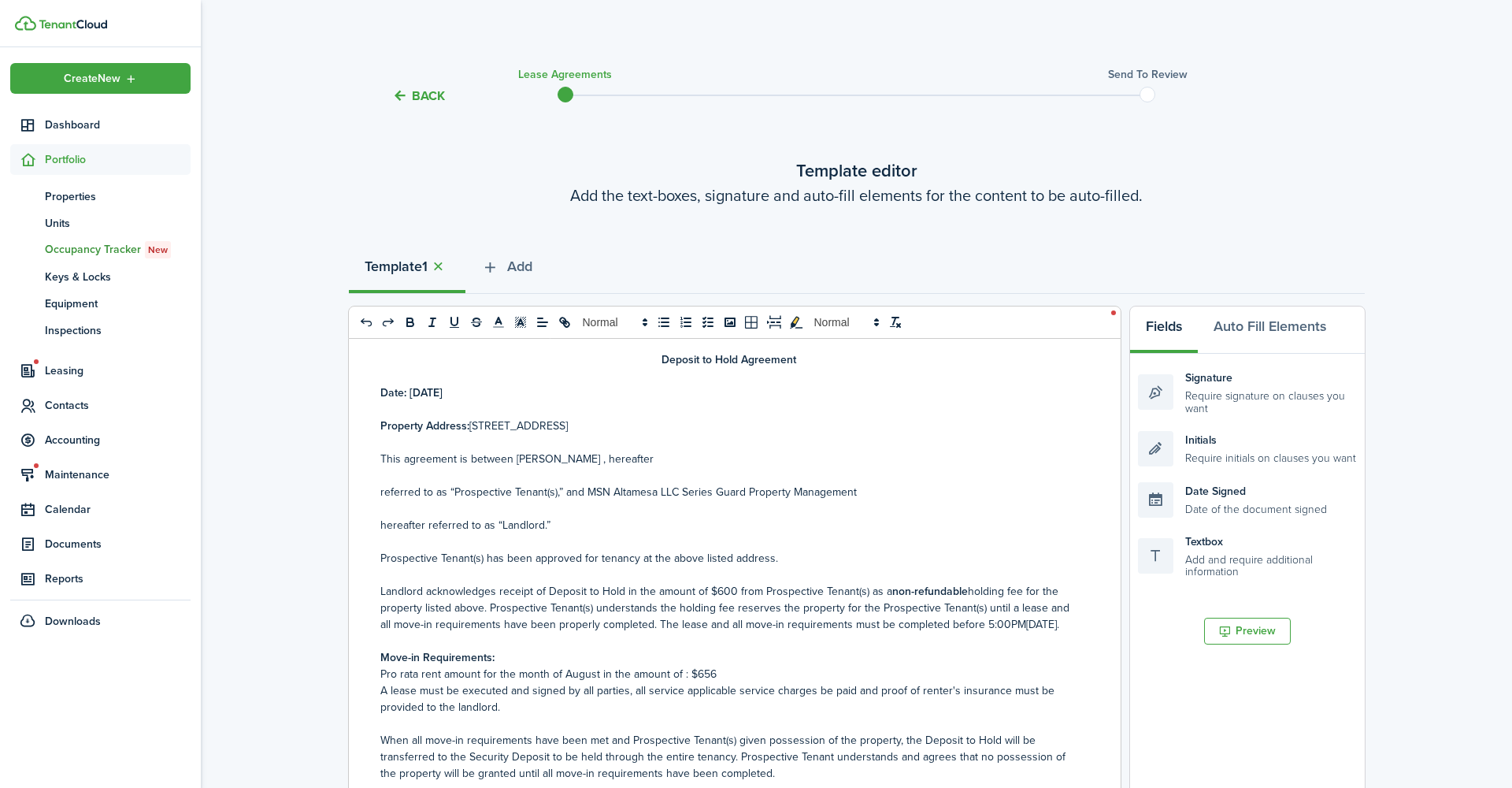
click at [661, 418] on p "Property Address: [STREET_ADDRESS]" at bounding box center [729, 426] width 697 height 17
click at [609, 418] on p "Property Address: [STREET_ADDRESS]" at bounding box center [729, 426] width 697 height 17
click at [593, 418] on p "Property Address: [STREET_ADDRESS]" at bounding box center [729, 426] width 697 height 17
click at [552, 418] on p "Property Address: [STREET_ADDRESS]" at bounding box center [729, 426] width 697 height 17
click at [715, 418] on p "Property Address: [STREET_ADDRESS]" at bounding box center [729, 426] width 697 height 17
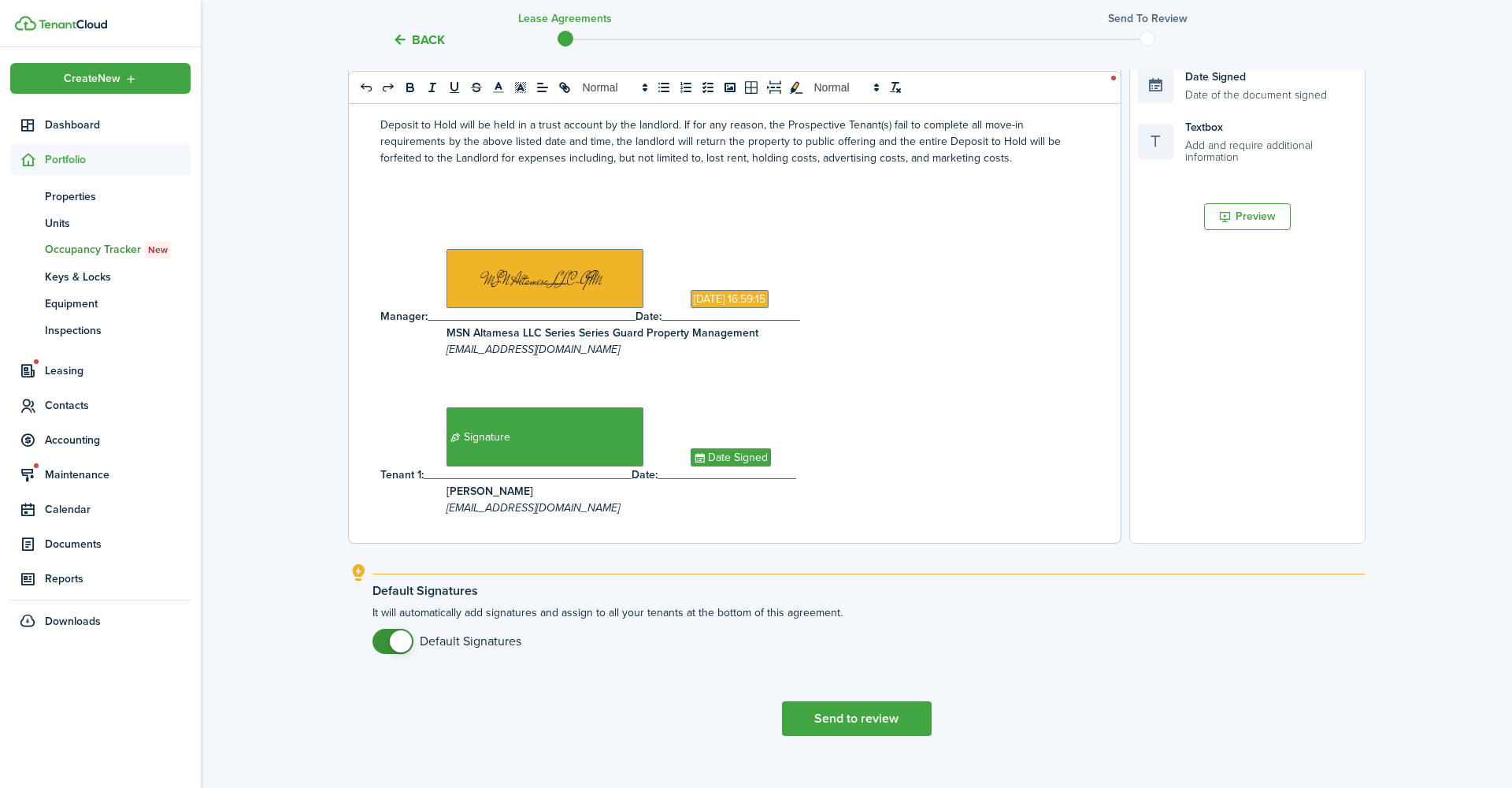
scroll to position [414, 0]
click at [828, 702] on button "Send to review" at bounding box center [856, 719] width 149 height 35
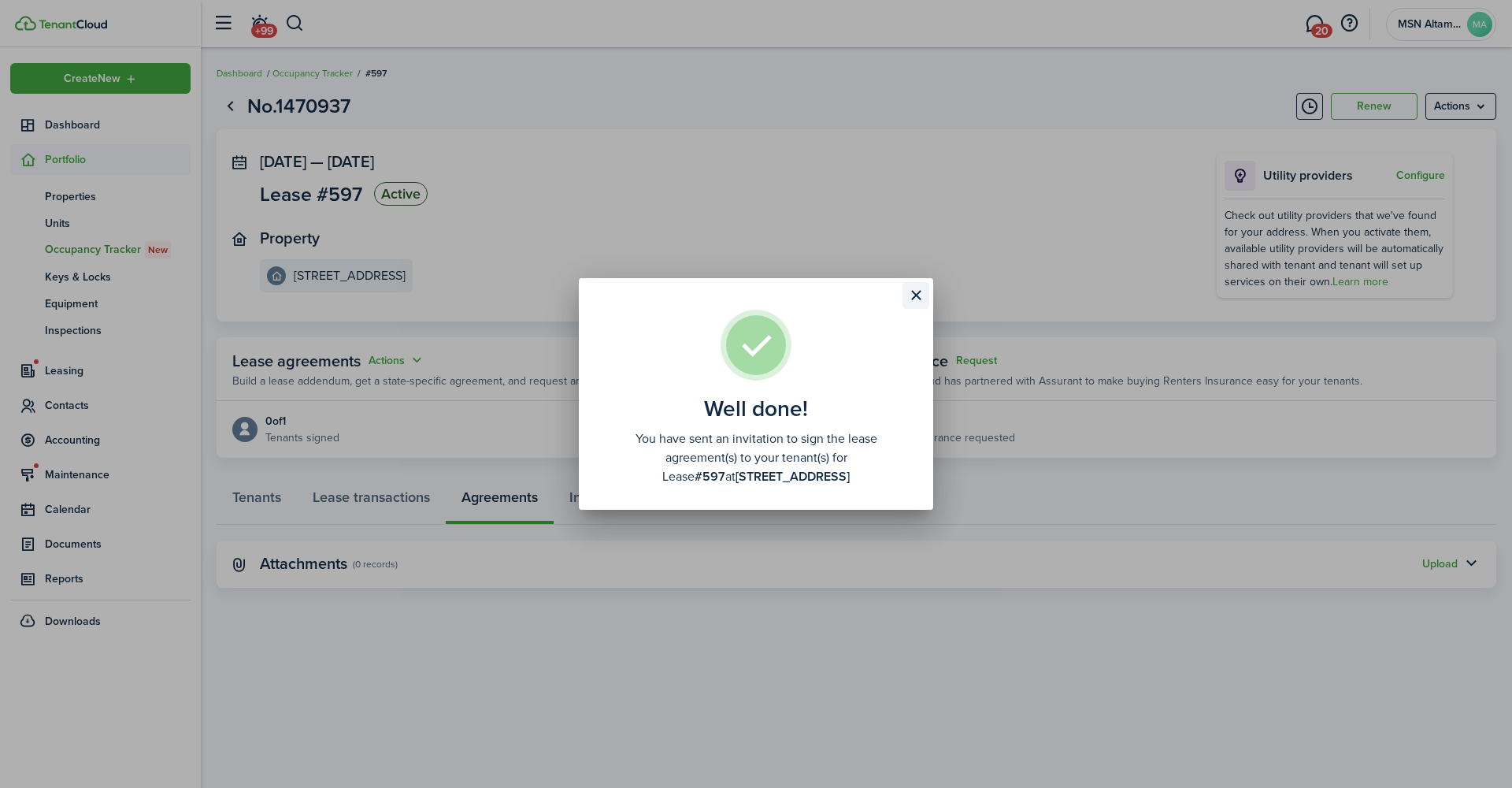
click at [917, 309] on button "Close modal" at bounding box center [915, 296] width 27 height 27
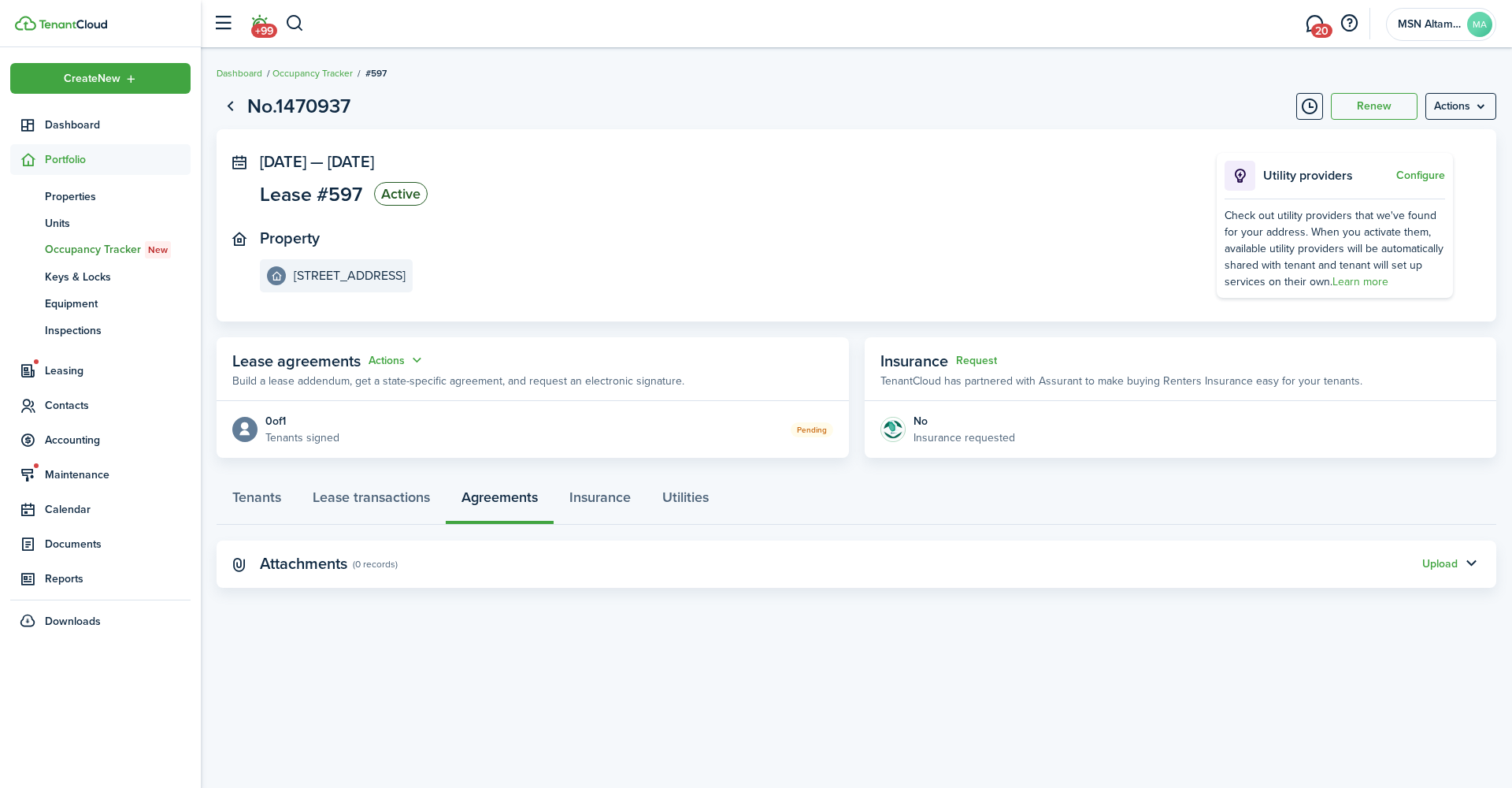
click at [260, 24] on span "+99" at bounding box center [264, 30] width 26 height 14
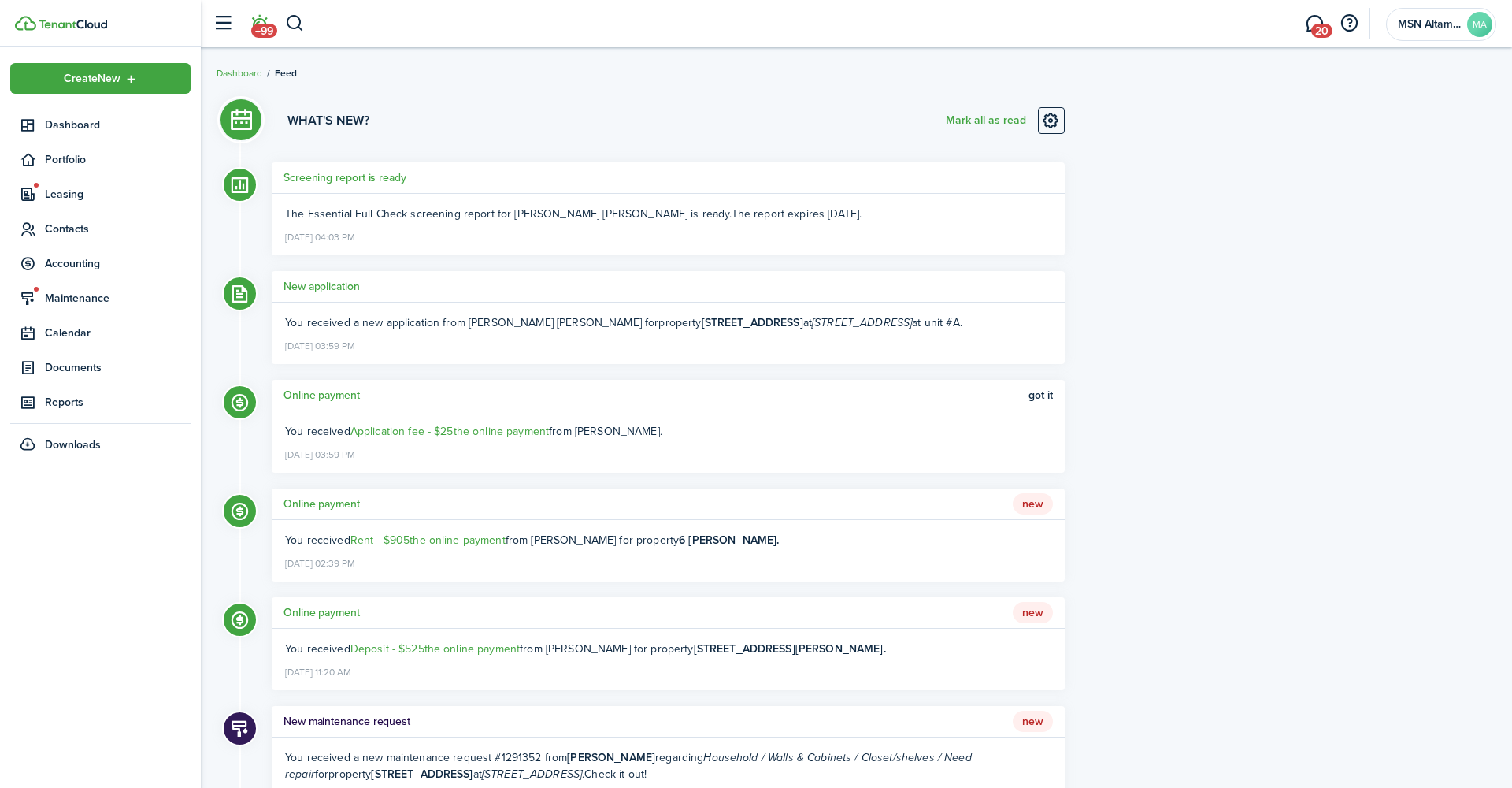
click at [258, 23] on li "+99" at bounding box center [259, 24] width 37 height 40
click at [619, 111] on div "What's new? [PERSON_NAME] all as read" at bounding box center [667, 122] width 793 height 31
click at [1314, 22] on link "20" at bounding box center [1314, 24] width 30 height 40
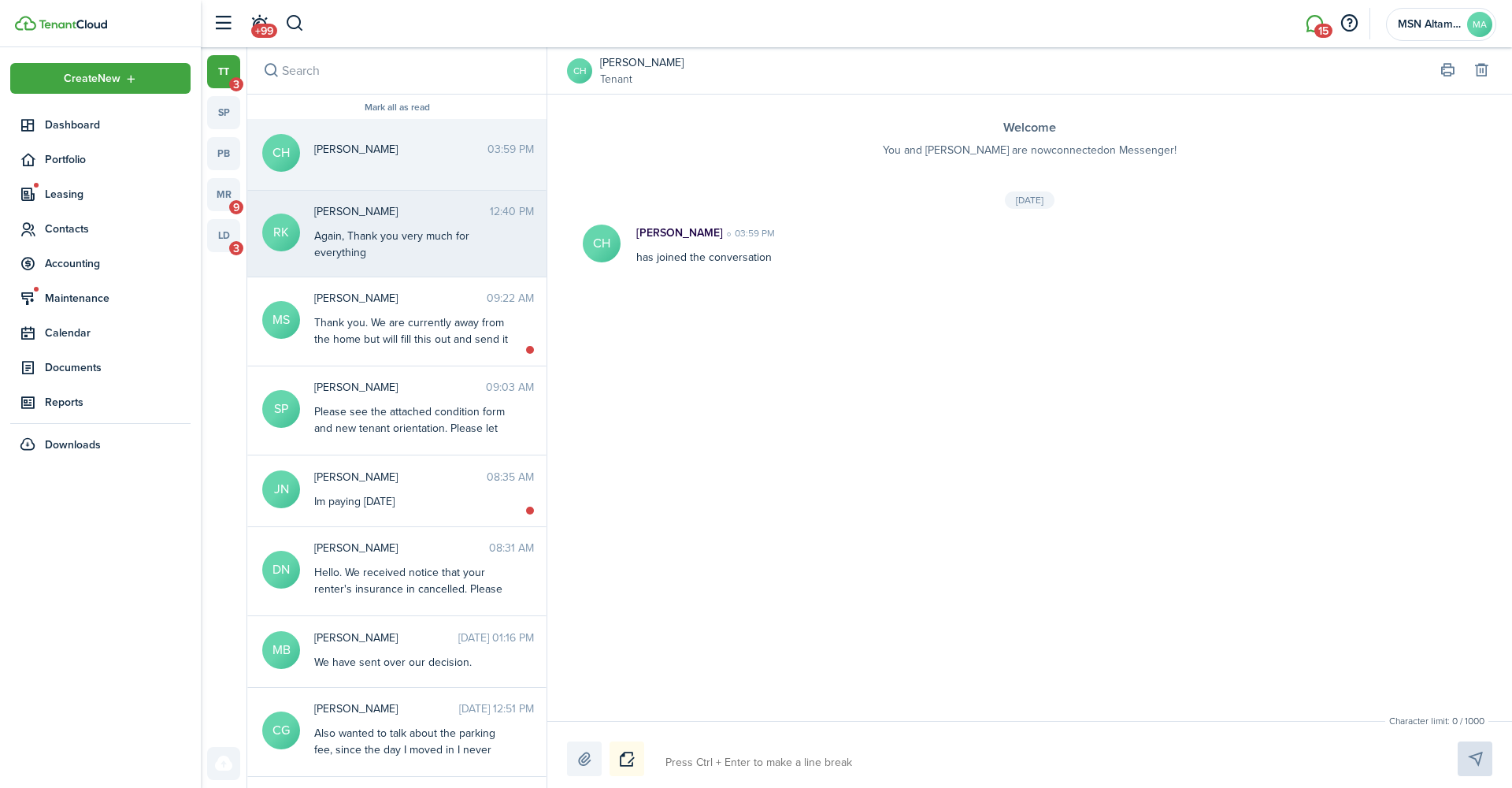
click at [380, 213] on span "[PERSON_NAME]" at bounding box center [402, 212] width 176 height 17
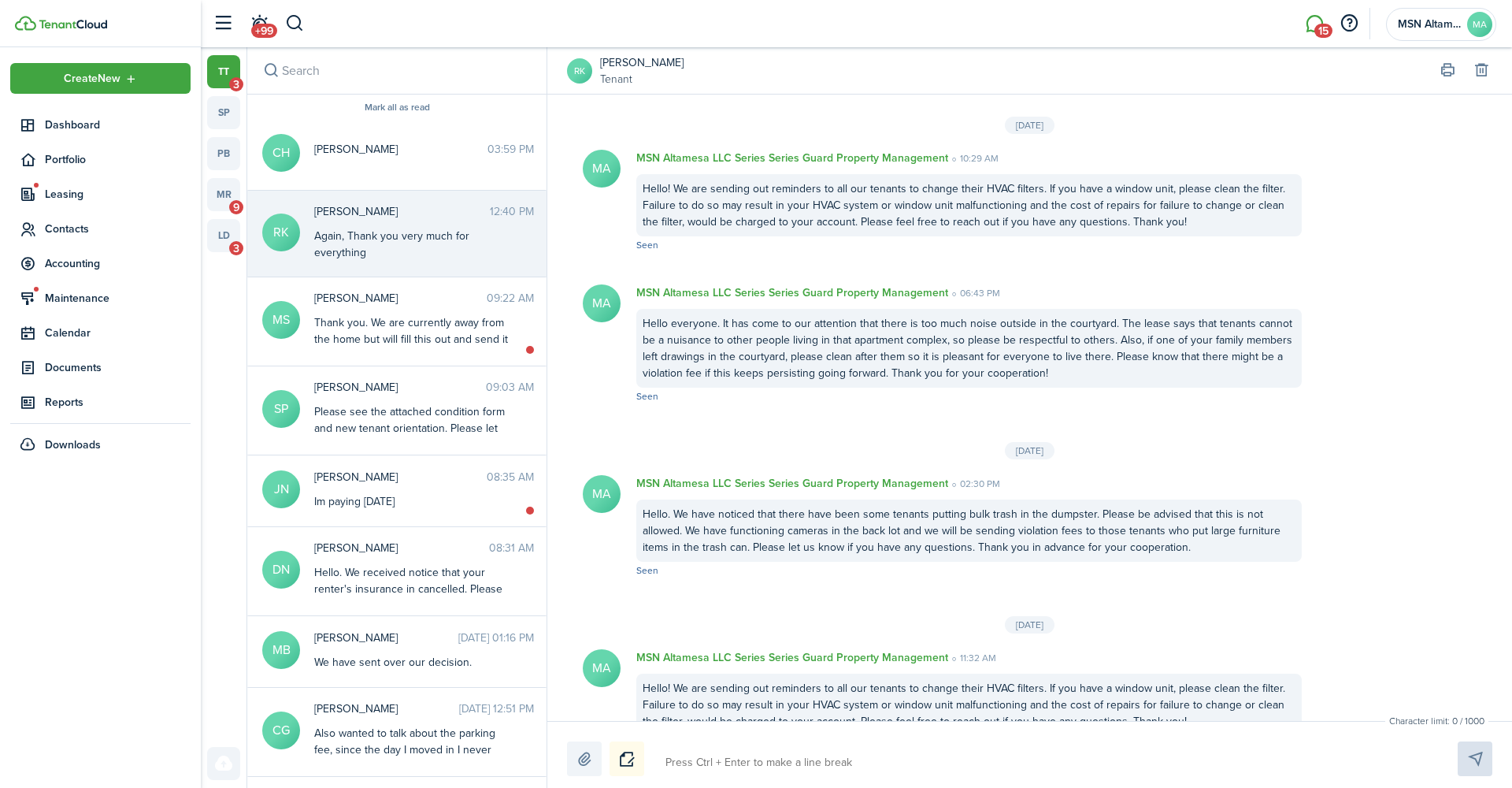
scroll to position [2039, 0]
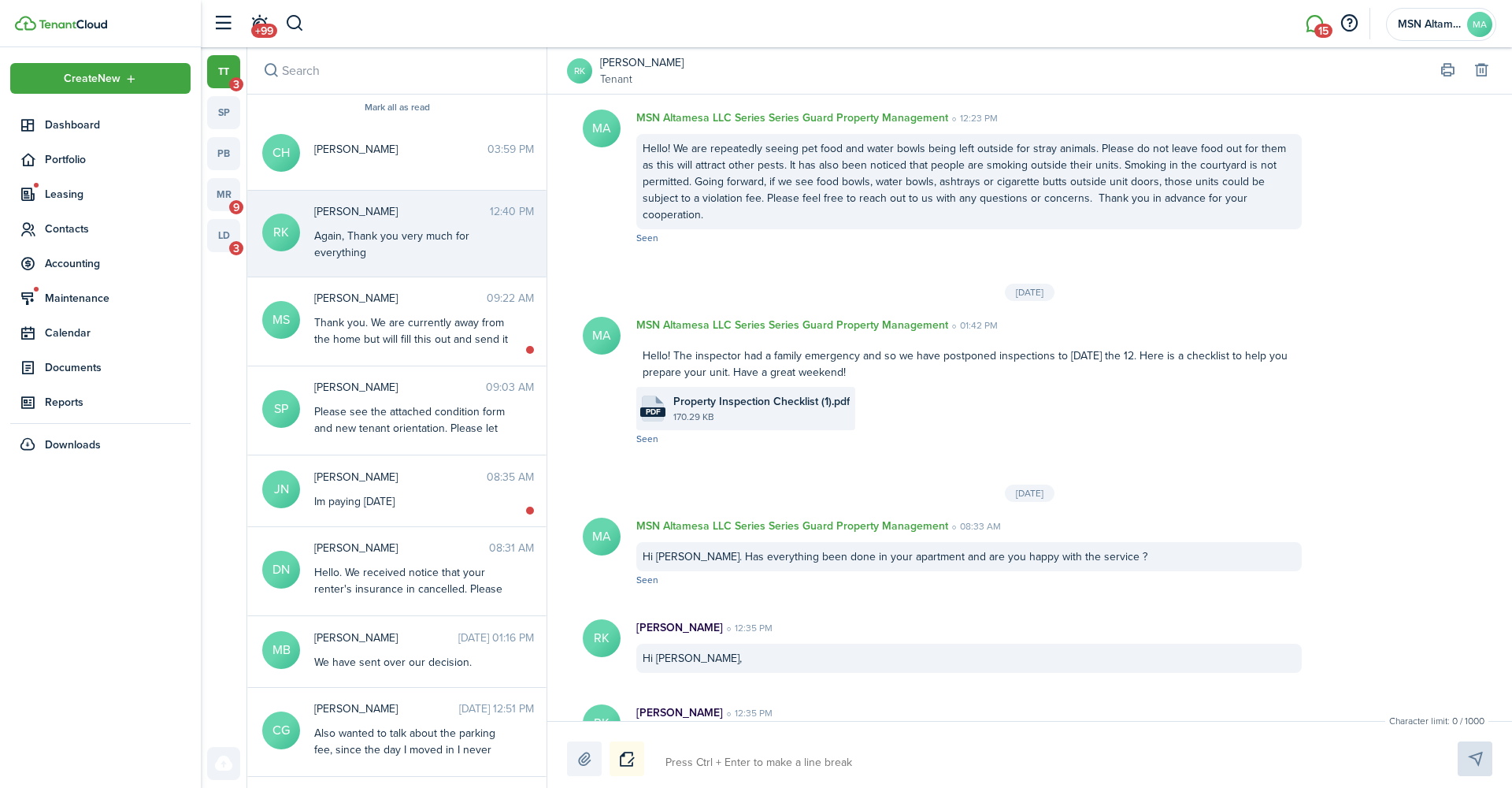
click at [690, 768] on textarea at bounding box center [1042, 762] width 766 height 27
type textarea "Y"
type textarea "Yo"
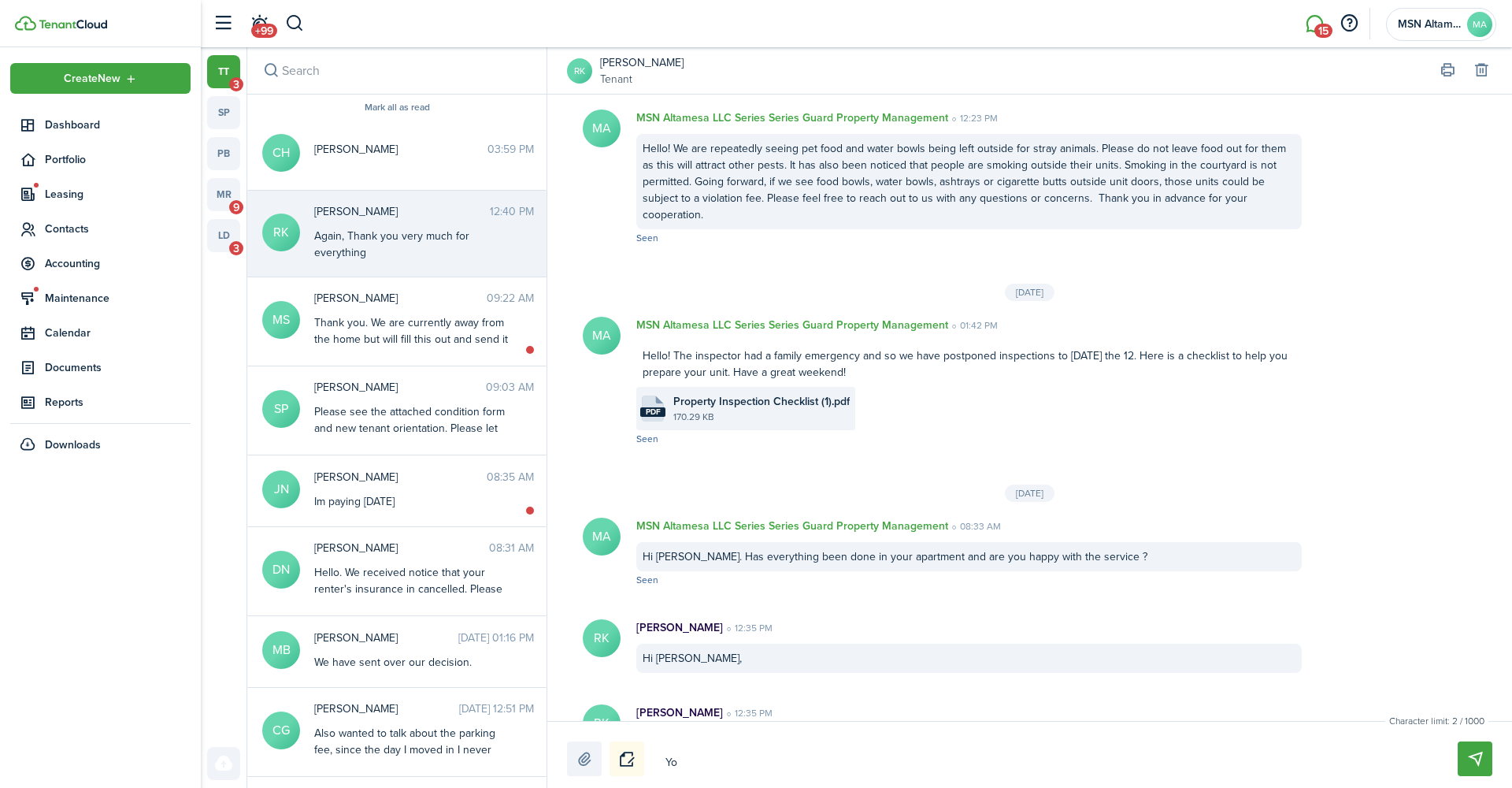
type textarea "You"
type textarea "You a"
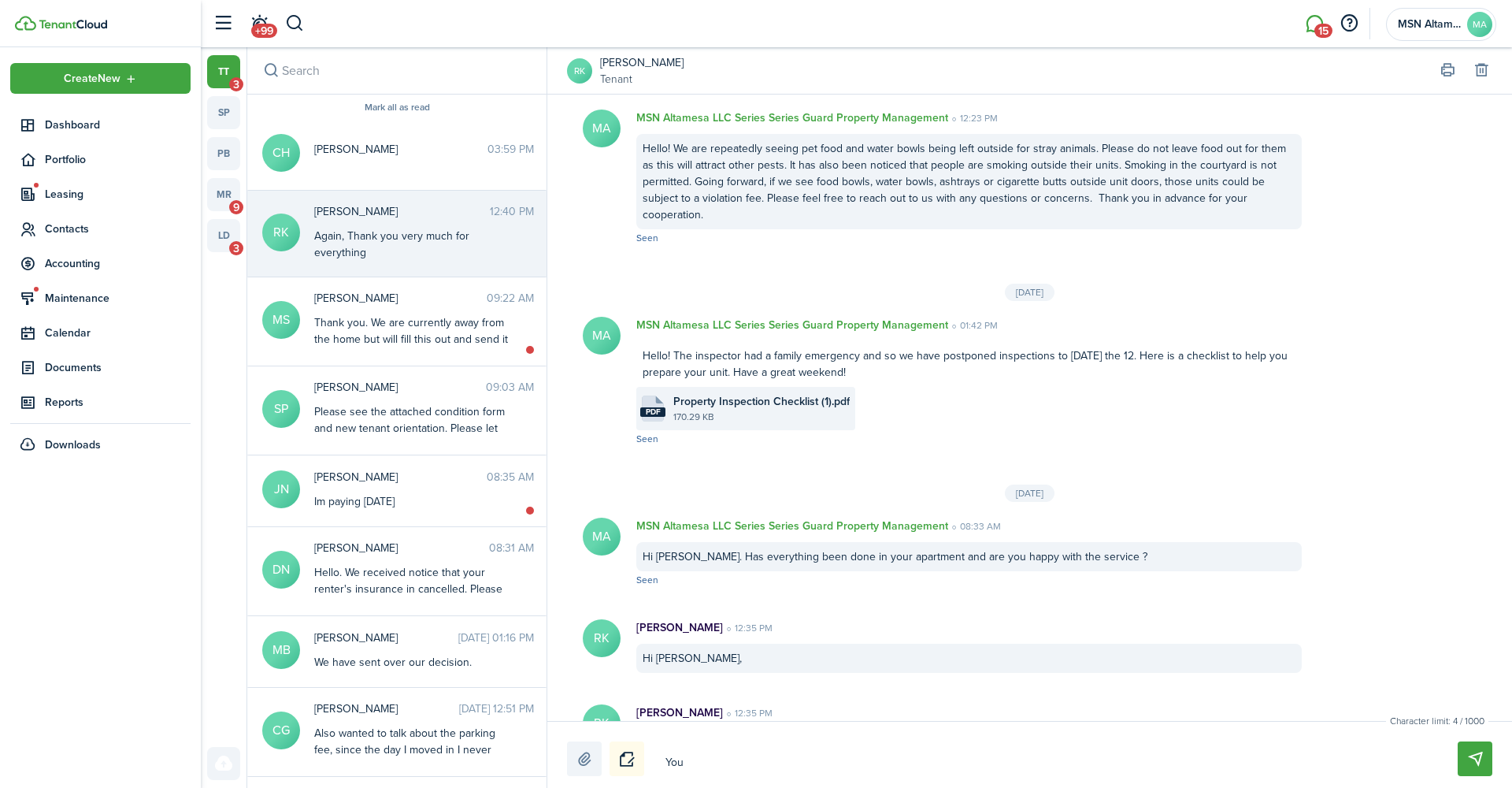
type textarea "You a"
type textarea "You ar"
type textarea "You are"
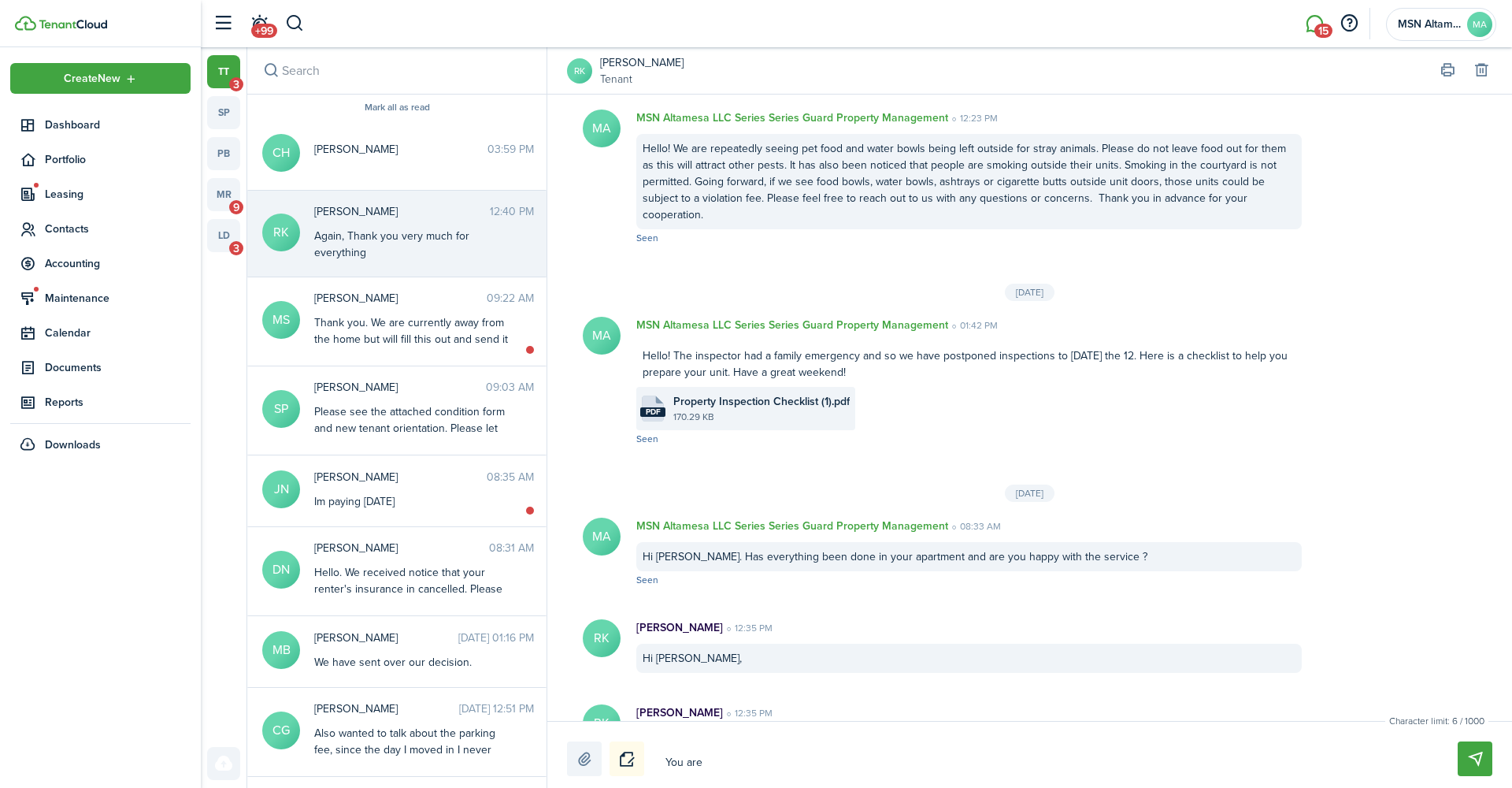
type textarea "You are"
type textarea "You are e"
type textarea "You are er"
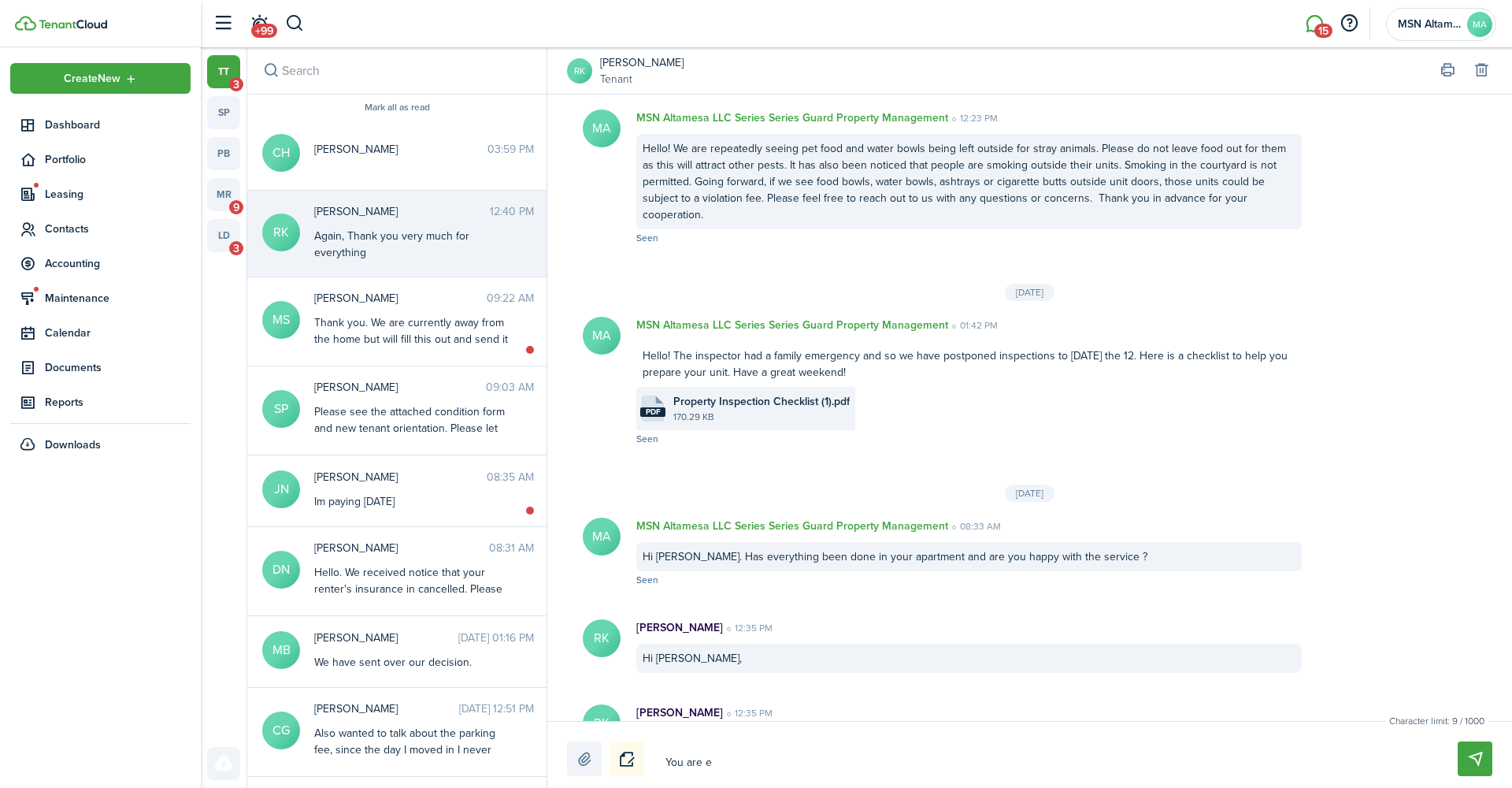
type textarea "You are er"
type textarea "You are e"
type textarea "You are"
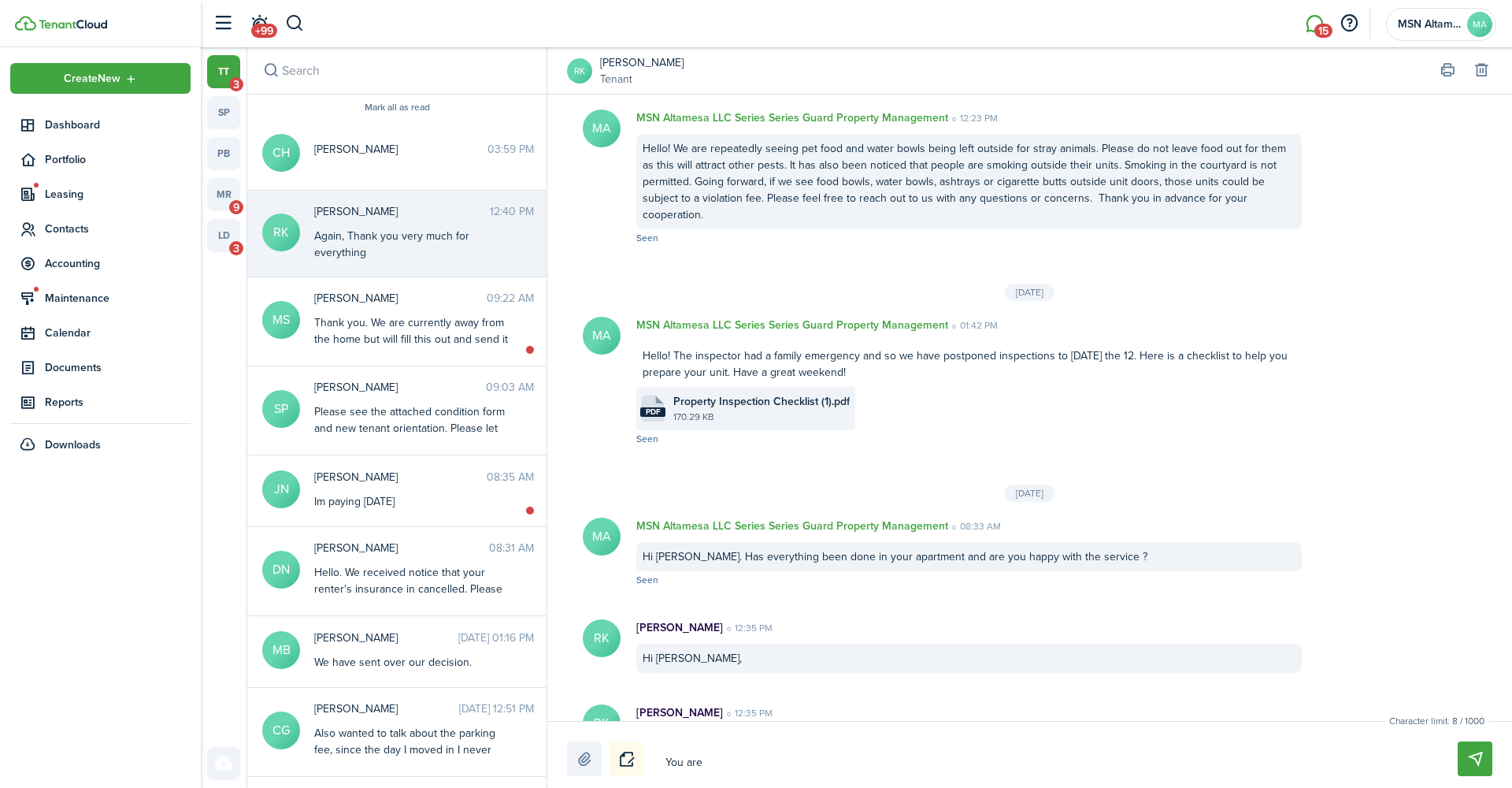
type textarea "You are v"
type textarea "You are ve"
type textarea "You are ver"
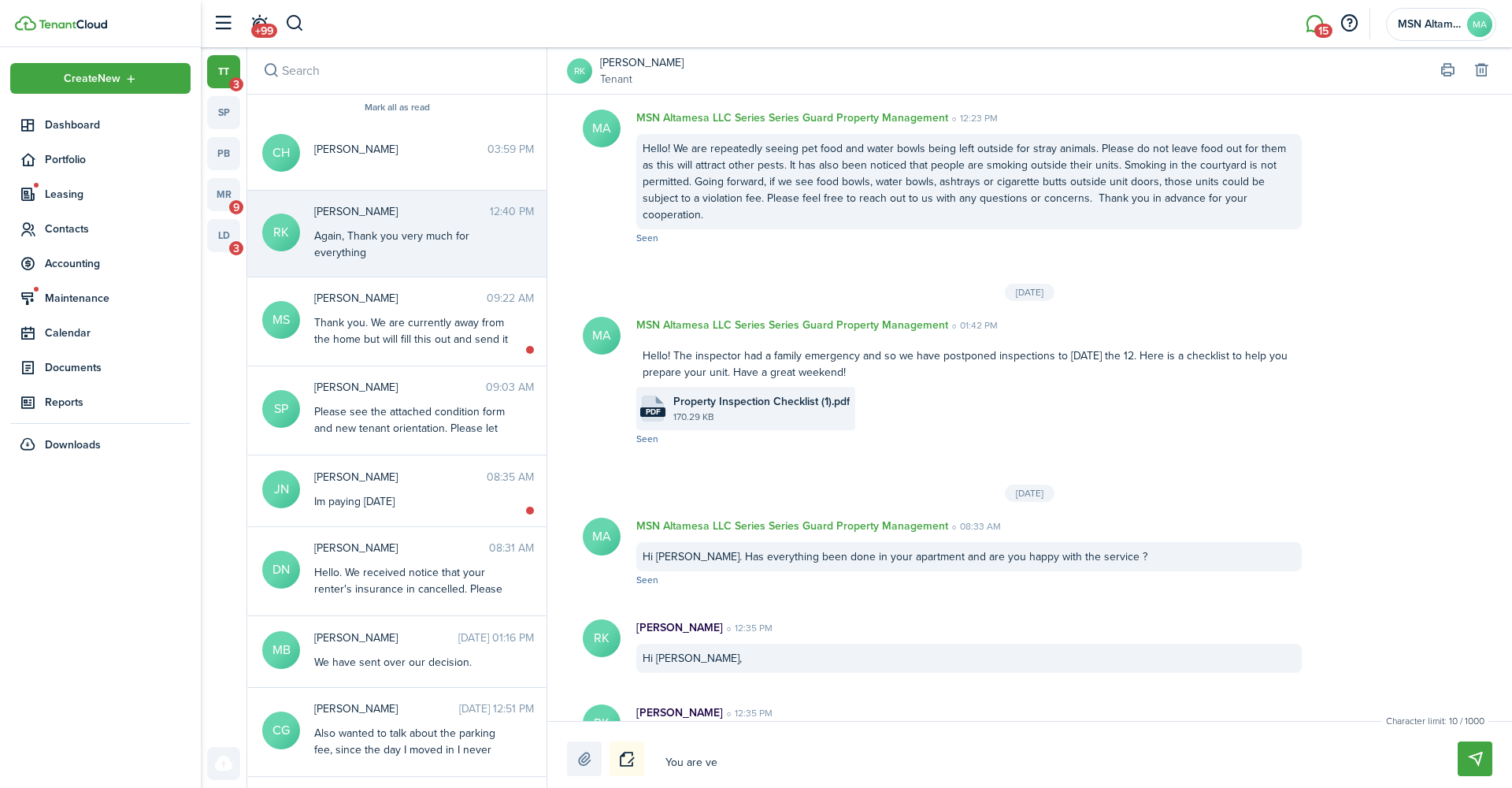
type textarea "You are ver"
type textarea "You are very"
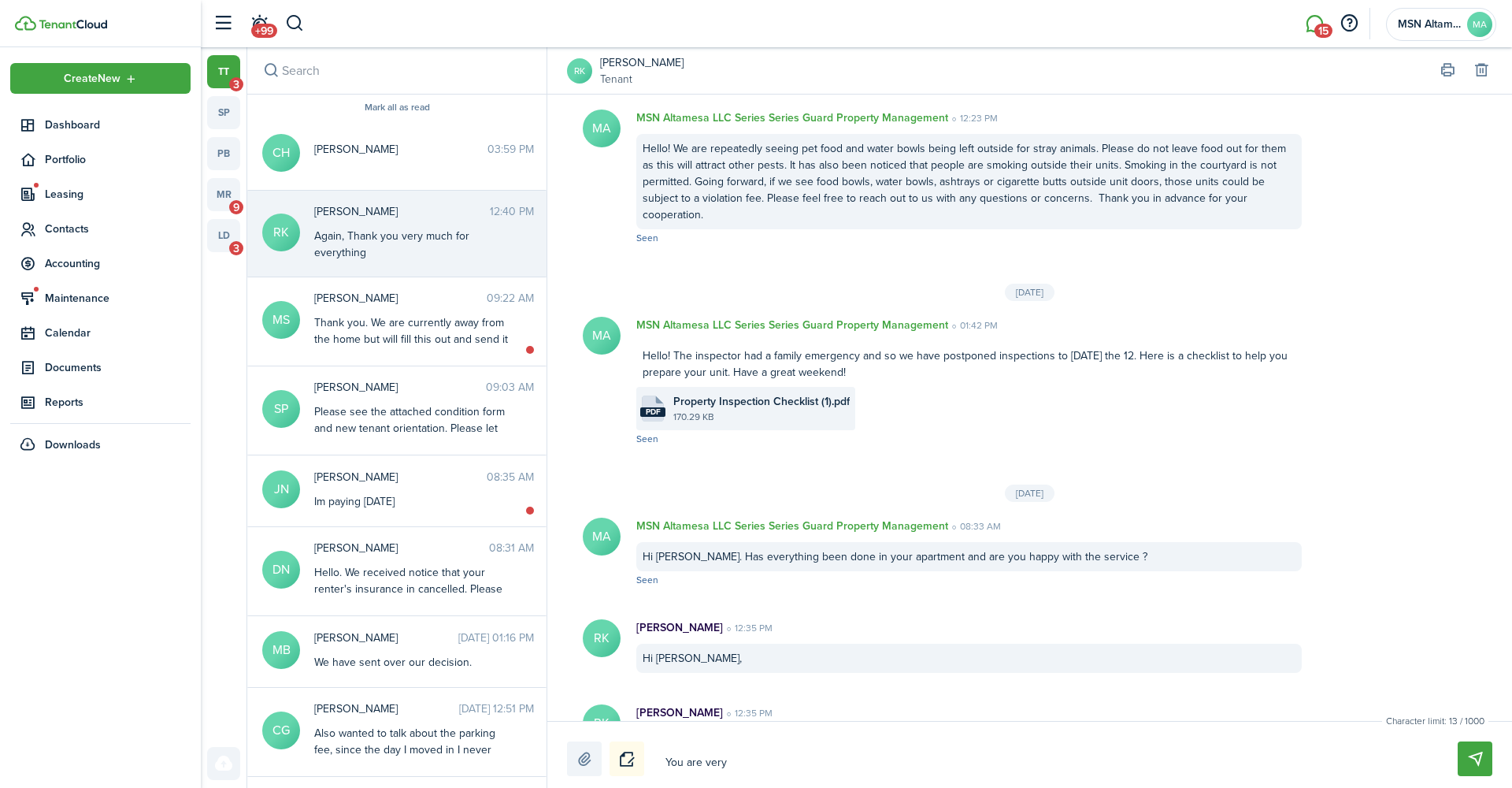
type textarea "You are very w"
type textarea "You are very we"
type textarea "You are very wel"
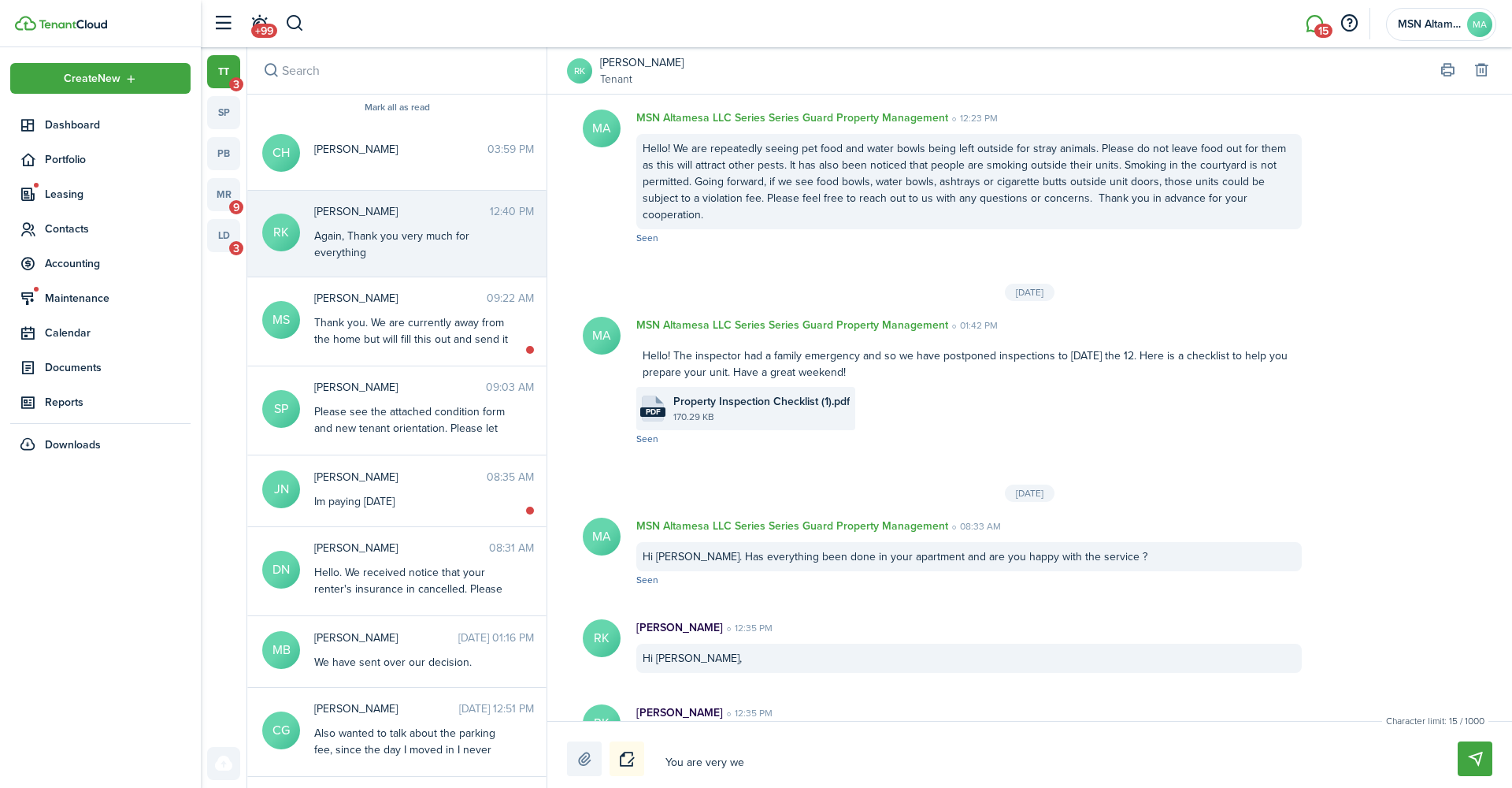
type textarea "You are very wel"
type textarea "You are very welc"
type textarea "You are very welco"
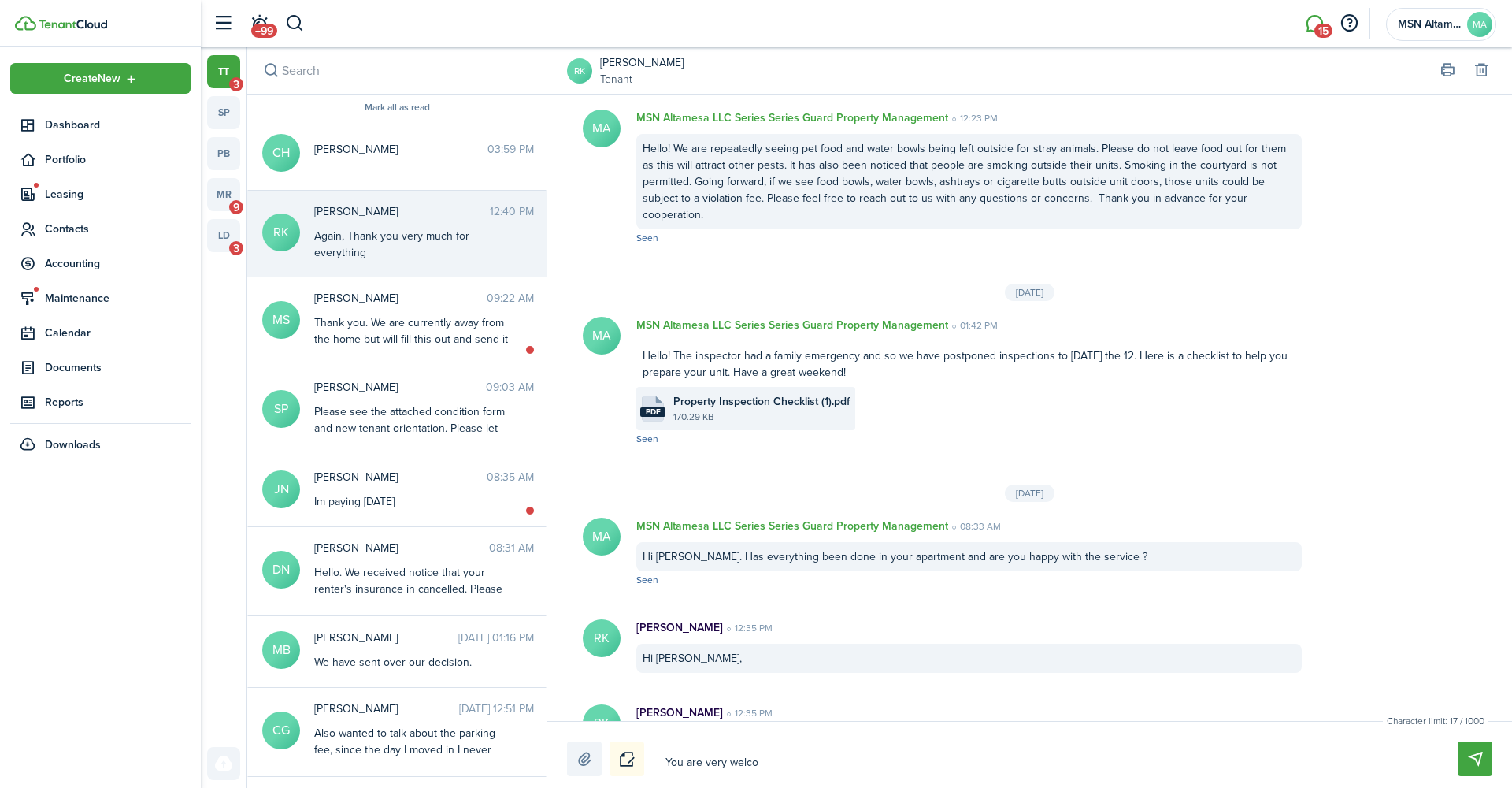
type textarea "You are very welcom"
type textarea "You are very welcome"
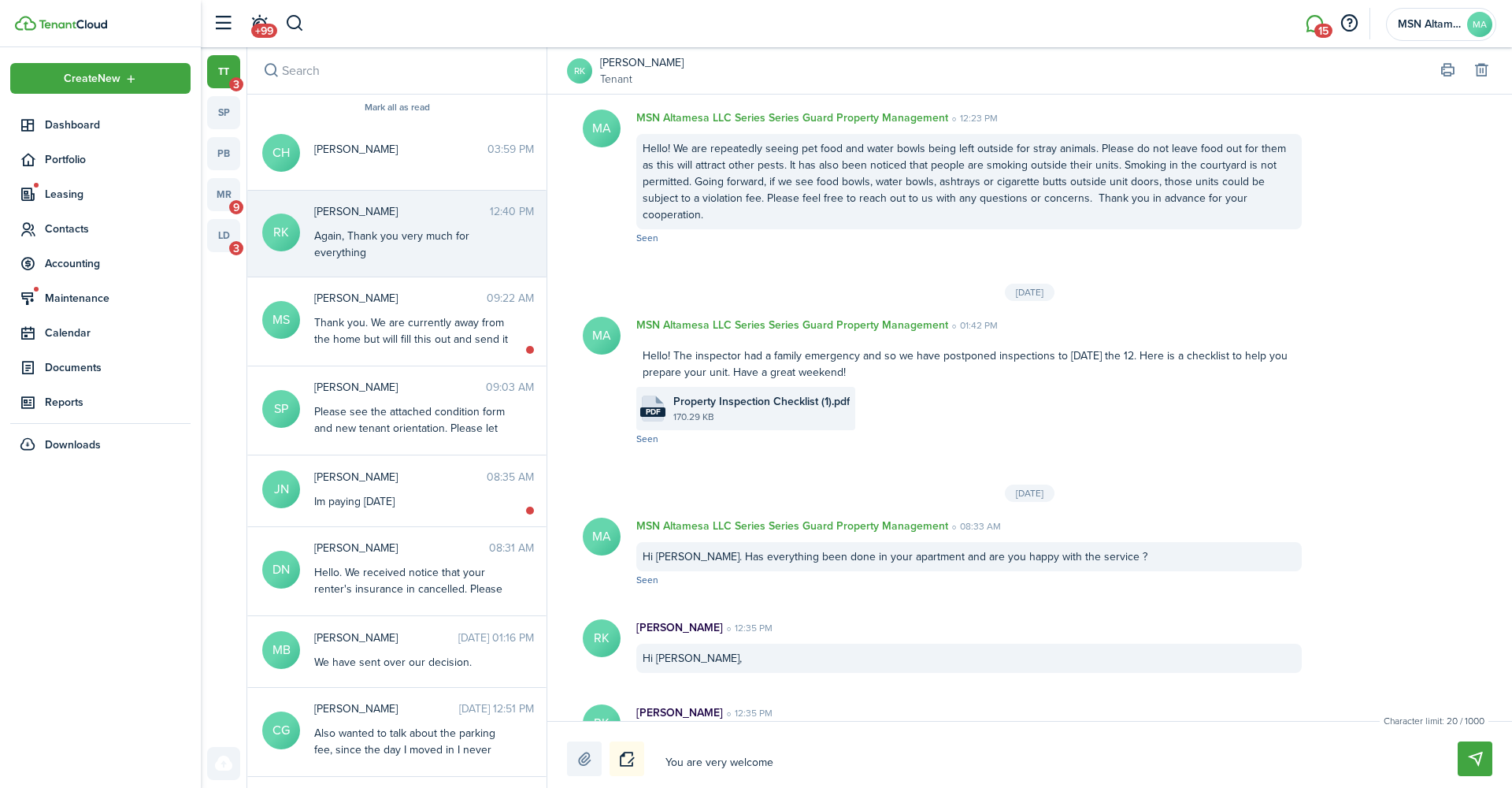
type textarea "You are very welcome"
type textarea "You are very welcome S"
type textarea "You are very welcome [PERSON_NAME]"
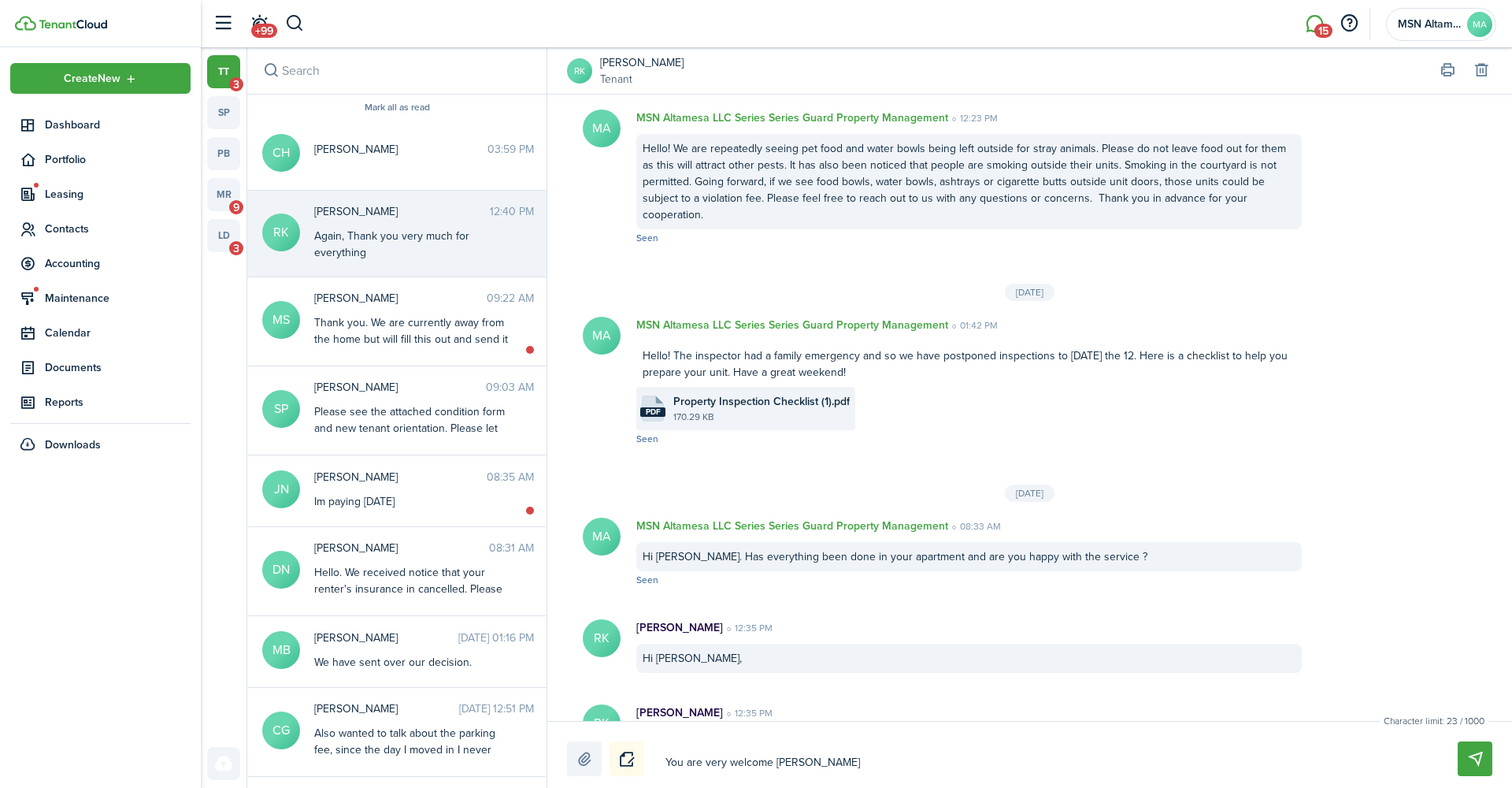
type textarea "You are very welcome [PERSON_NAME]"
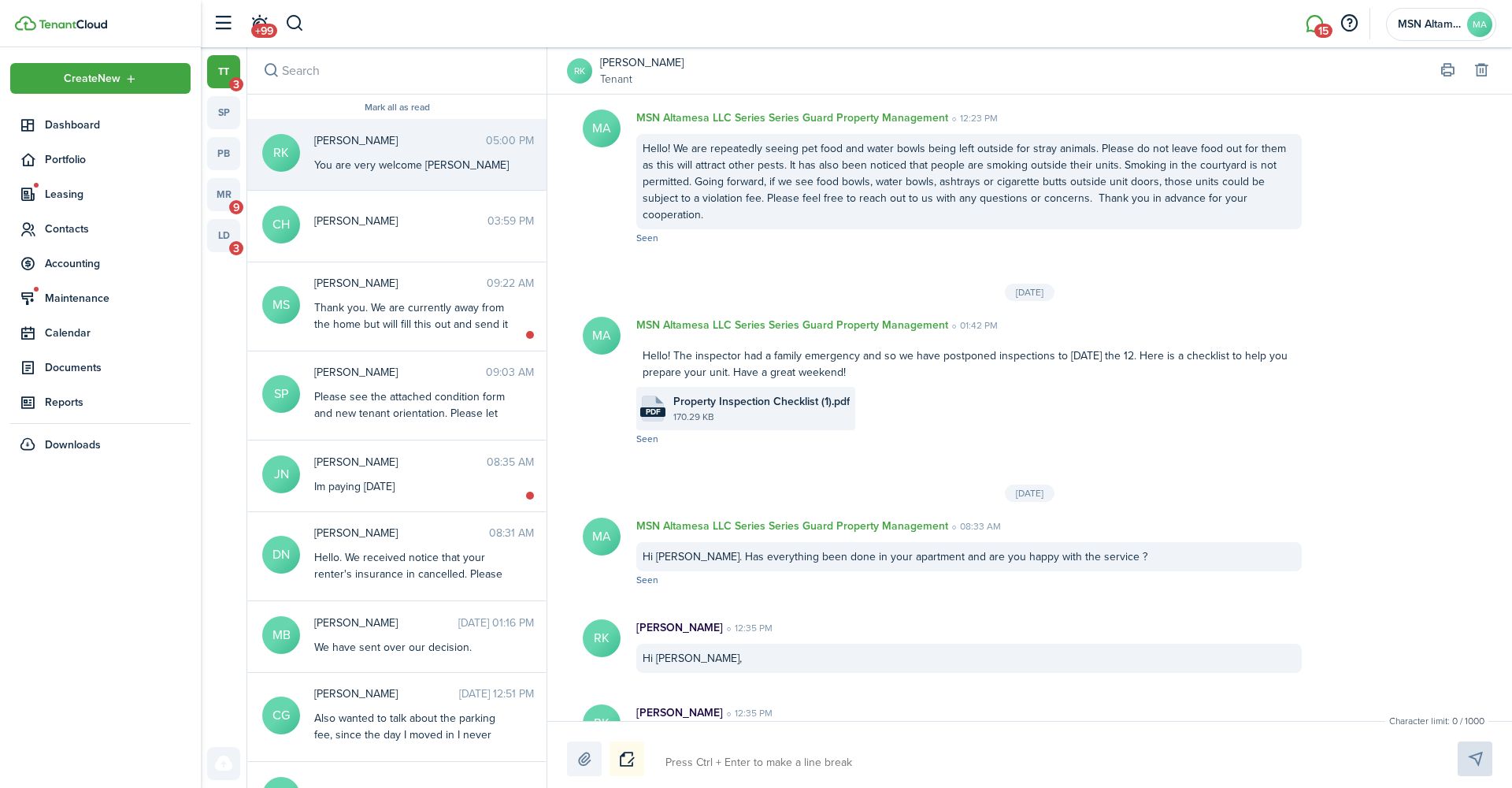
scroll to position [2131, 0]
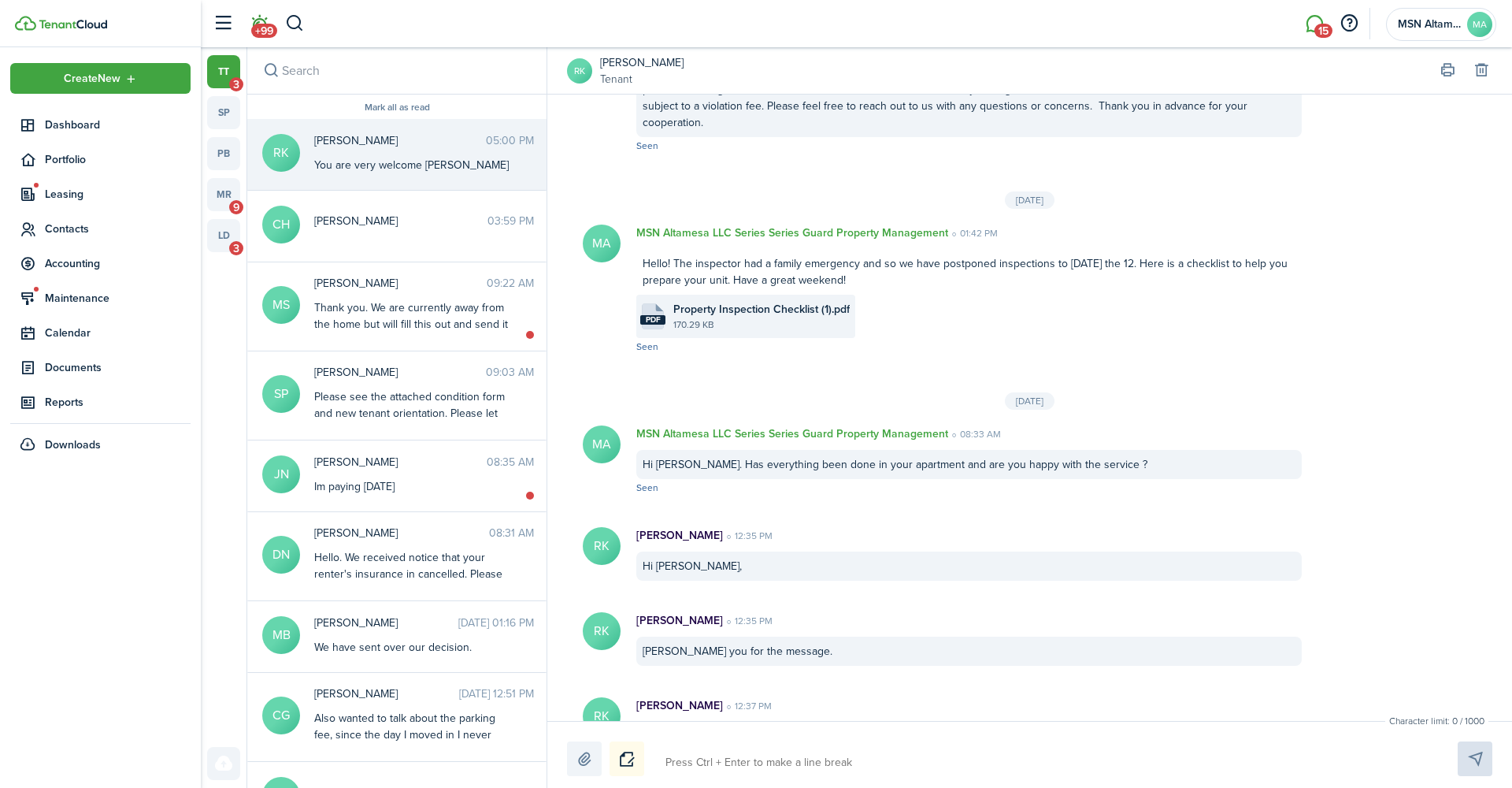
click at [259, 25] on span "+99" at bounding box center [264, 30] width 26 height 14
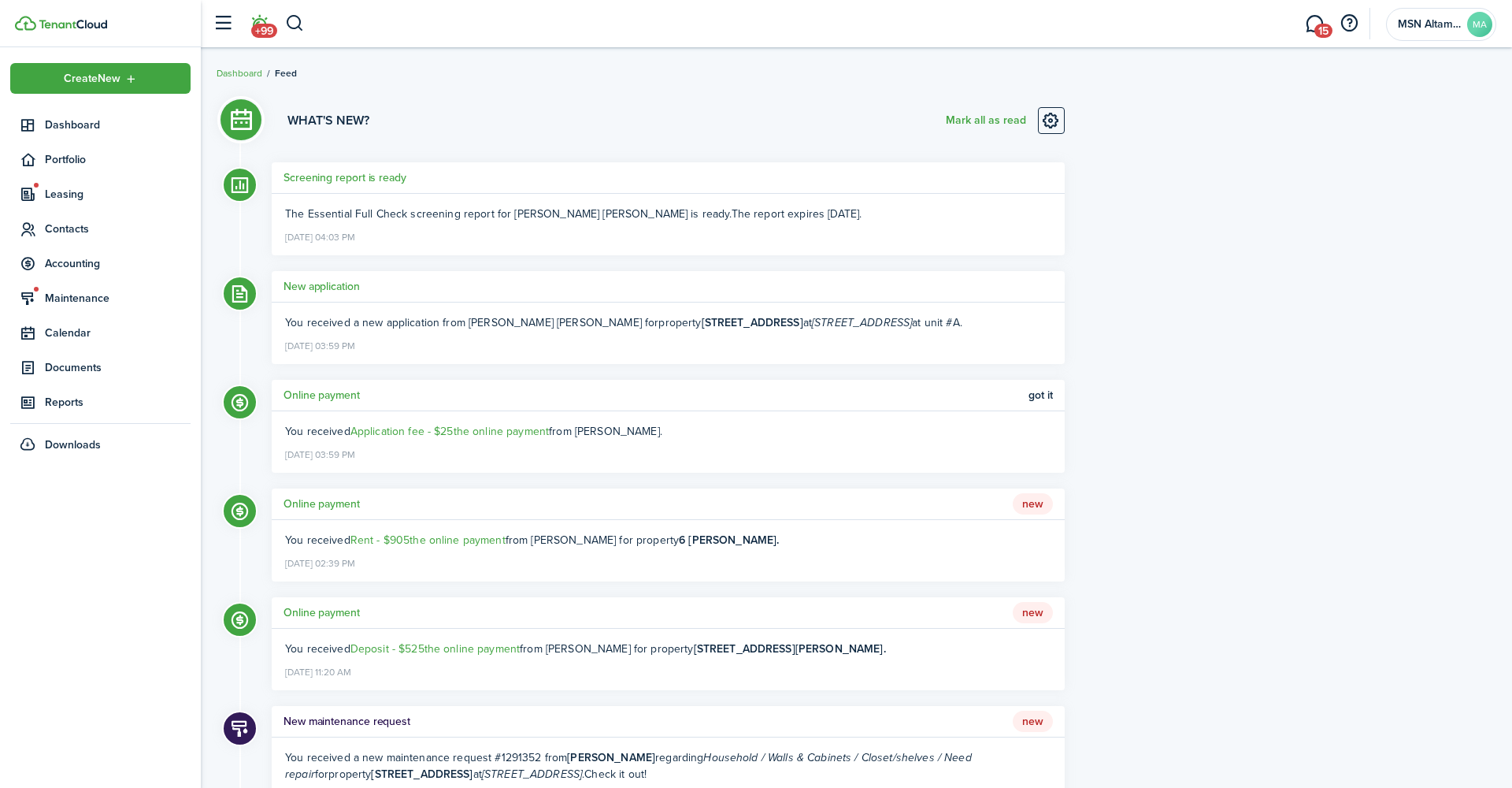
click at [562, 120] on div "What's new? [PERSON_NAME] all as read" at bounding box center [667, 122] width 793 height 31
click at [66, 224] on span "Contacts" at bounding box center [118, 229] width 146 height 17
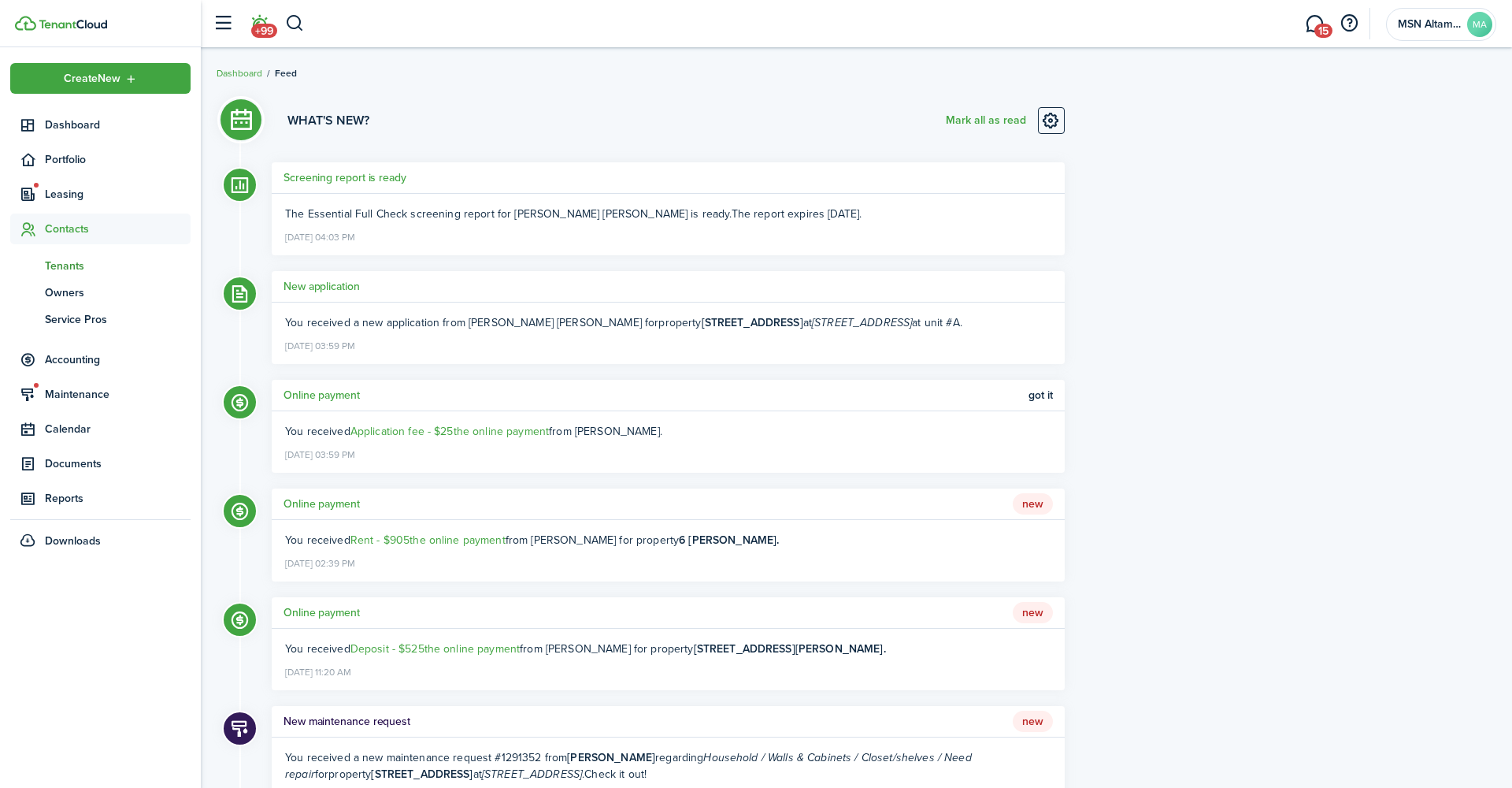
click at [65, 268] on span "Tenants" at bounding box center [118, 266] width 146 height 17
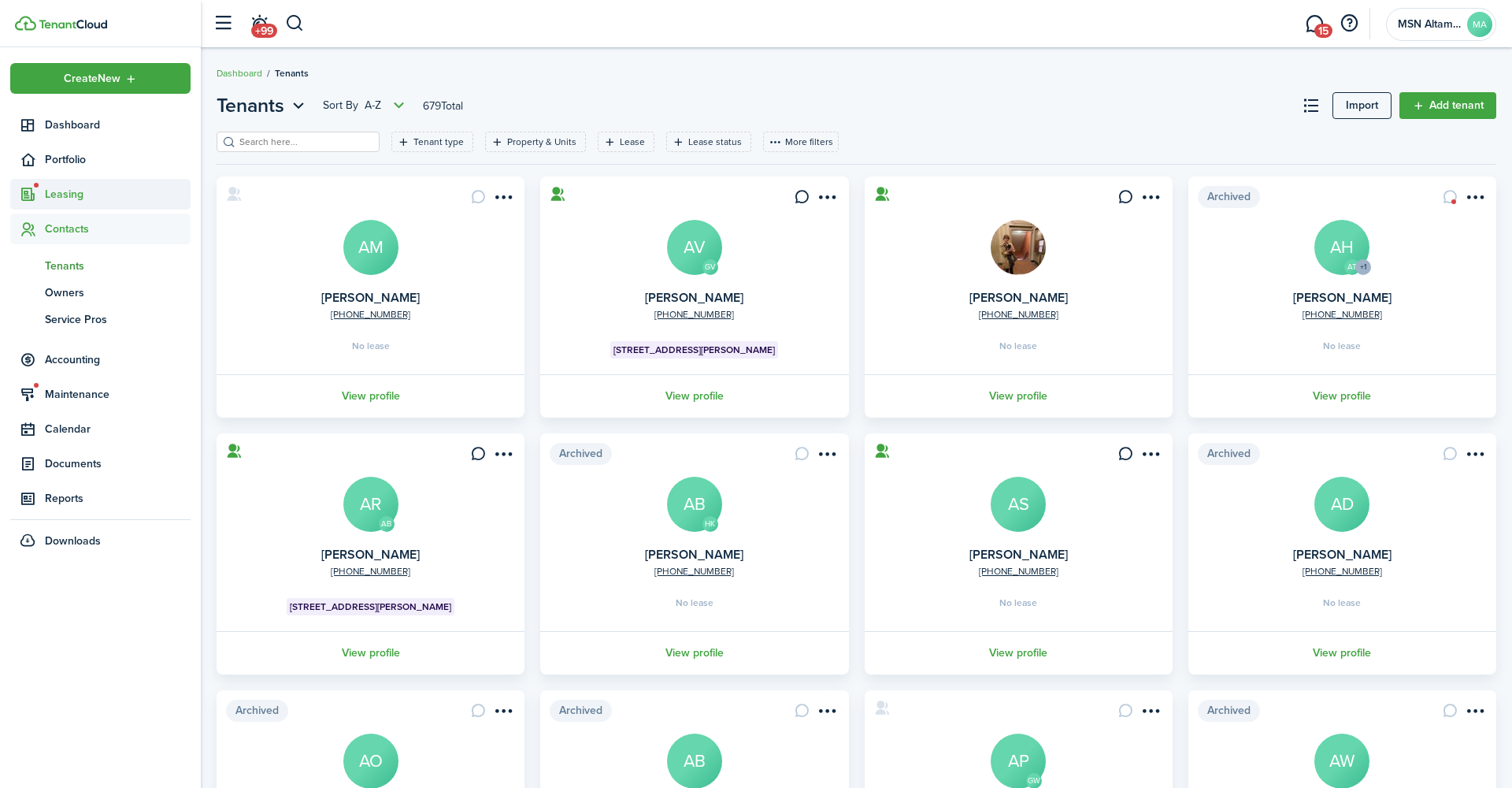
click at [77, 194] on span "Leasing" at bounding box center [118, 194] width 146 height 17
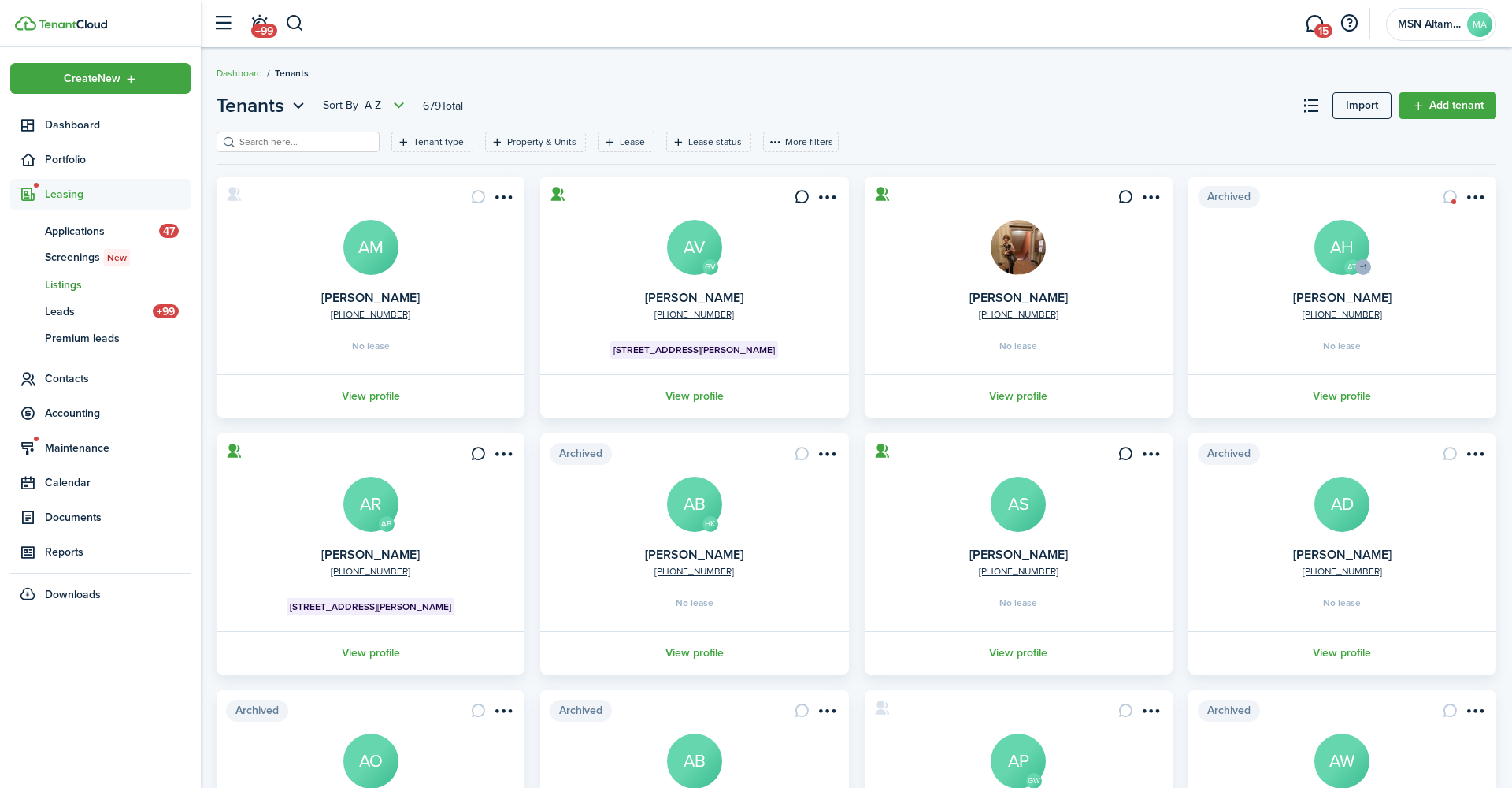
click at [88, 294] on link "ls Listings" at bounding box center [100, 284] width 180 height 27
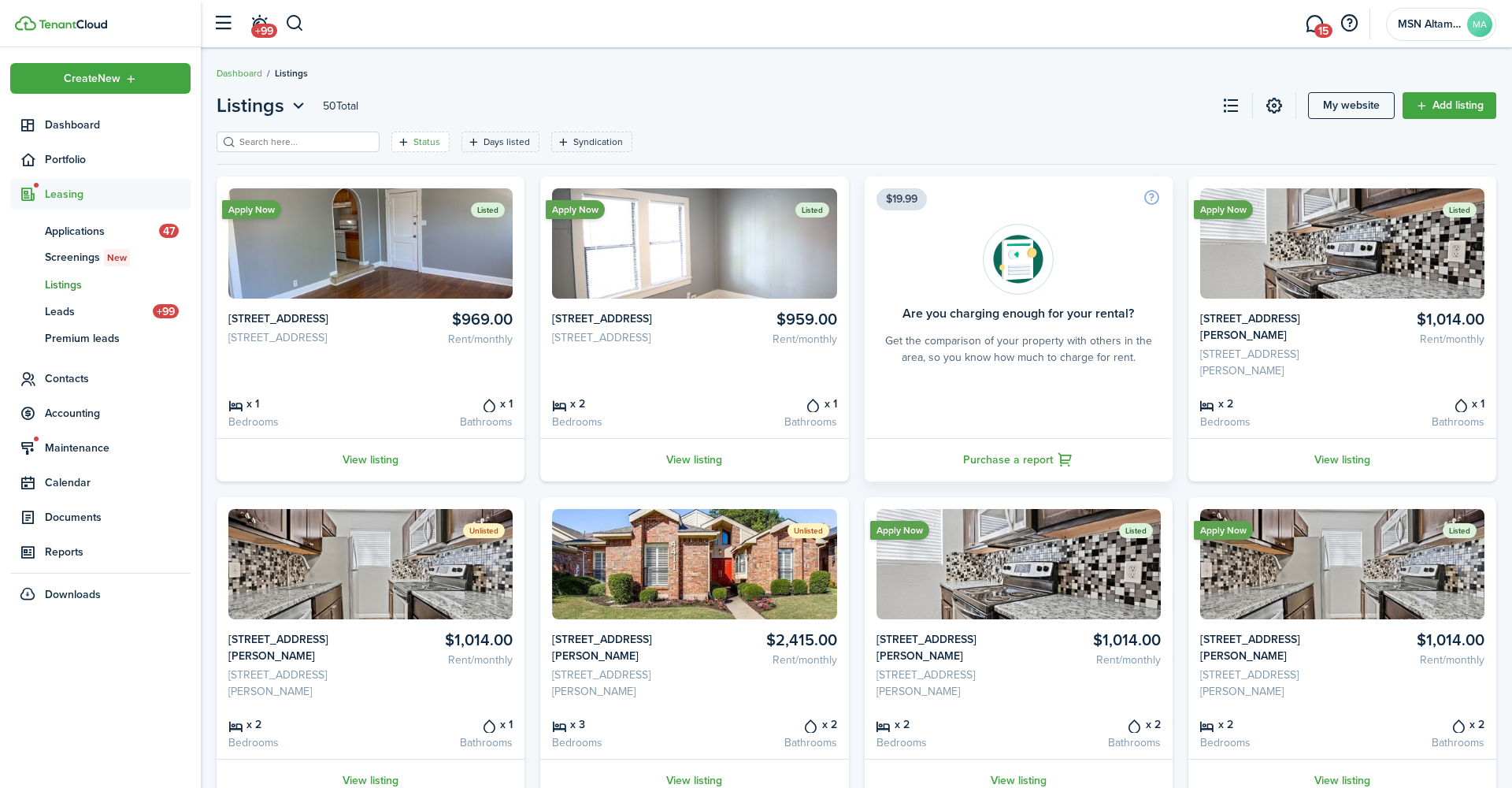
click at [413, 137] on filter-tag-label "Status" at bounding box center [427, 141] width 27 height 14
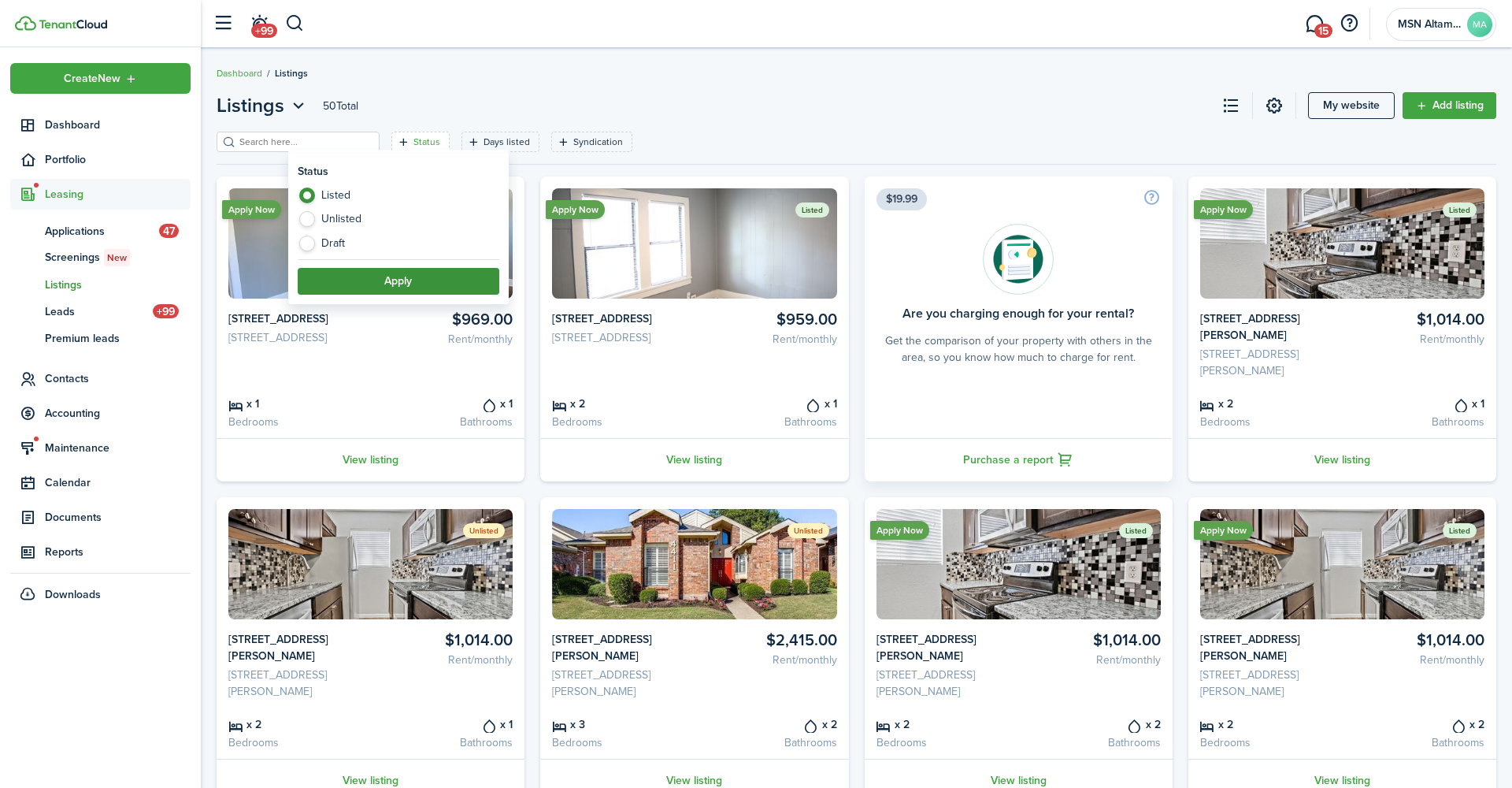
click at [430, 273] on button "Apply" at bounding box center [398, 281] width 202 height 27
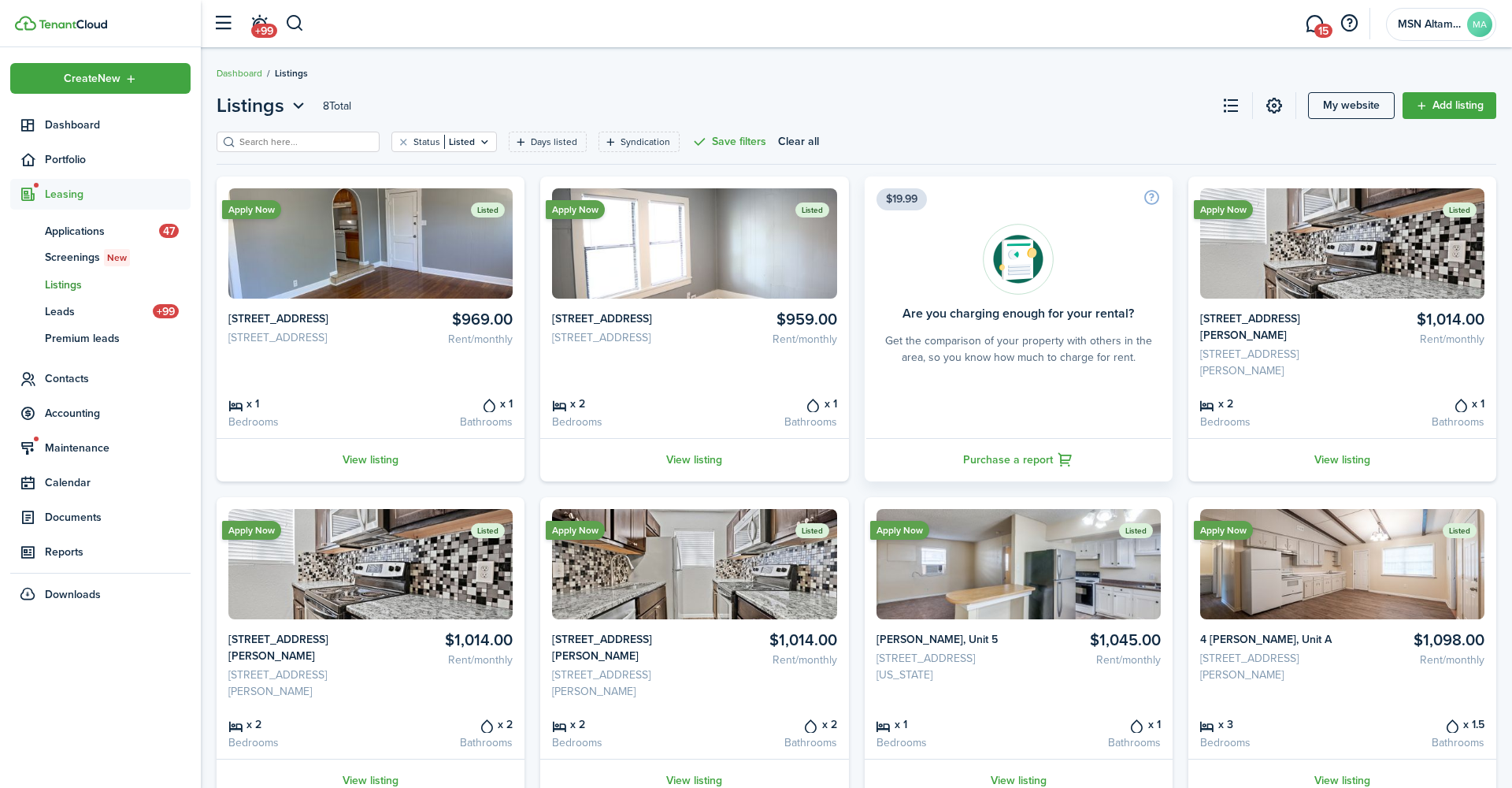
click at [917, 84] on div "Listings 8 Total My website Add listing Status Listed Days listed Syndication S…" at bounding box center [856, 591] width 1311 height 1016
click at [852, 91] on header-page "Listings 8 Total My website Add listing" at bounding box center [856, 111] width 1280 height 40
click at [837, 95] on header-page "Listings 8 Total My website Add listing" at bounding box center [856, 111] width 1280 height 40
click at [259, 23] on span "+99" at bounding box center [264, 30] width 26 height 14
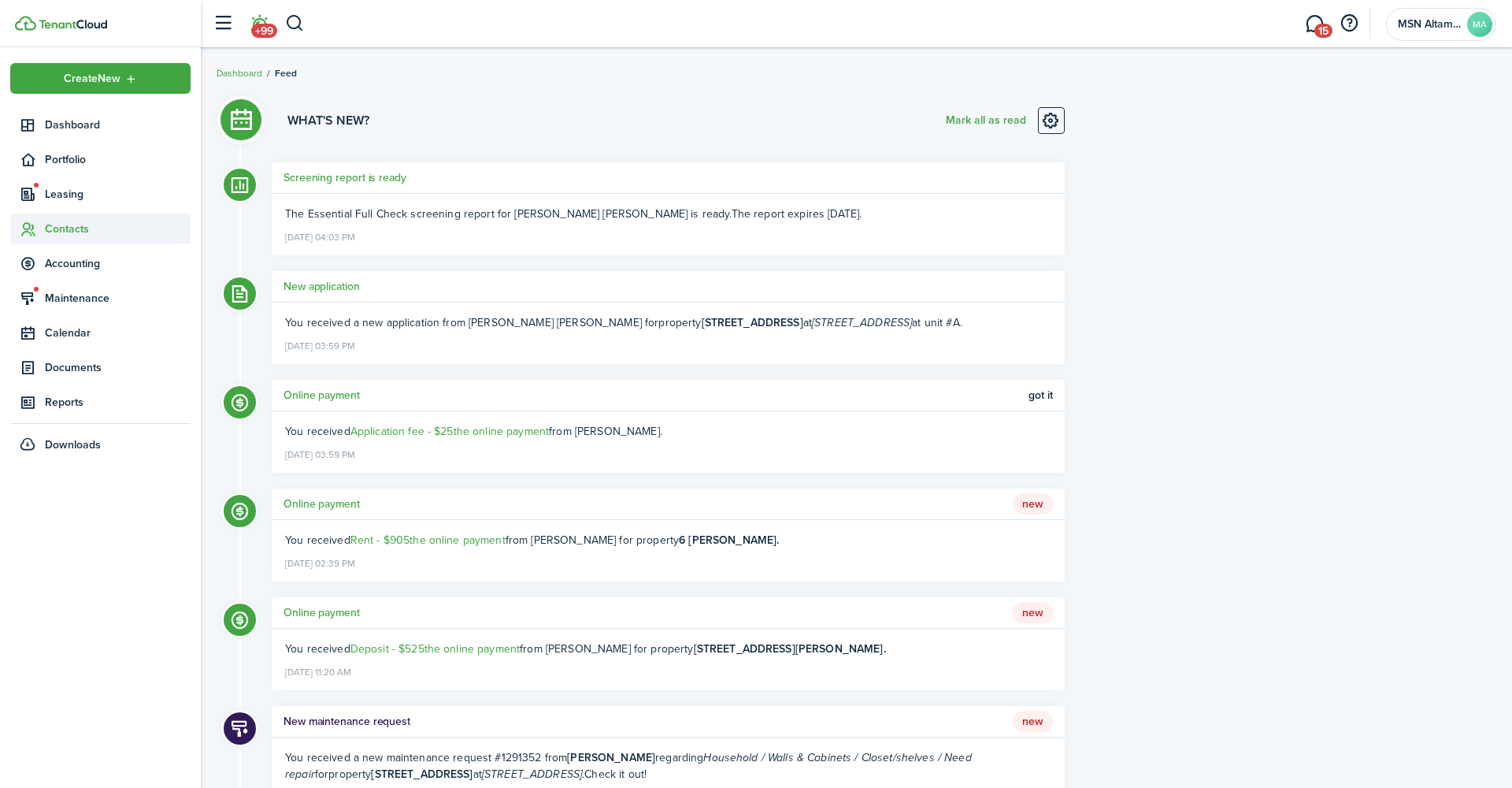
click at [77, 232] on span "Contacts" at bounding box center [118, 229] width 146 height 17
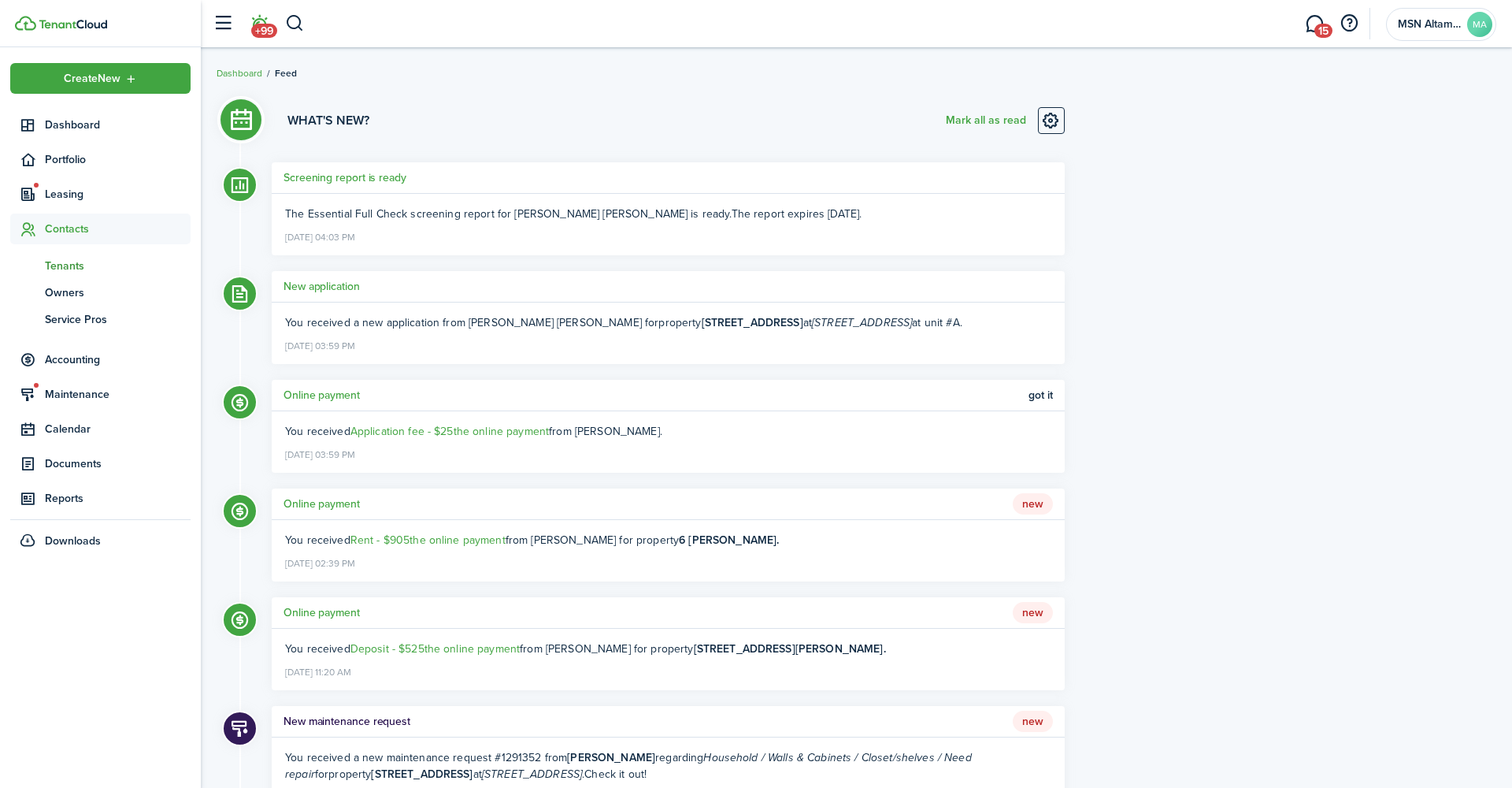
click at [83, 267] on span "Tenants" at bounding box center [118, 266] width 146 height 17
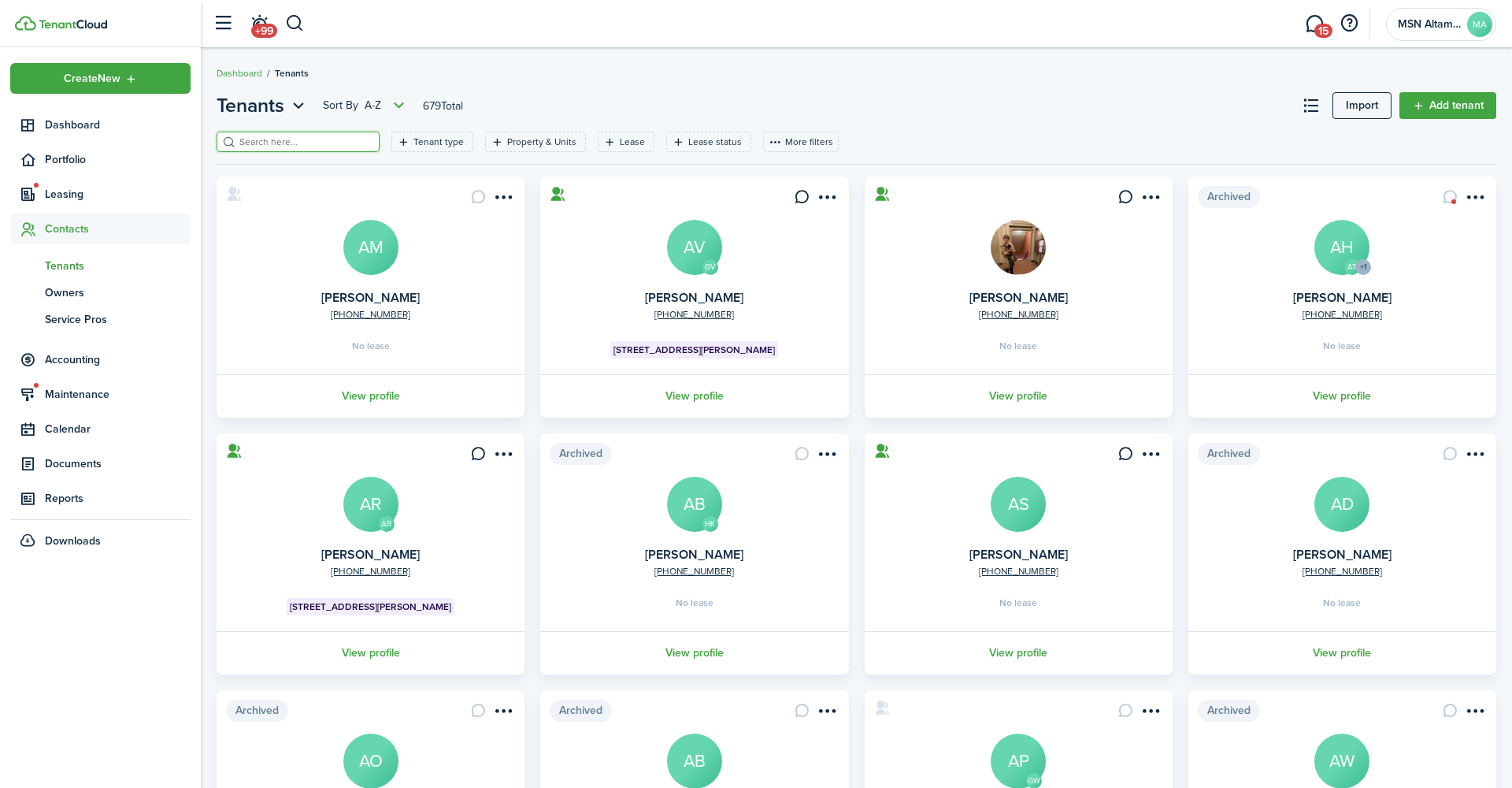
click at [263, 139] on input "search" at bounding box center [305, 142] width 139 height 15
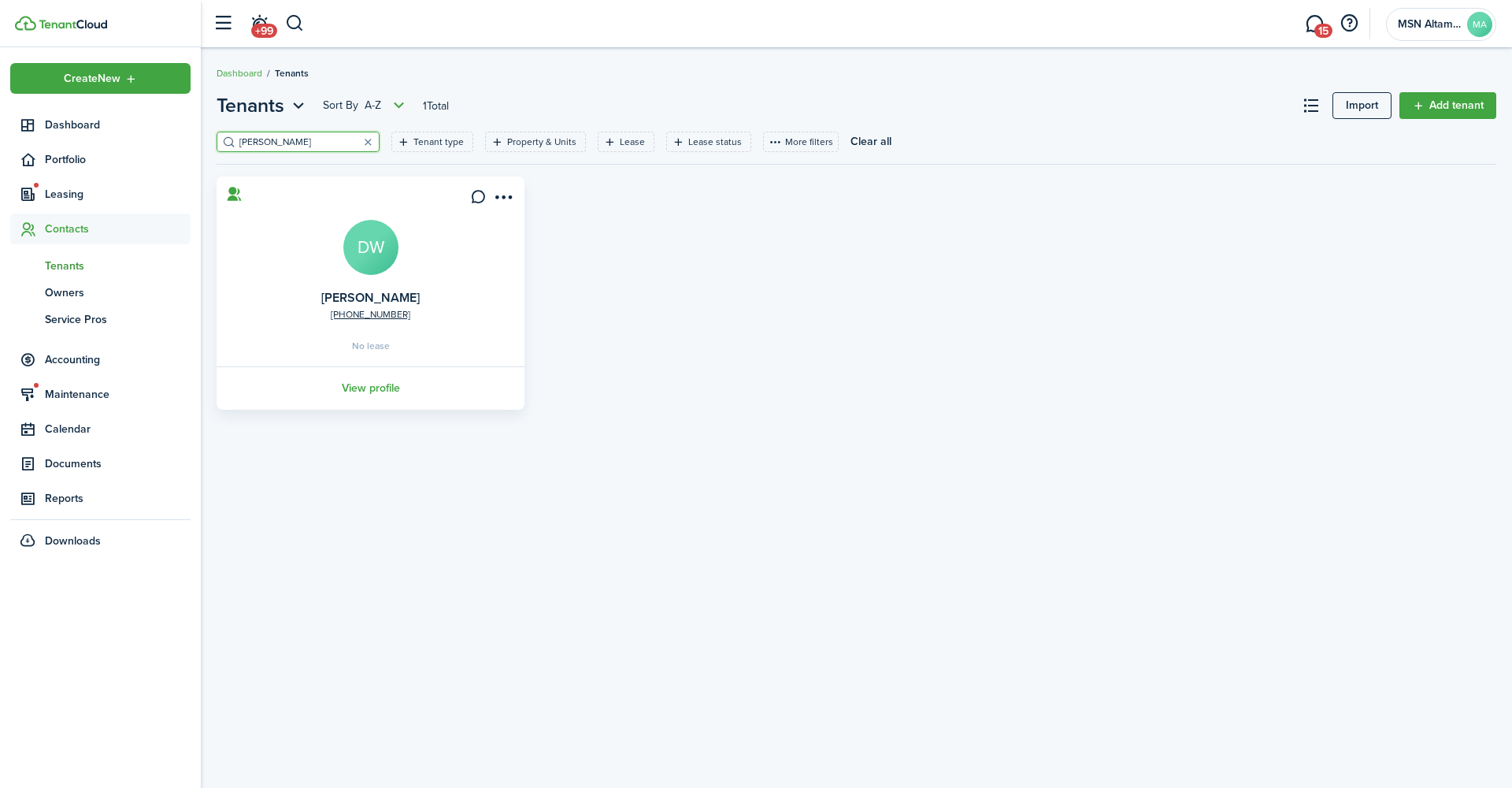
type input "[PERSON_NAME]"
drag, startPoint x: 287, startPoint y: 164, endPoint x: 379, endPoint y: 383, distance: 237.5
click at [379, 383] on link "View profile" at bounding box center [370, 388] width 313 height 43
